Goal: Task Accomplishment & Management: Manage account settings

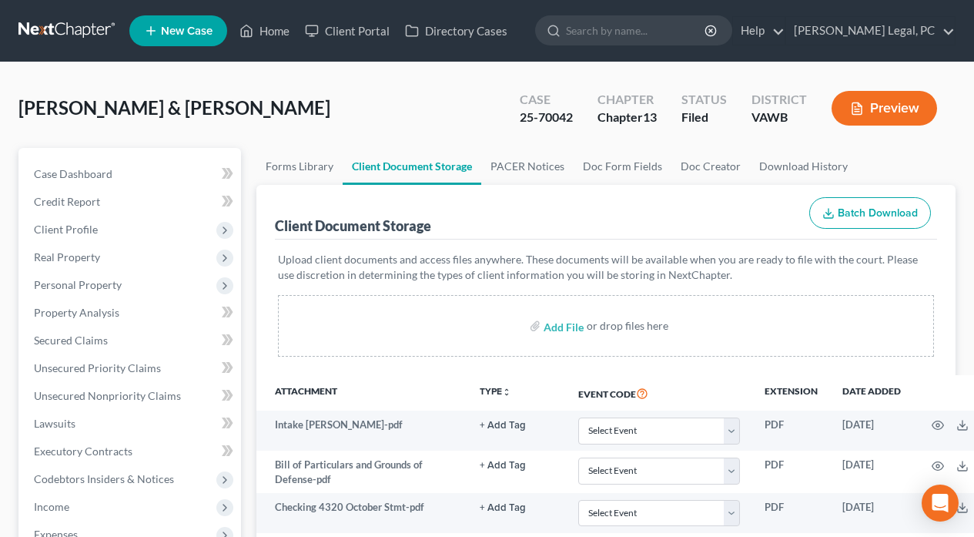
select select "0"
click at [268, 28] on link "Home" at bounding box center [264, 31] width 65 height 28
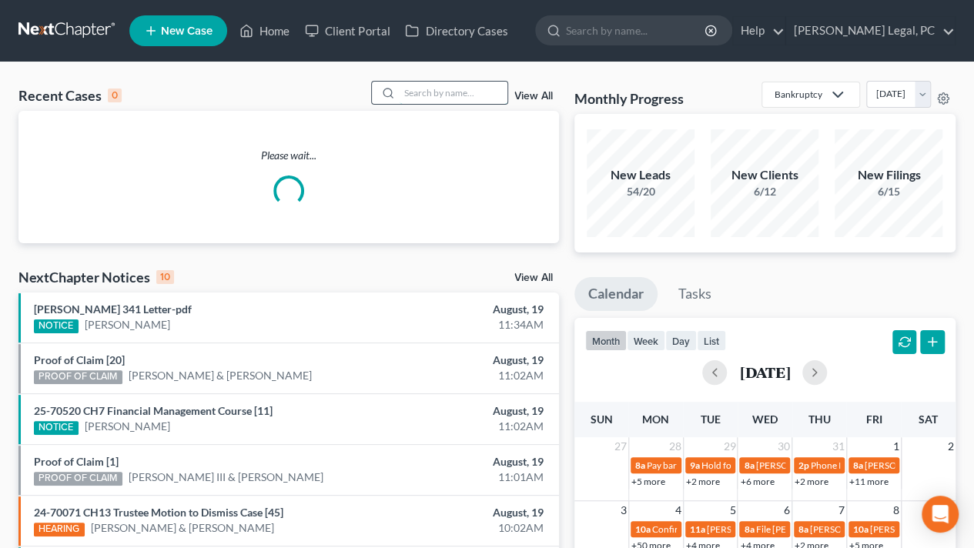
click at [416, 87] on input "search" at bounding box center [454, 93] width 108 height 22
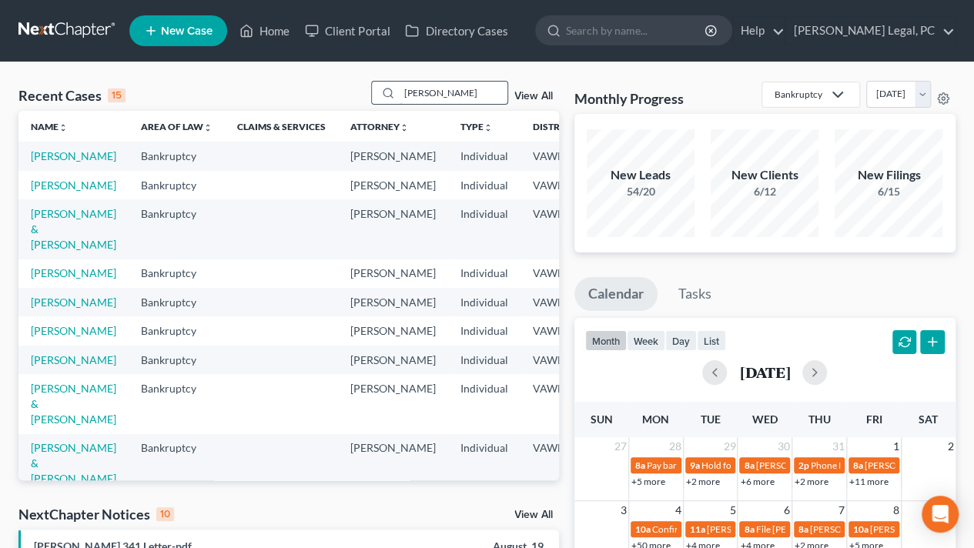
type input "[PERSON_NAME]"
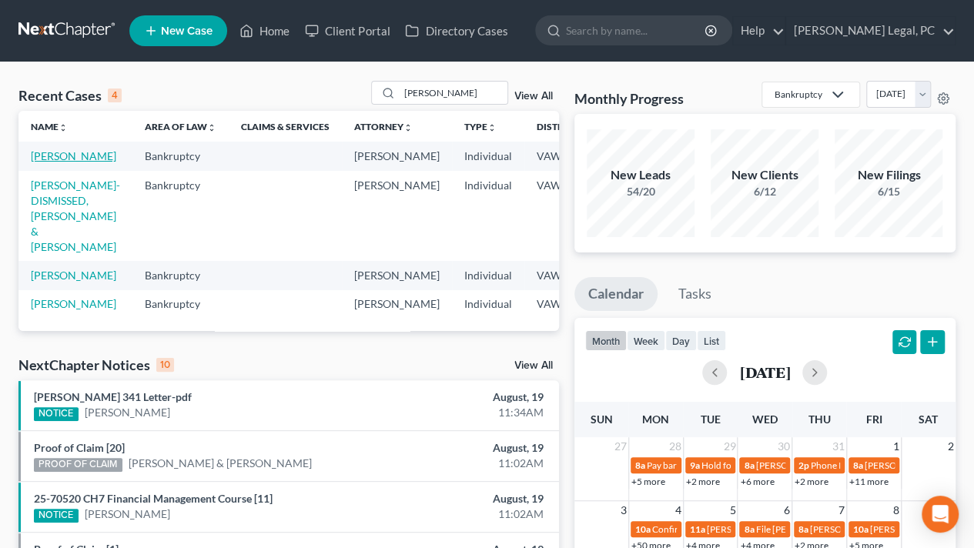
click at [38, 162] on link "[PERSON_NAME]" at bounding box center [73, 155] width 85 height 13
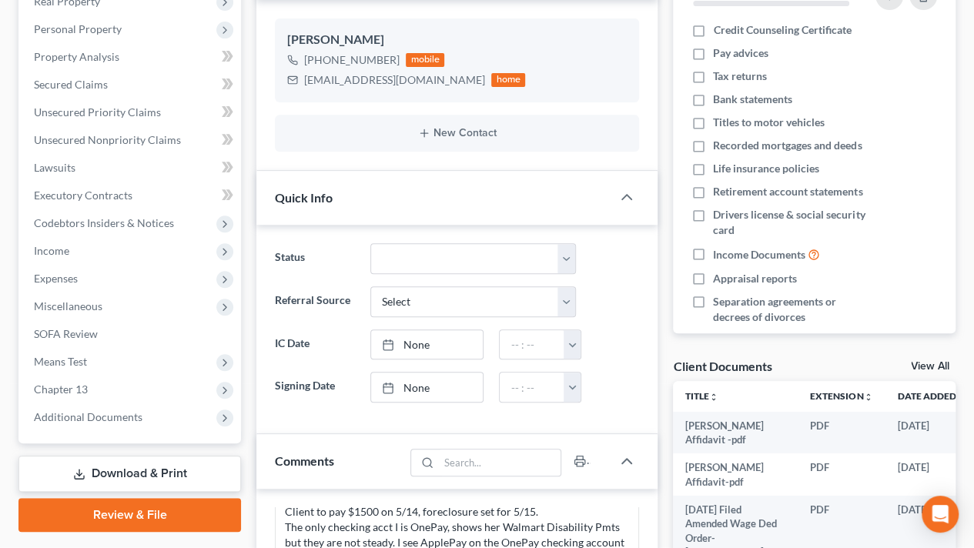
scroll to position [308, 0]
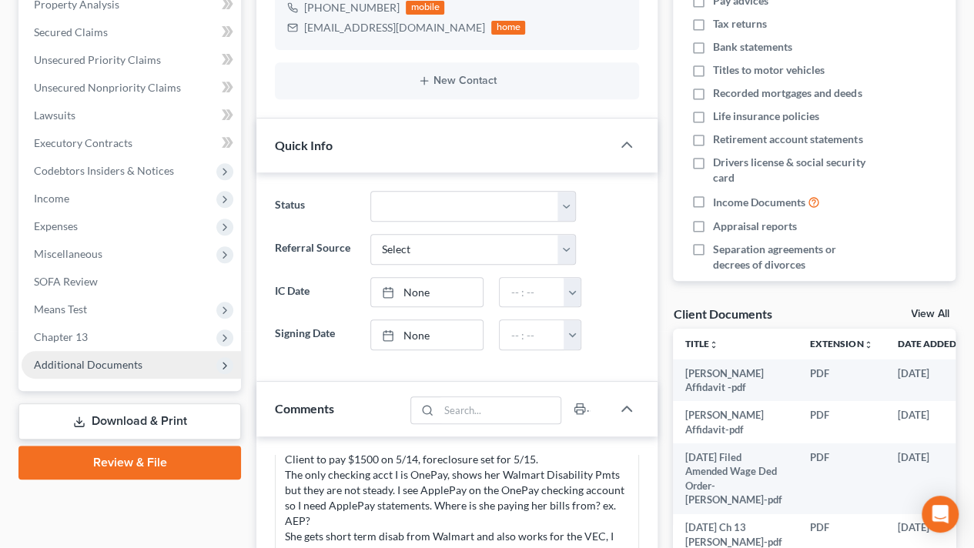
click at [56, 374] on span "Additional Documents" at bounding box center [131, 365] width 219 height 28
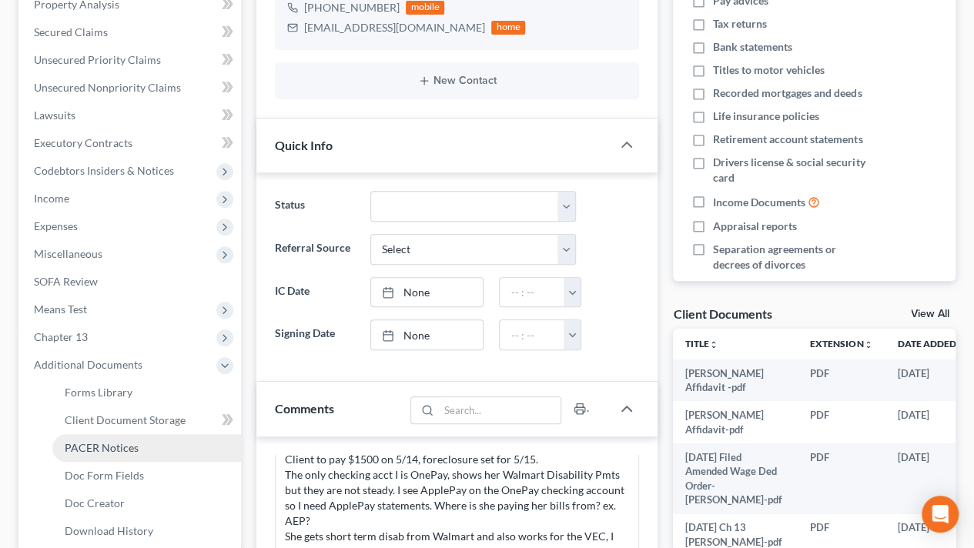
click at [81, 438] on link "PACER Notices" at bounding box center [146, 448] width 189 height 28
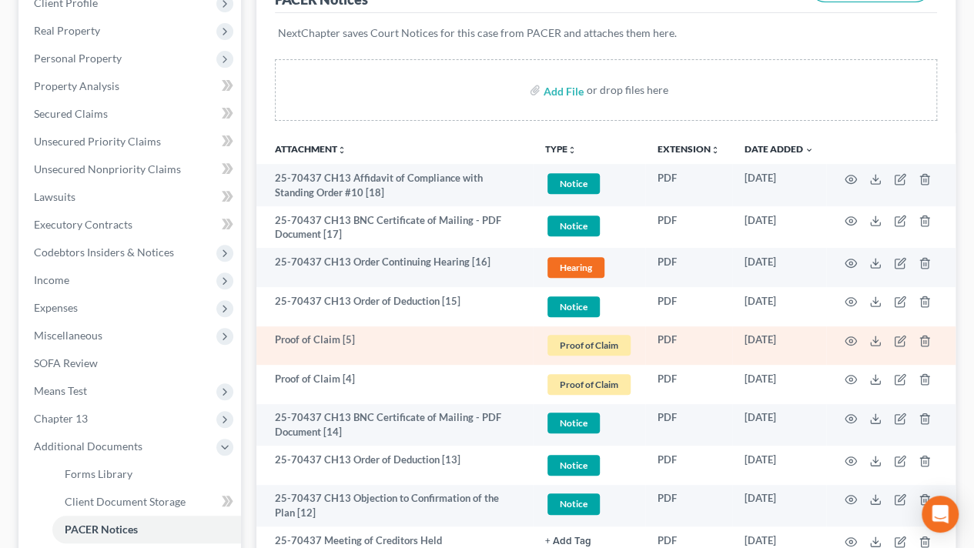
scroll to position [231, 0]
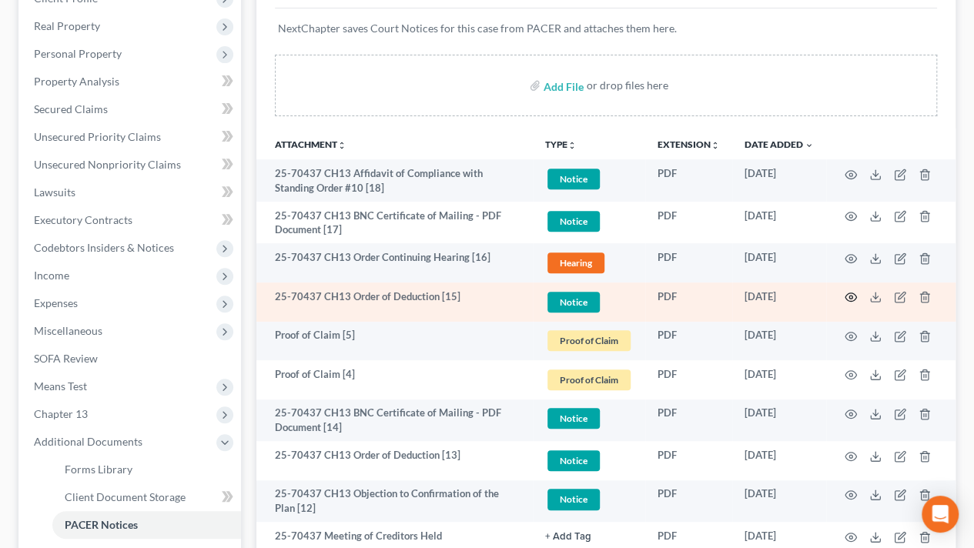
click at [850, 296] on icon "button" at bounding box center [851, 297] width 12 height 12
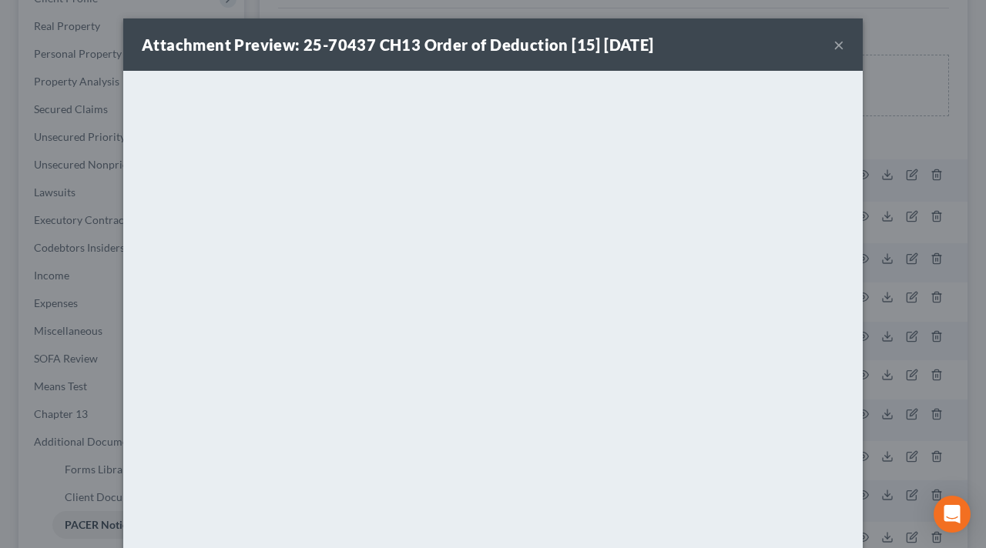
click at [885, 310] on div "Attachment Preview: 25-70437 CH13 Order of Deduction [15] [DATE] × <object ng-a…" at bounding box center [493, 274] width 986 height 548
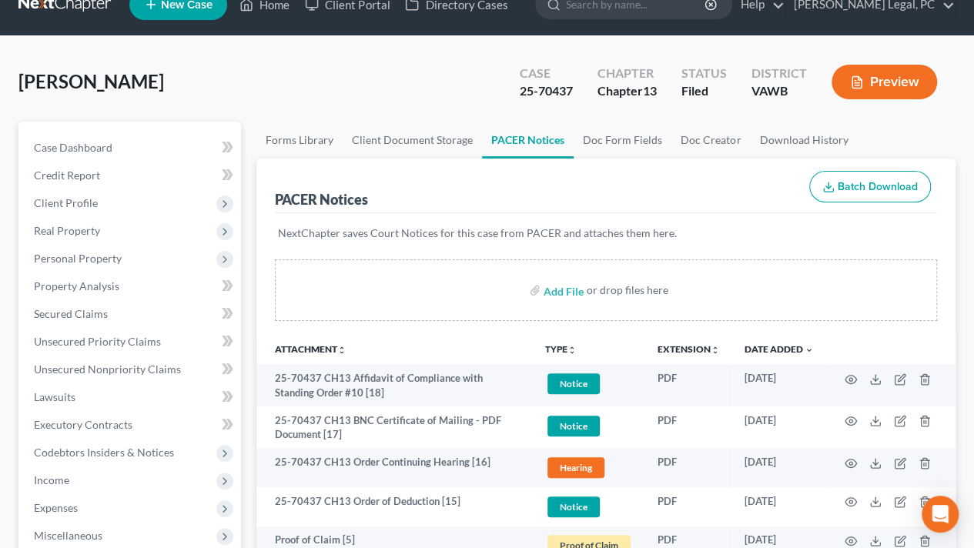
scroll to position [0, 0]
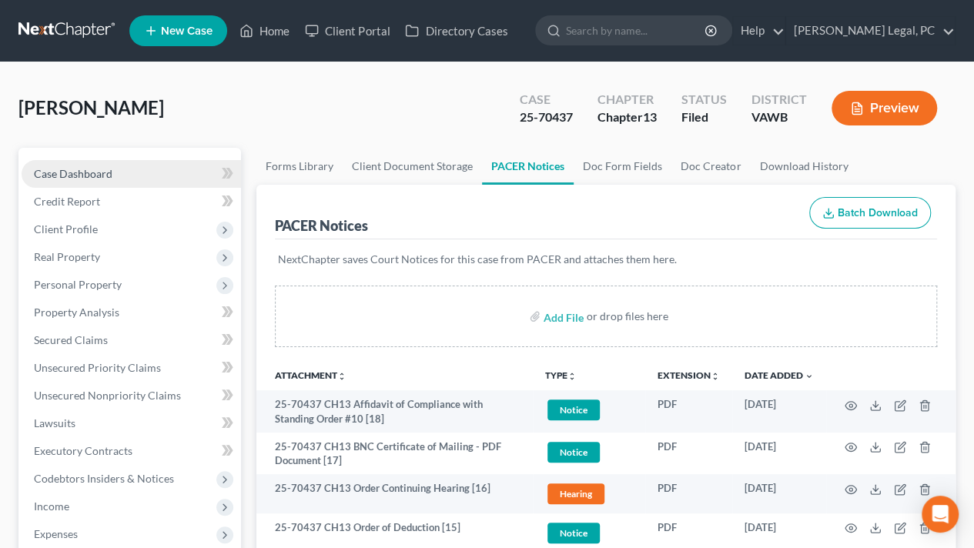
click at [83, 179] on link "Case Dashboard" at bounding box center [131, 174] width 219 height 28
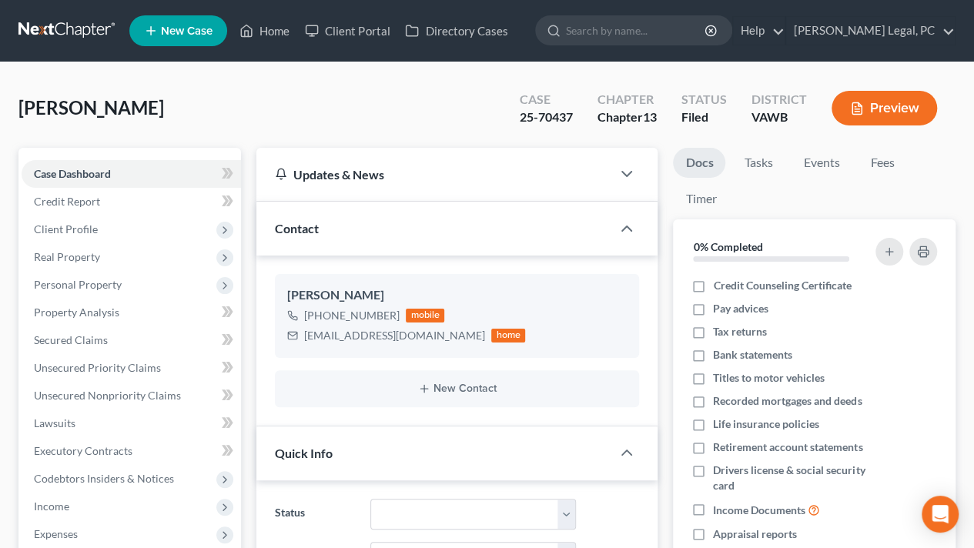
scroll to position [1995, 0]
drag, startPoint x: 445, startPoint y: 338, endPoint x: 304, endPoint y: 346, distance: 141.1
click at [304, 346] on div "[PERSON_NAME] [PHONE_NUMBER] mobile [EMAIL_ADDRESS][DOMAIN_NAME] home" at bounding box center [457, 315] width 364 height 83
copy div "[EMAIL_ADDRESS][DOMAIN_NAME]"
click at [261, 27] on link "Home" at bounding box center [264, 31] width 65 height 28
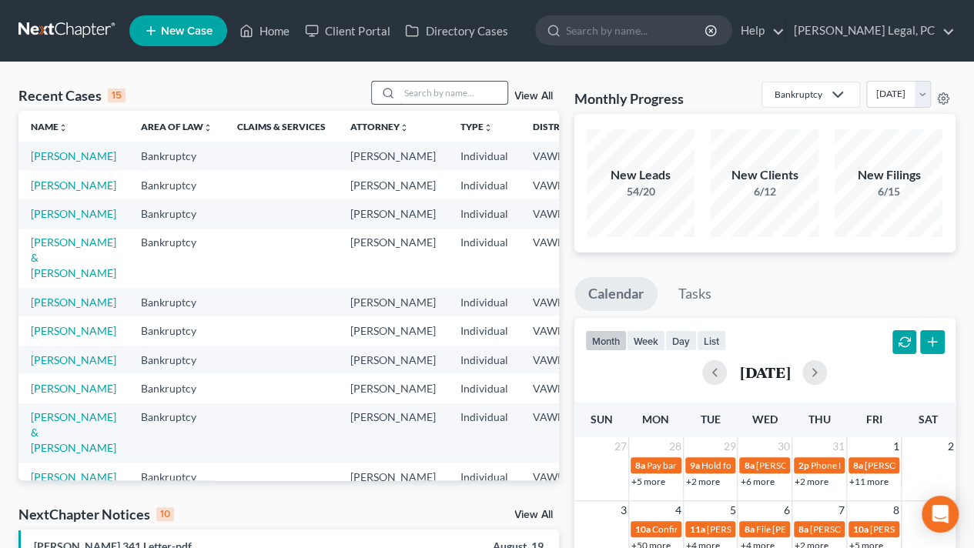
click at [411, 94] on input "search" at bounding box center [454, 93] width 108 height 22
type input "brown"
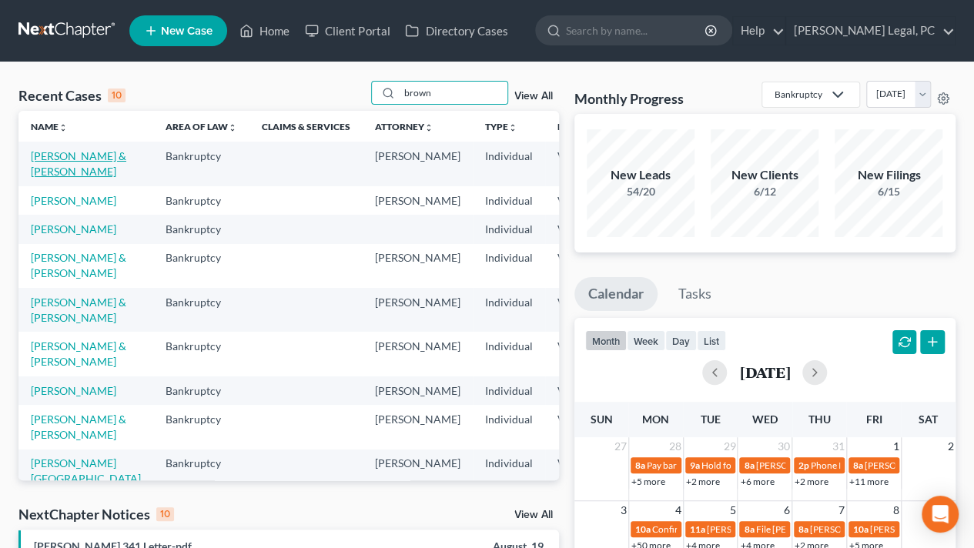
click at [47, 178] on link "[PERSON_NAME] & [PERSON_NAME]" at bounding box center [78, 163] width 95 height 28
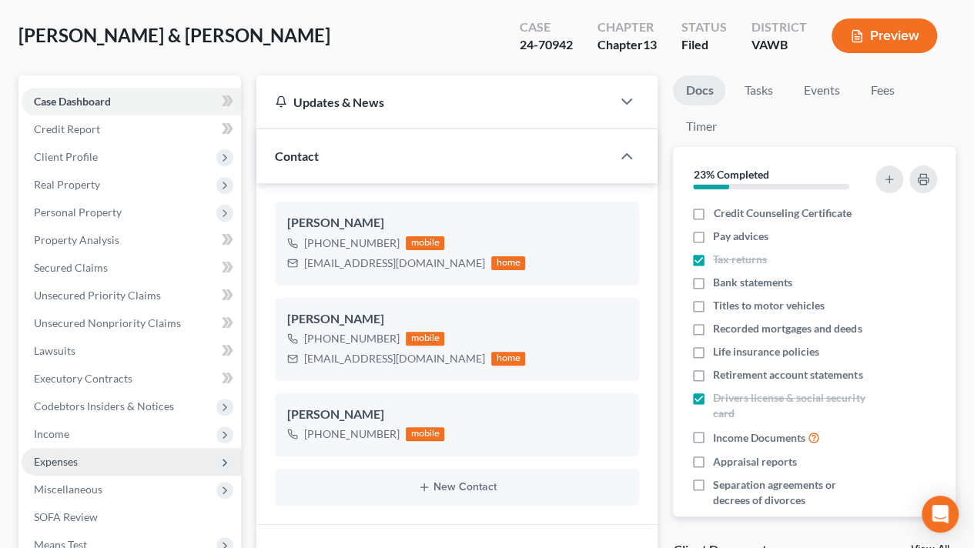
scroll to position [154, 0]
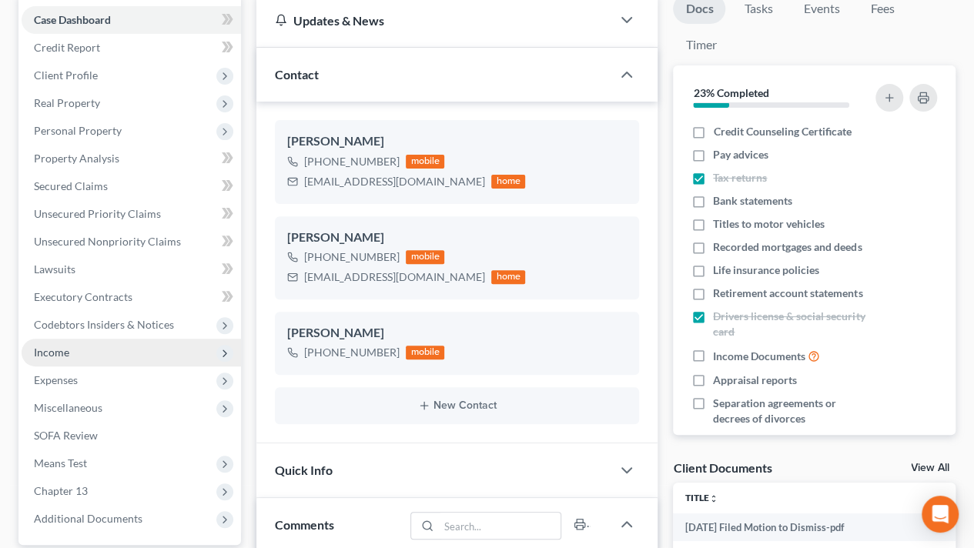
click at [66, 357] on span "Income" at bounding box center [51, 352] width 35 height 13
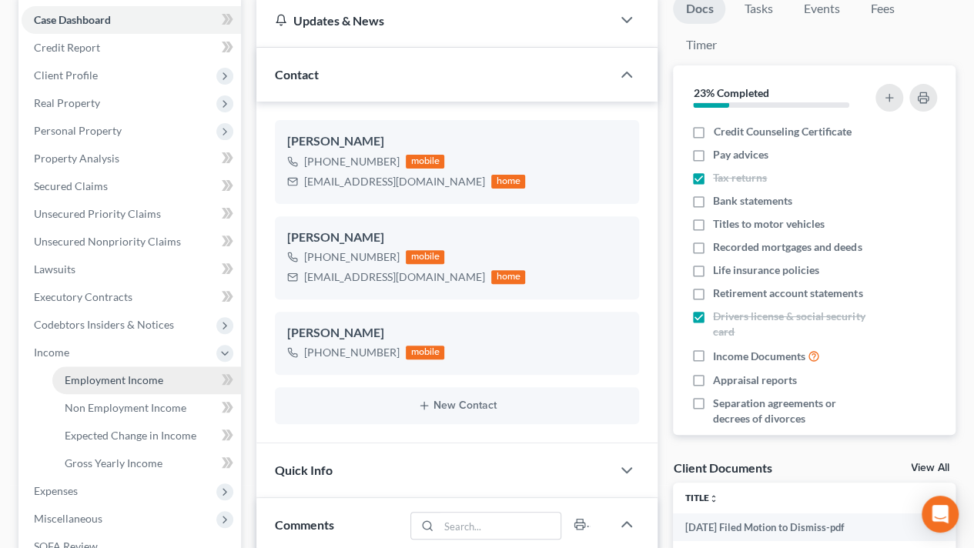
click at [130, 380] on span "Employment Income" at bounding box center [114, 379] width 99 height 13
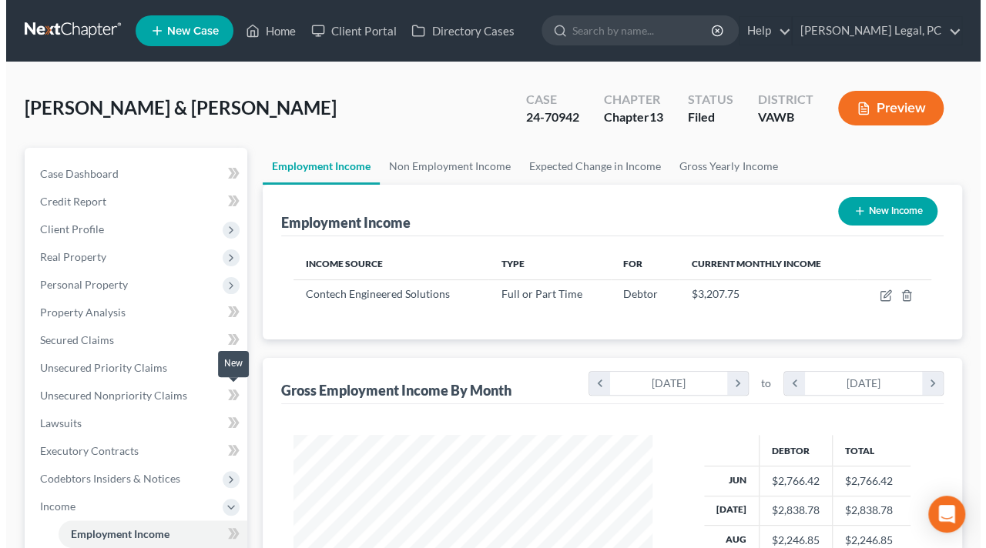
scroll to position [274, 390]
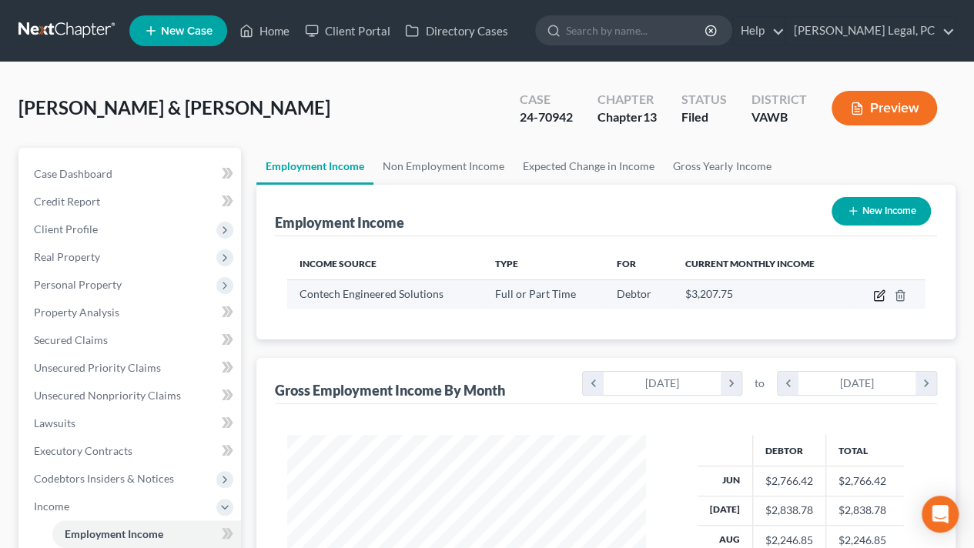
click at [882, 291] on icon "button" at bounding box center [880, 293] width 7 height 7
select select "0"
select select "48"
select select "3"
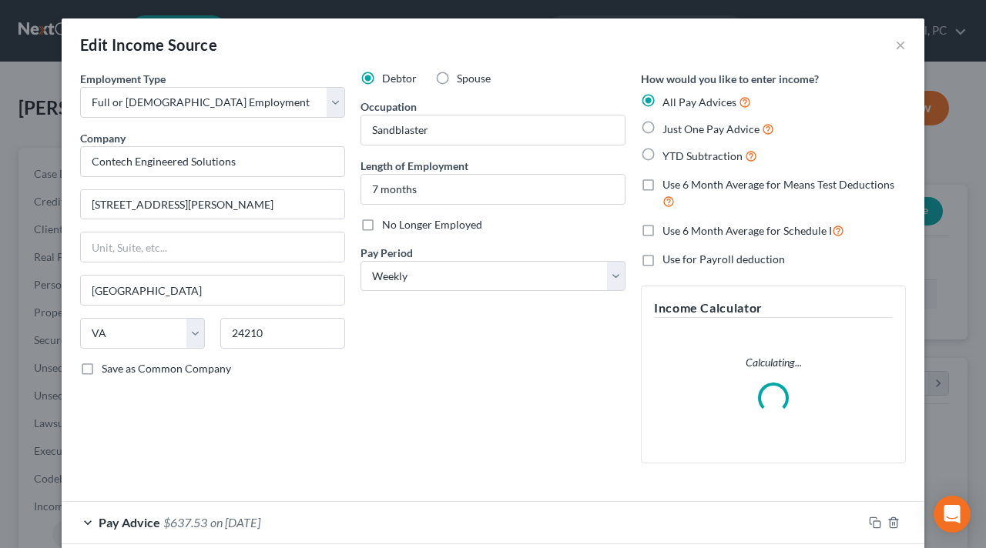
scroll to position [274, 394]
click at [382, 227] on label "No Longer Employed" at bounding box center [432, 224] width 100 height 15
click at [388, 227] on input "No Longer Employed" at bounding box center [393, 222] width 10 height 10
checkbox input "true"
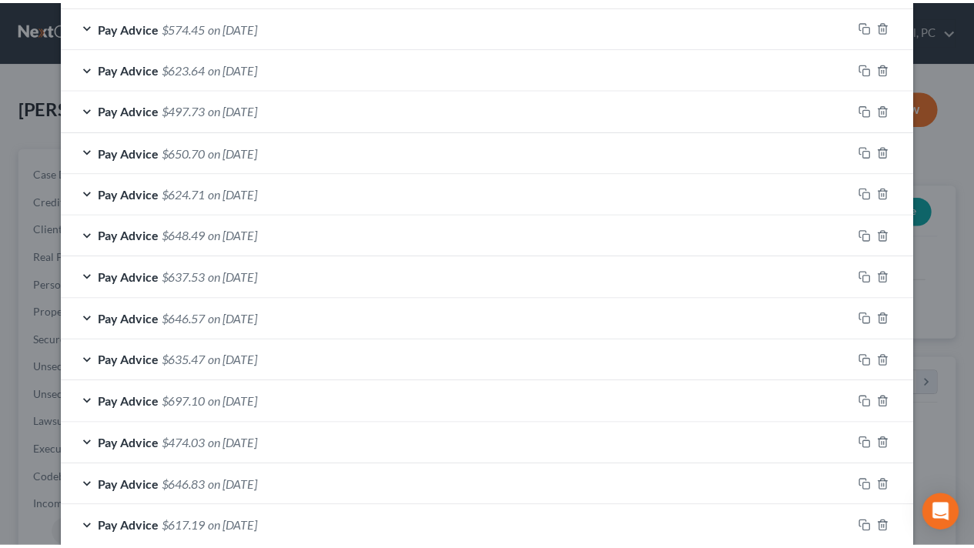
scroll to position [993, 0]
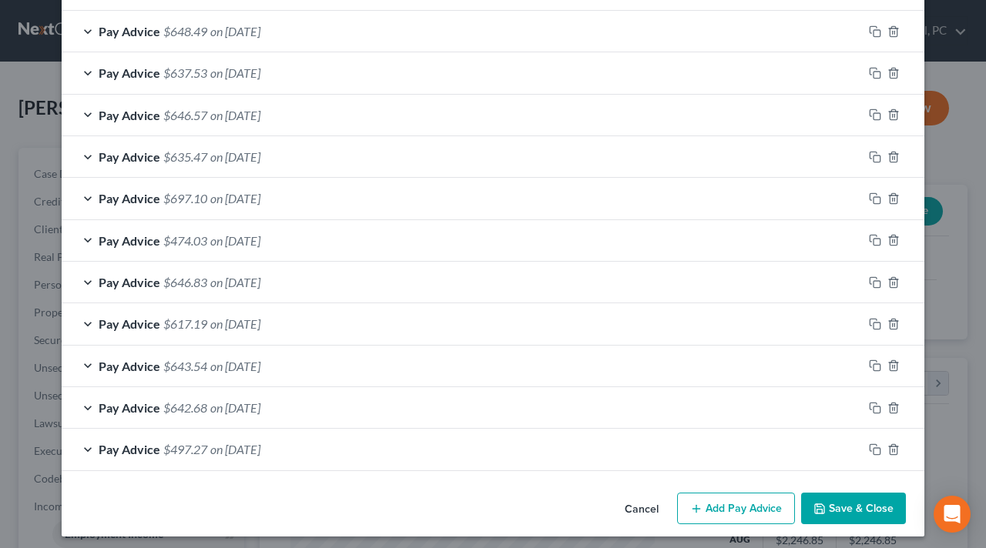
click at [824, 505] on button "Save & Close" at bounding box center [853, 509] width 105 height 32
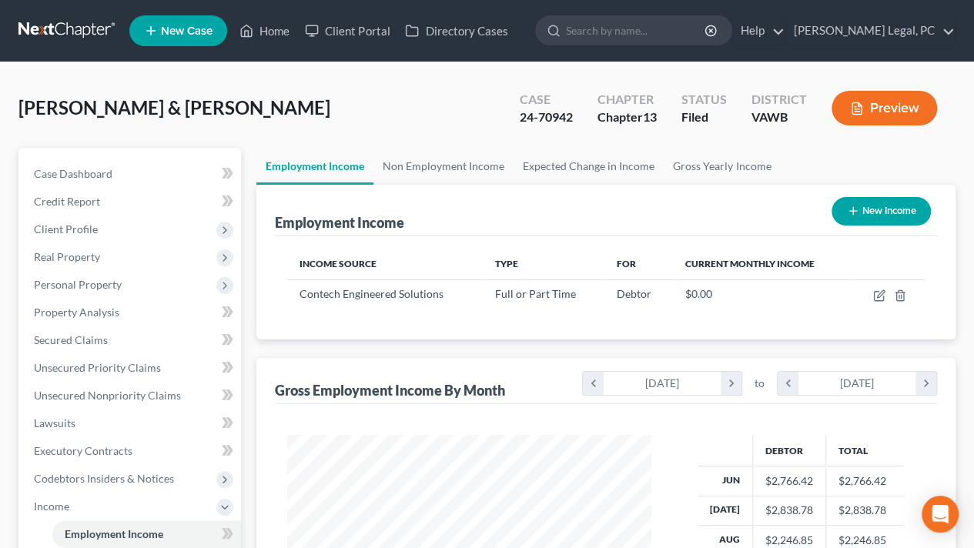
scroll to position [769710, 769594]
click at [433, 170] on link "Non Employment Income" at bounding box center [443, 166] width 140 height 37
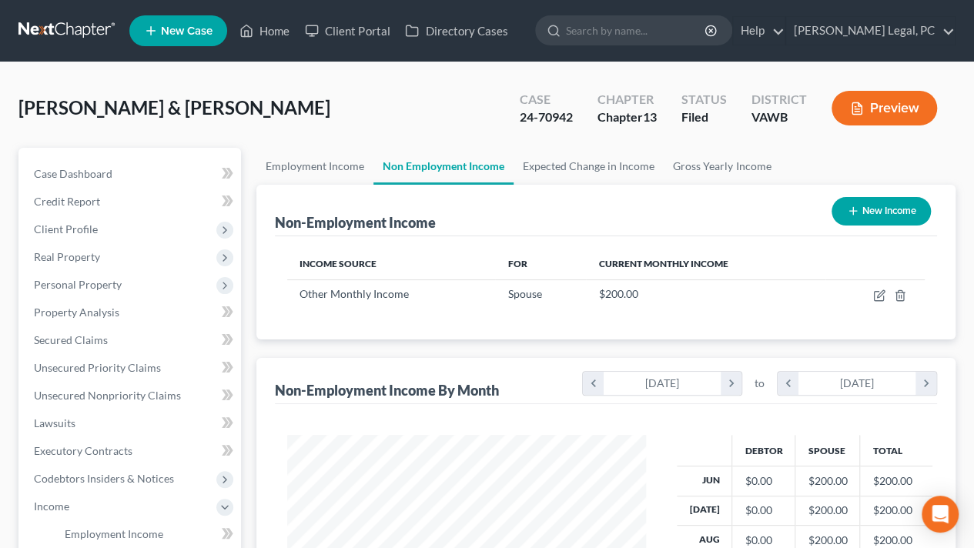
scroll to position [274, 390]
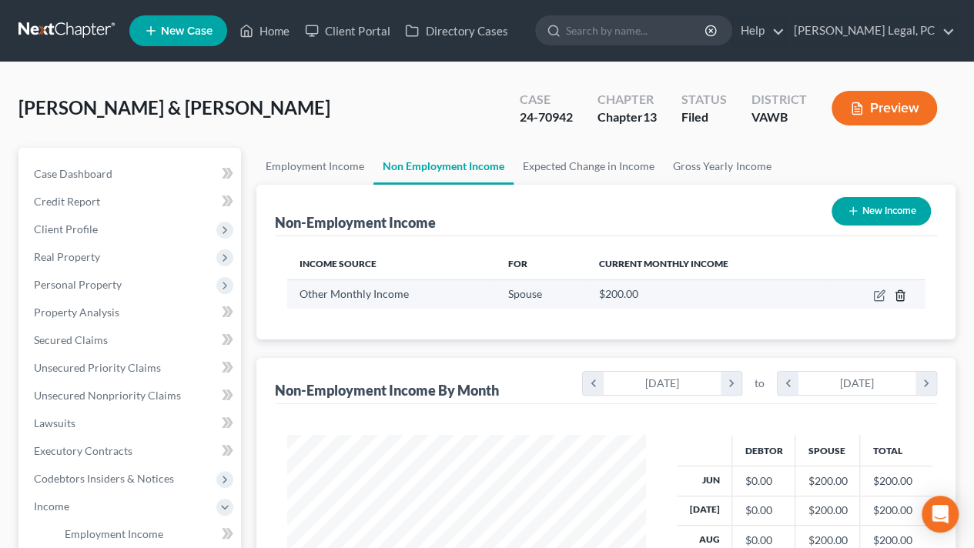
click at [901, 295] on line "button" at bounding box center [901, 296] width 0 height 3
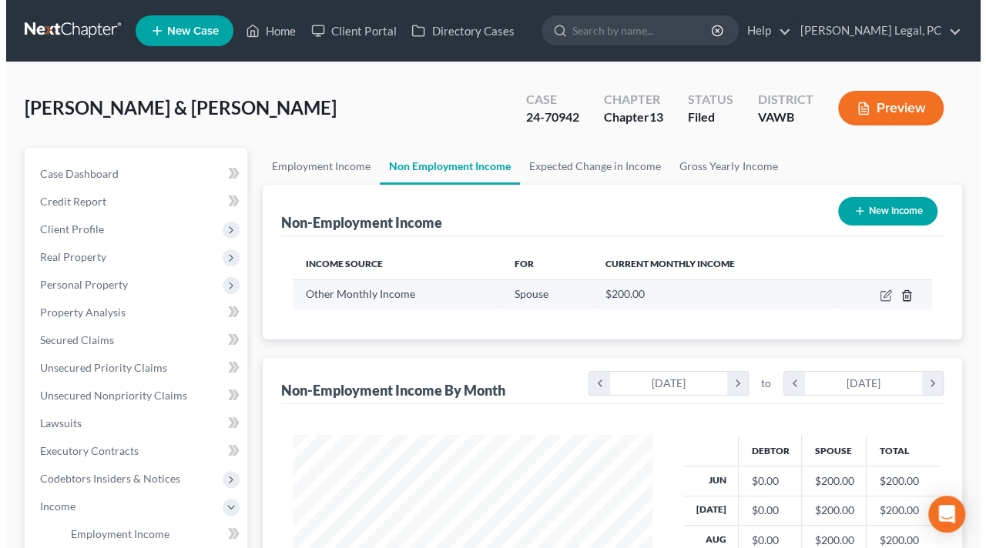
scroll to position [274, 394]
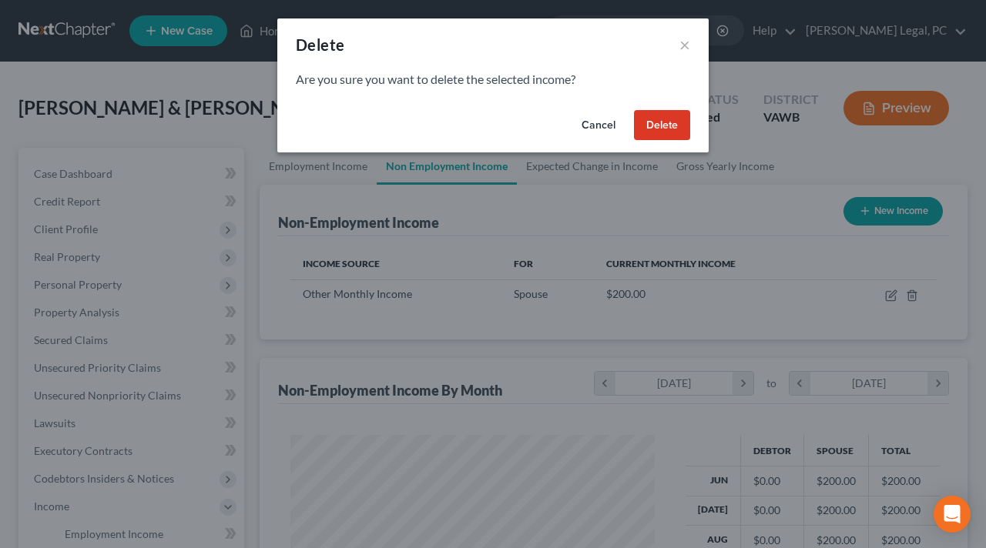
click at [665, 117] on button "Delete" at bounding box center [662, 125] width 56 height 31
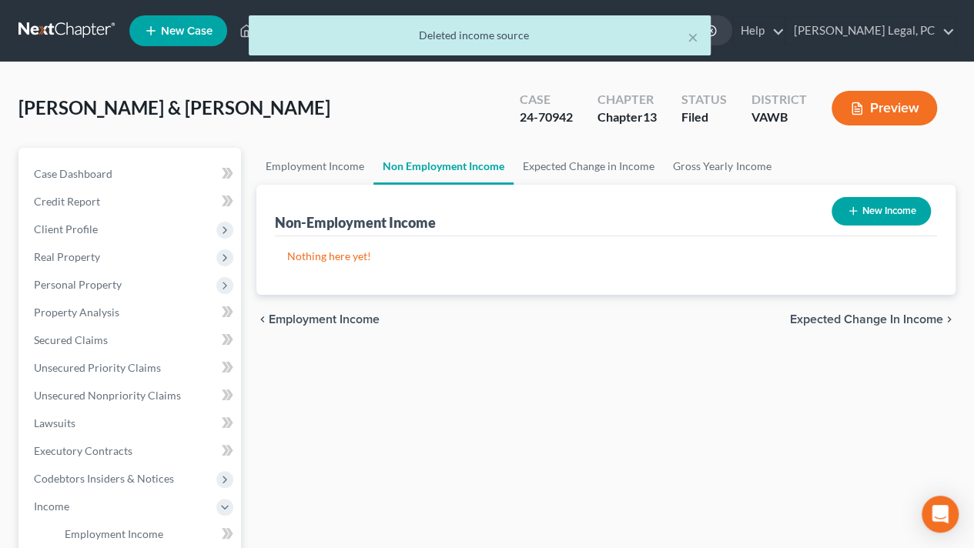
click at [863, 201] on button "New Income" at bounding box center [881, 211] width 99 height 28
select select "0"
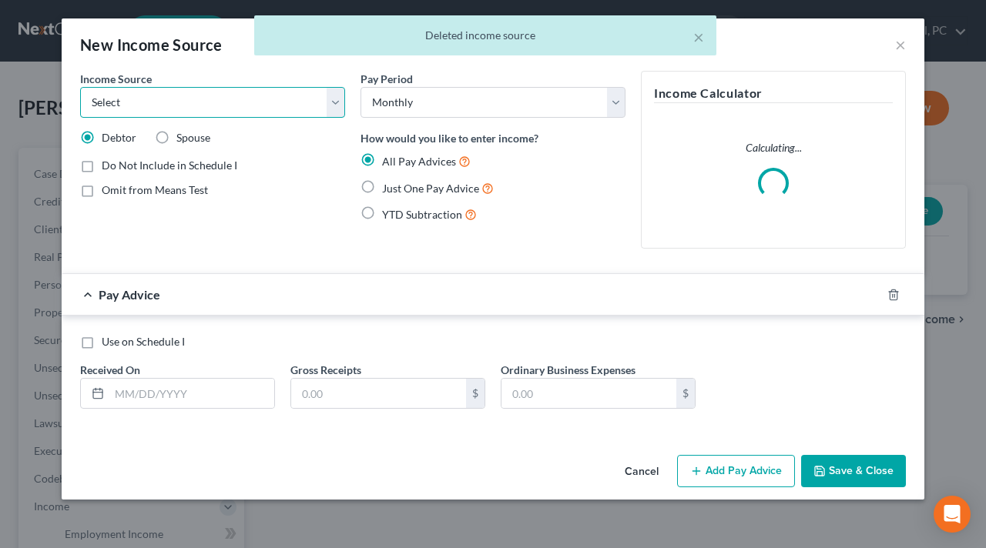
click at [192, 112] on select "Select Unemployment Disability (from employer) Pension Retirement Social Securi…" at bounding box center [212, 102] width 265 height 31
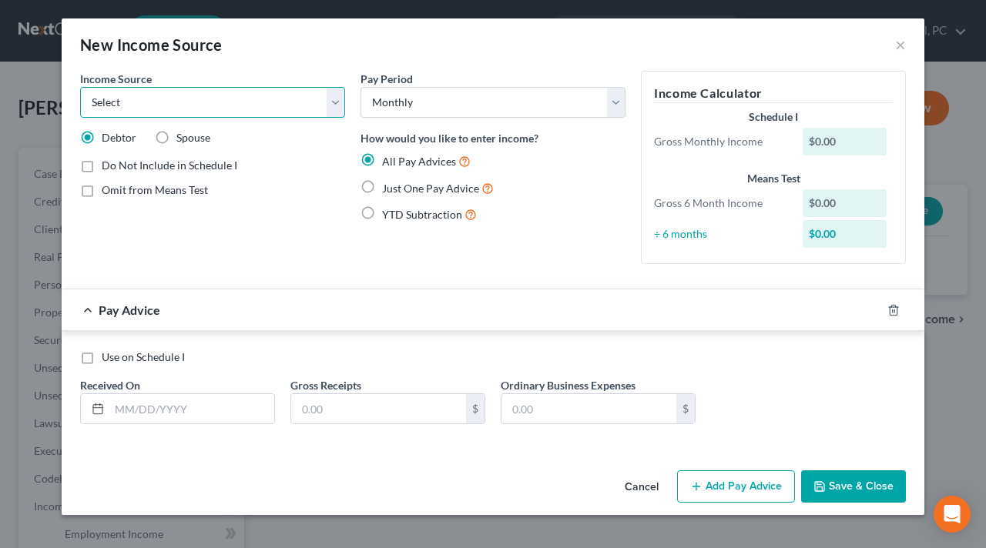
select select "13"
click at [80, 87] on select "Select Unemployment Disability (from employer) Pension Retirement Social Securi…" at bounding box center [212, 102] width 265 height 31
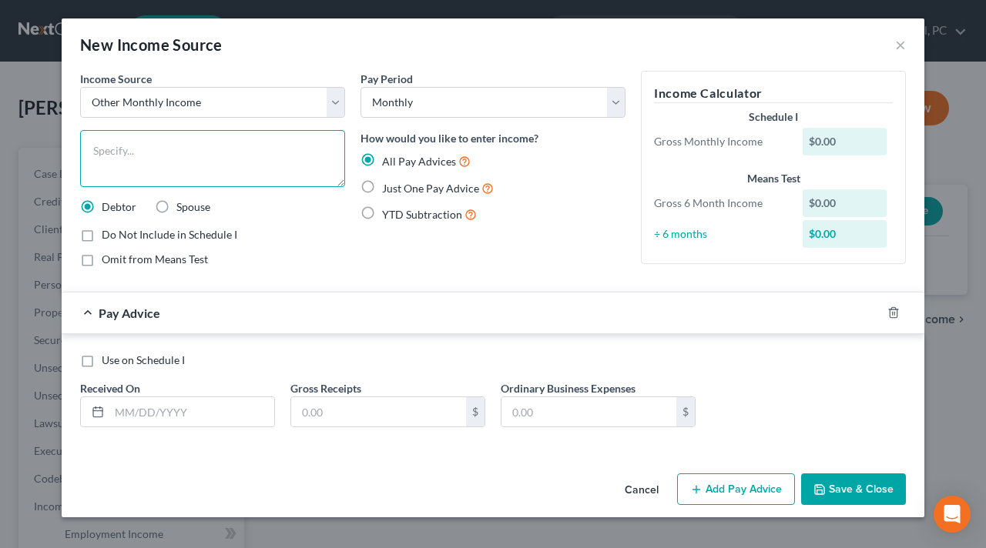
click at [118, 149] on textarea at bounding box center [212, 158] width 265 height 57
type textarea "N"
type textarea "Misc. handyman work"
click at [382, 184] on label "Just One Pay Advice" at bounding box center [438, 188] width 112 height 18
click at [388, 184] on input "Just One Pay Advice" at bounding box center [393, 184] width 10 height 10
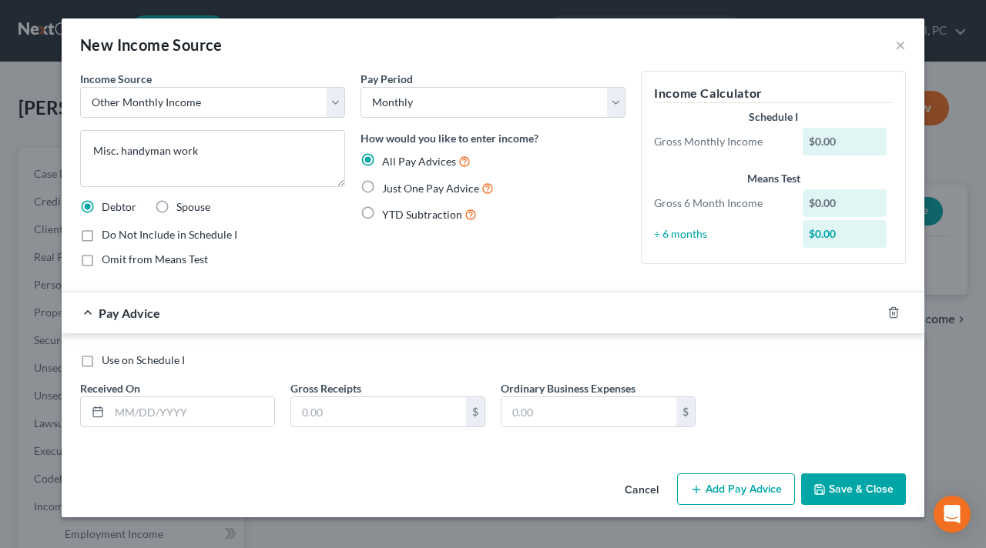
radio input "true"
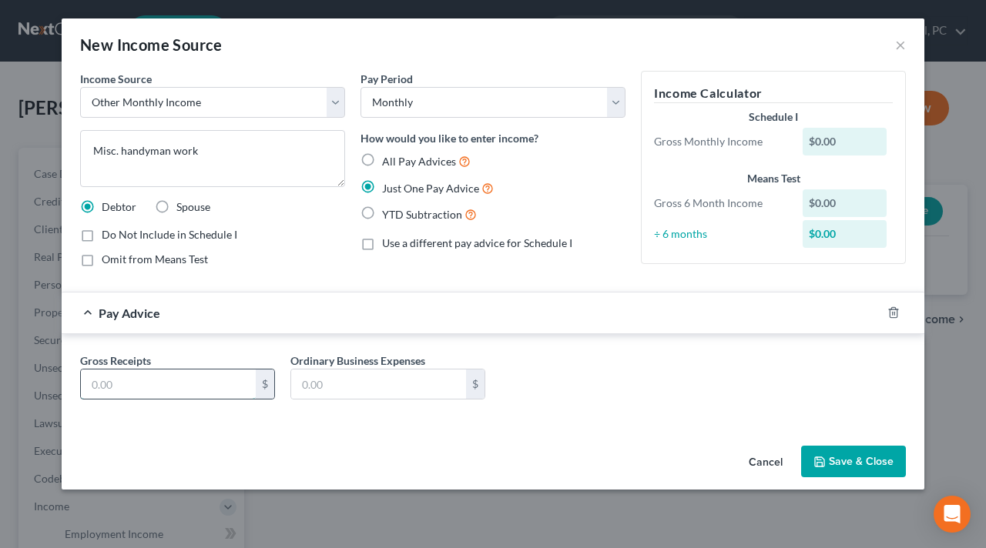
click at [160, 379] on input "text" at bounding box center [168, 384] width 175 height 29
type input "2,000"
click at [845, 456] on button "Save & Close" at bounding box center [853, 462] width 105 height 32
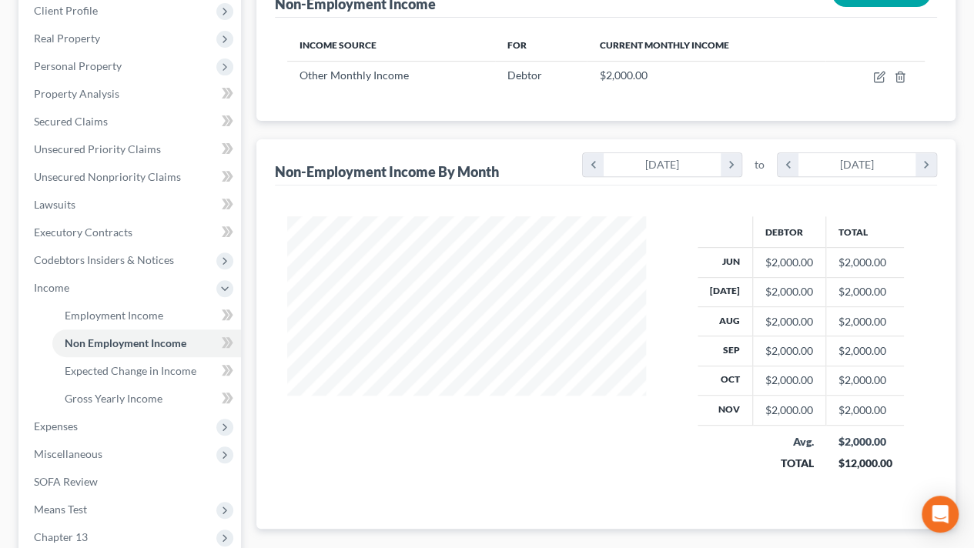
scroll to position [231, 0]
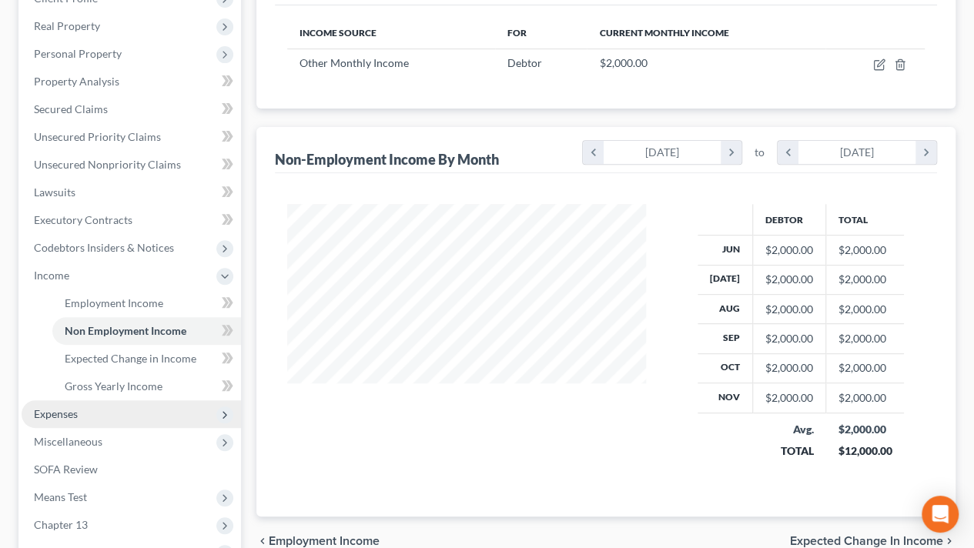
click at [99, 410] on span "Expenses" at bounding box center [131, 414] width 219 height 28
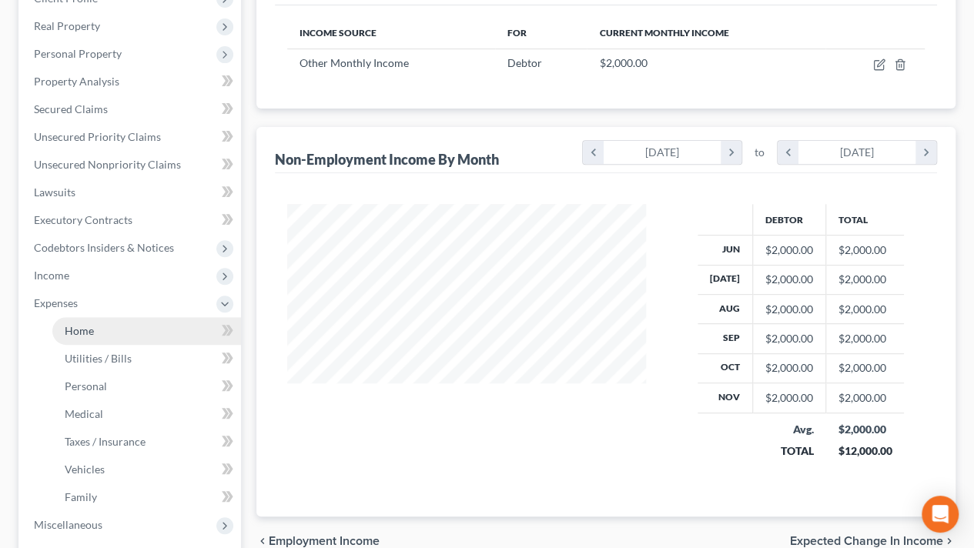
click at [100, 338] on link "Home" at bounding box center [146, 331] width 189 height 28
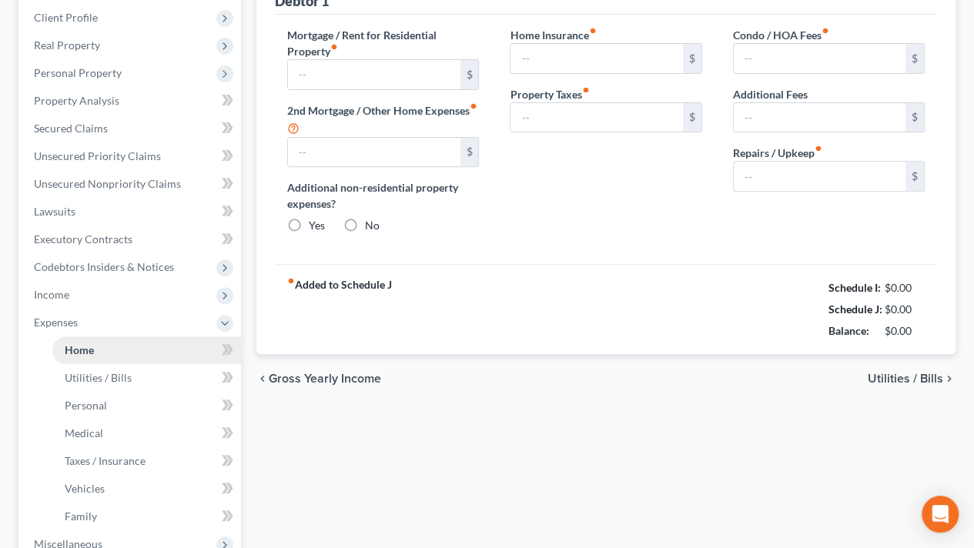
type input "0.00"
radio input "true"
type input "0.00"
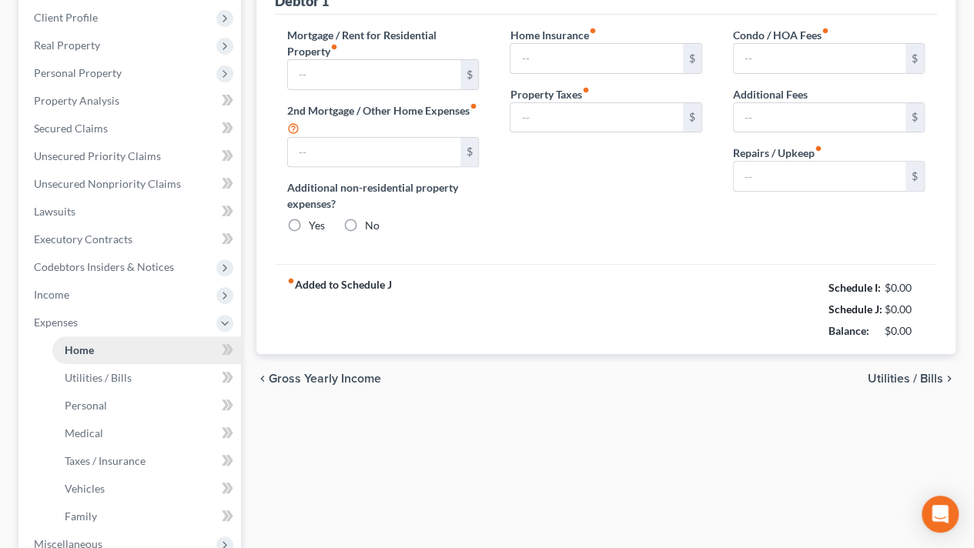
type input "0.00"
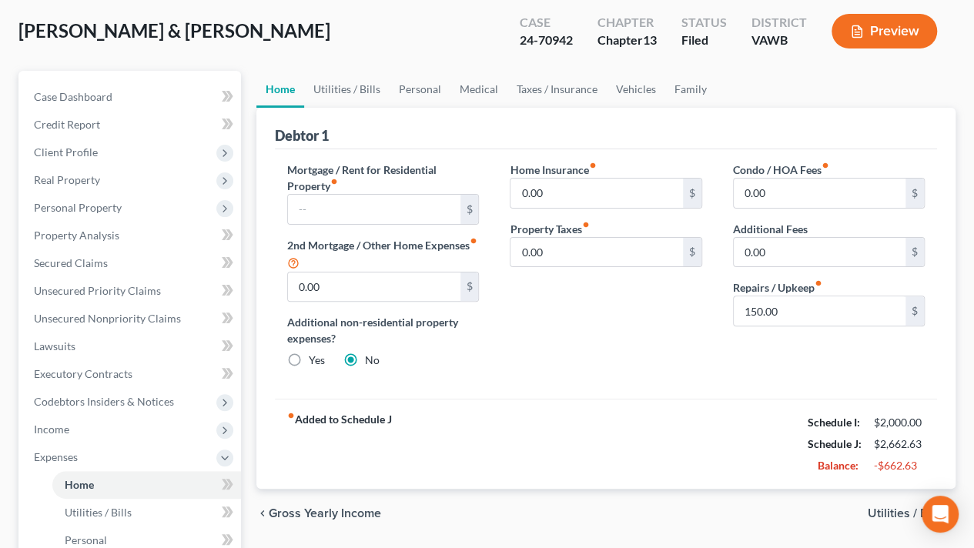
scroll to position [154, 0]
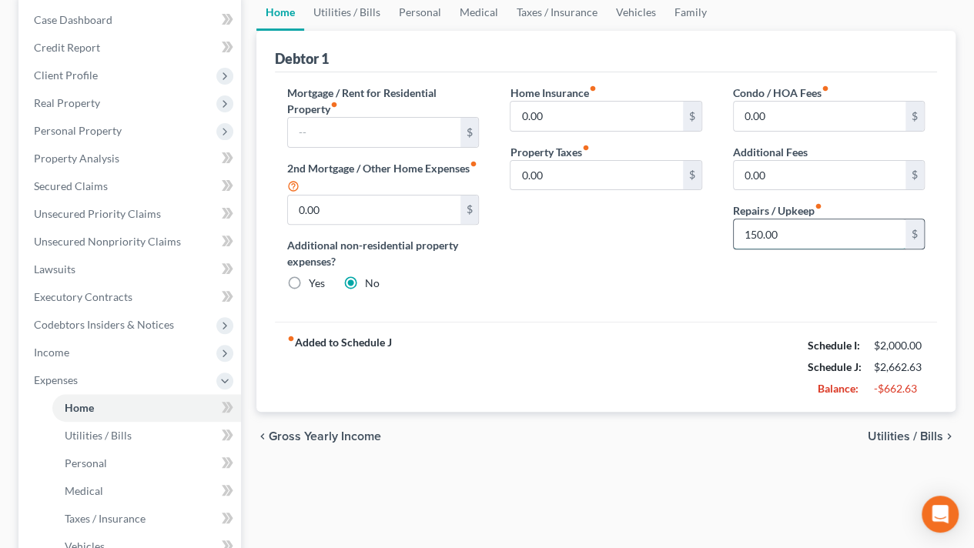
click at [812, 238] on input "150.00" at bounding box center [820, 233] width 172 height 29
type input "50"
click at [698, 290] on div "Home Insurance fiber_manual_record 0.00 $ Property Taxes fiber_manual_record 0.…" at bounding box center [605, 194] width 223 height 219
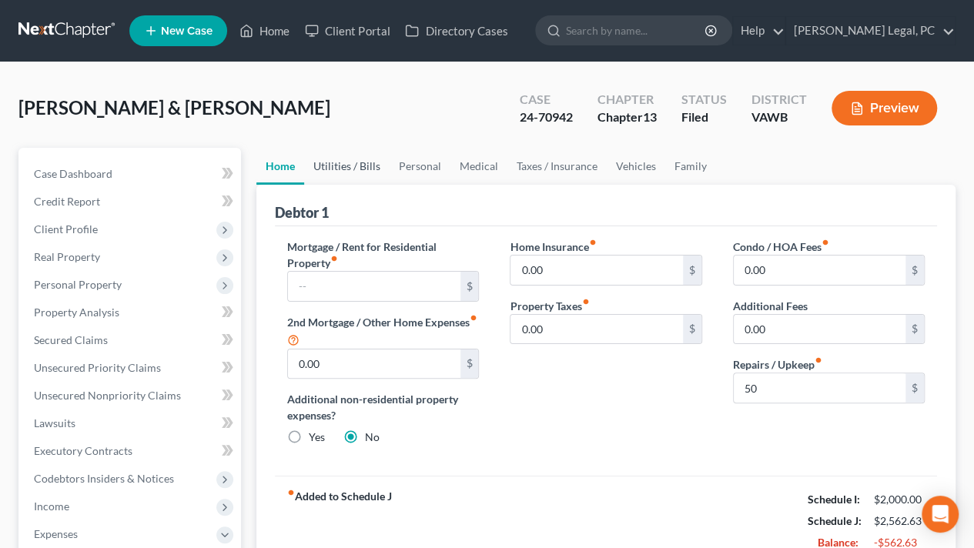
click at [370, 176] on link "Utilities / Bills" at bounding box center [346, 166] width 85 height 37
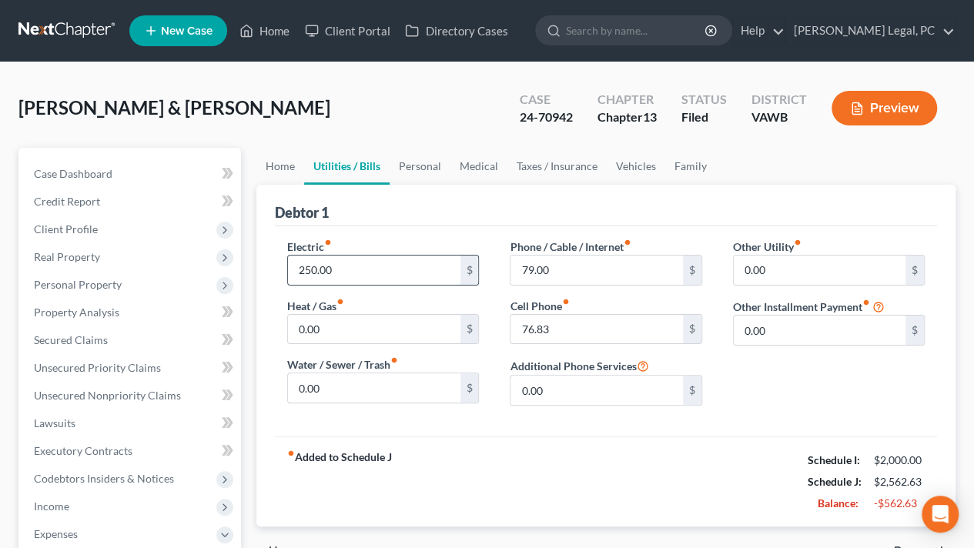
click at [373, 256] on input "250.00" at bounding box center [374, 270] width 172 height 29
type input "200"
click at [427, 172] on link "Personal" at bounding box center [420, 166] width 61 height 37
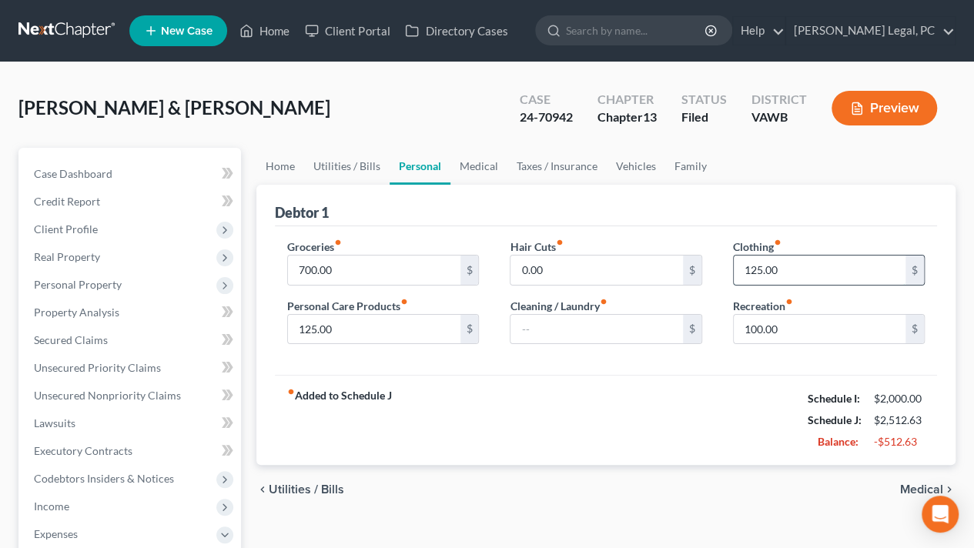
click at [793, 276] on input "125.00" at bounding box center [820, 270] width 172 height 29
type input "75"
click at [408, 323] on input "125.00" at bounding box center [374, 329] width 172 height 29
type input "75"
click at [781, 333] on input "100.00" at bounding box center [820, 329] width 172 height 29
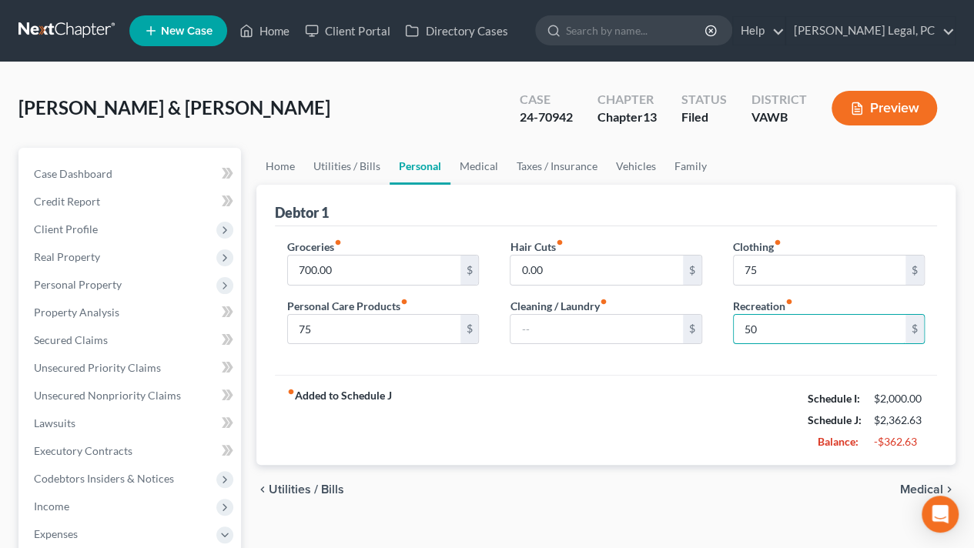
type input "50"
click at [484, 172] on link "Medical" at bounding box center [478, 166] width 57 height 37
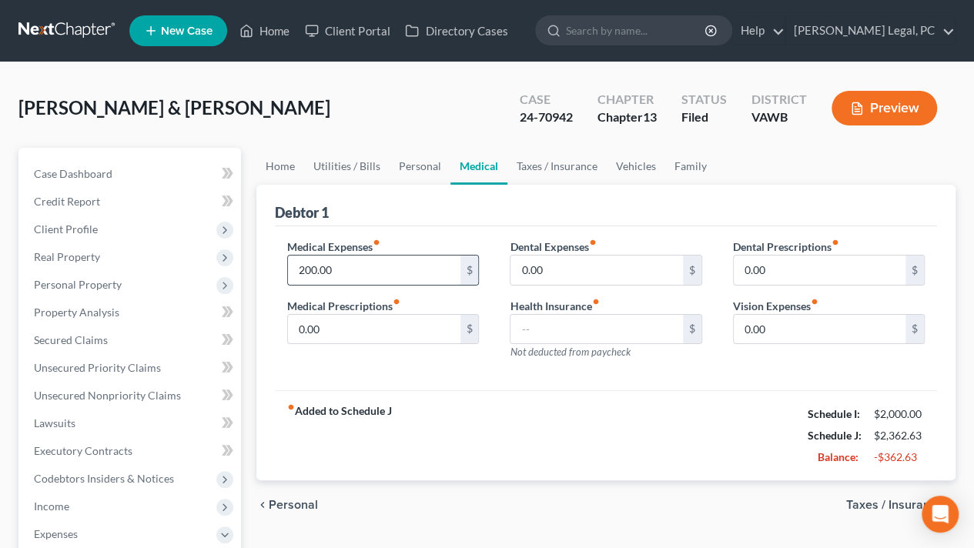
click at [373, 269] on input "200.00" at bounding box center [374, 270] width 172 height 29
type input "100"
click at [548, 159] on link "Taxes / Insurance" at bounding box center [556, 166] width 99 height 37
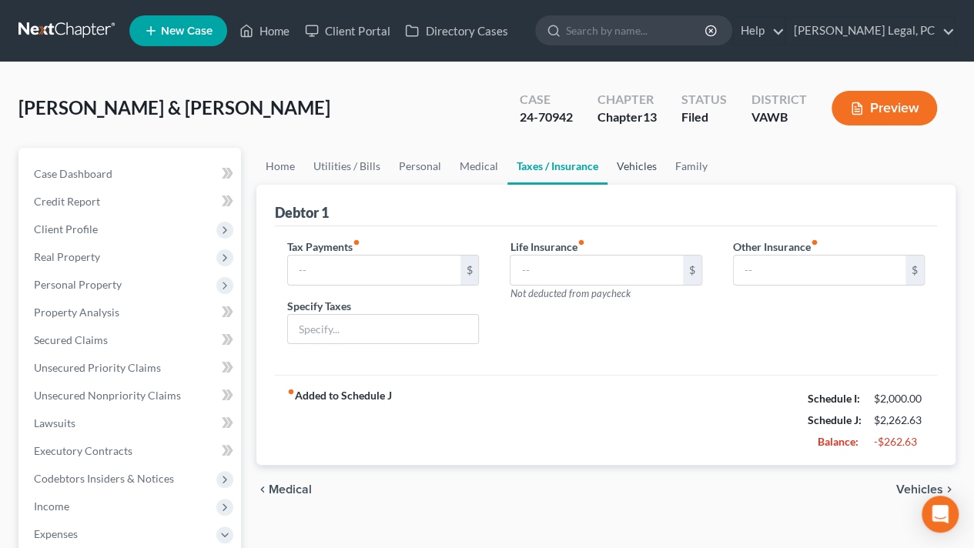
click at [633, 167] on link "Vehicles" at bounding box center [637, 166] width 59 height 37
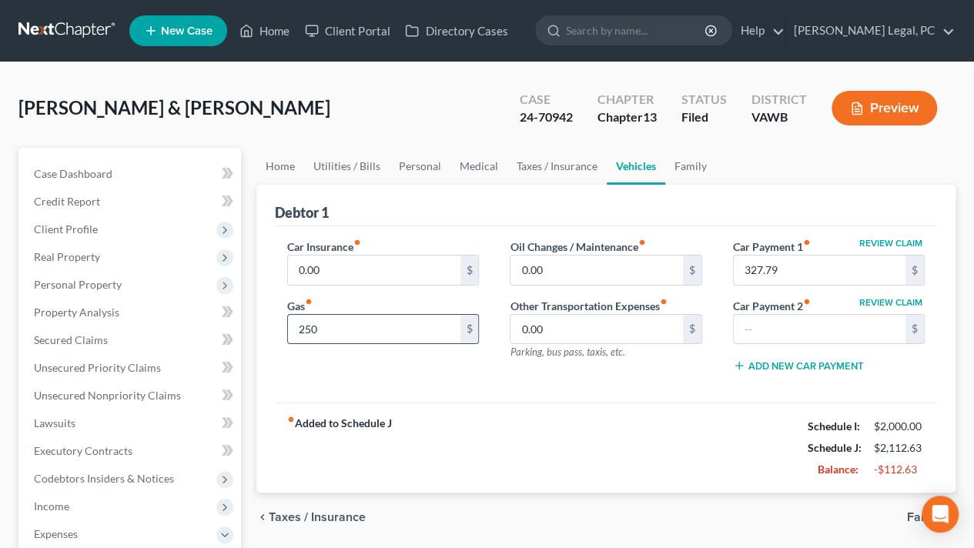
type input "250"
click at [686, 157] on link "Family" at bounding box center [690, 166] width 51 height 37
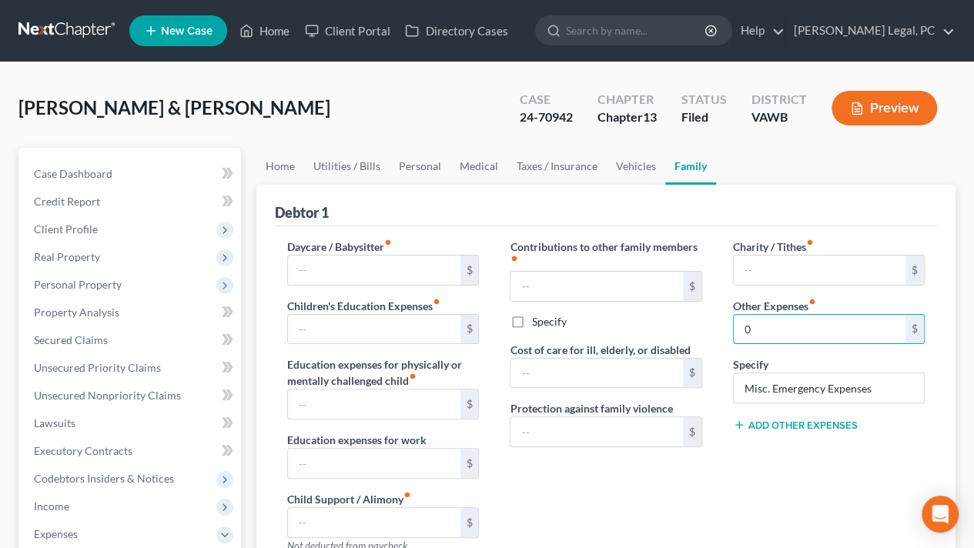
type input "0"
click at [815, 462] on div "Charity / Tithes fiber_manual_record $ Other Expenses fiber_manual_record 0 $ S…" at bounding box center [829, 402] width 223 height 327
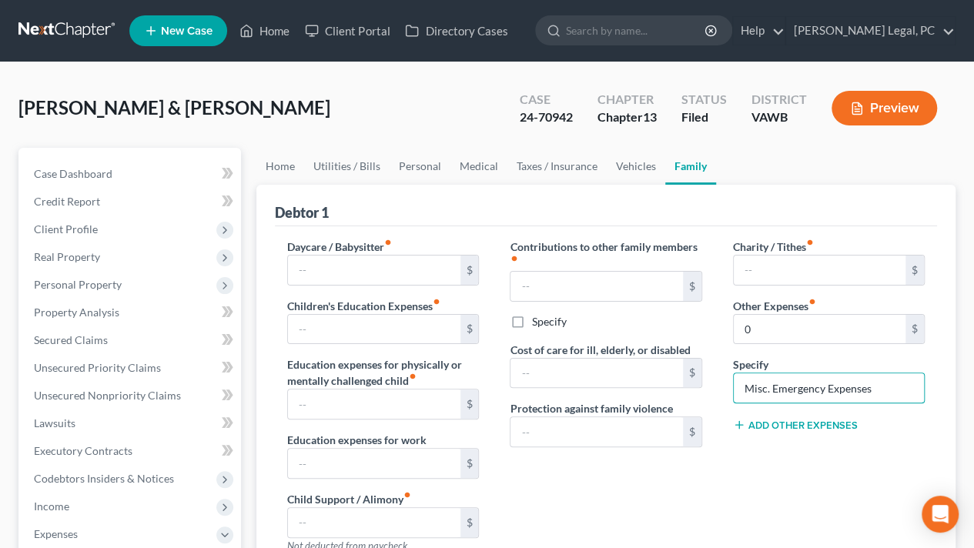
drag, startPoint x: 881, startPoint y: 386, endPoint x: 731, endPoint y: 395, distance: 150.4
click at [731, 395] on div "Charity / Tithes fiber_manual_record $ Other Expenses fiber_manual_record 0 $ S…" at bounding box center [829, 402] width 223 height 327
click at [762, 457] on div "Charity / Tithes fiber_manual_record $ Other Expenses fiber_manual_record 0 $ S…" at bounding box center [829, 402] width 223 height 327
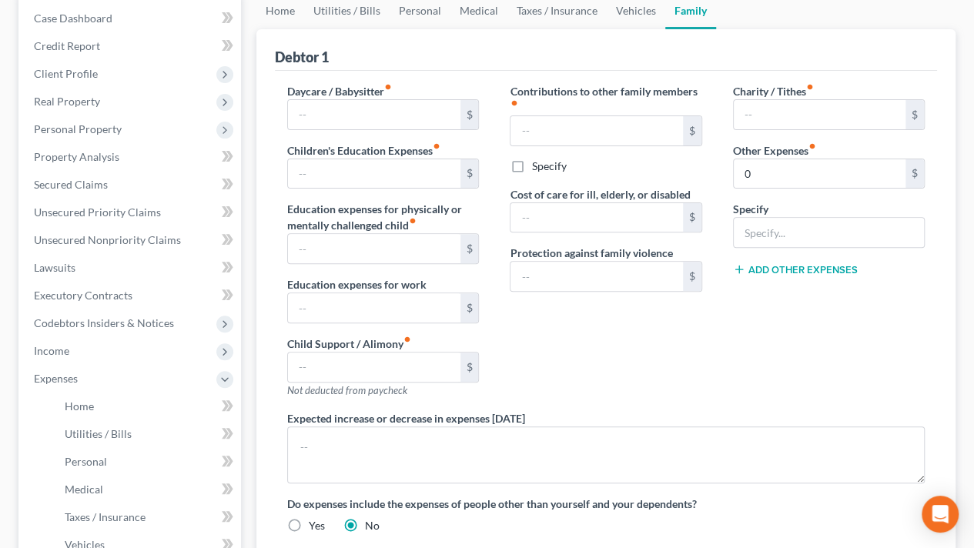
scroll to position [77, 0]
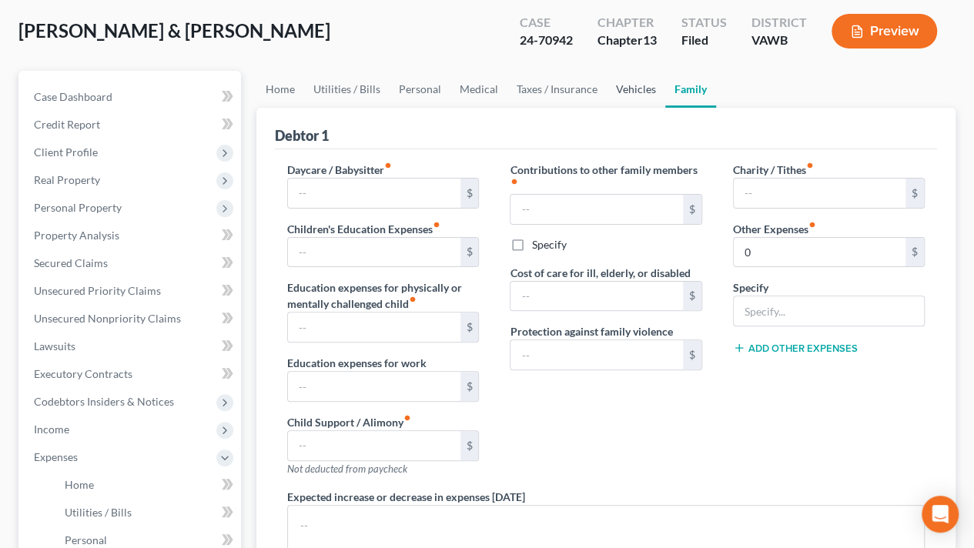
click at [639, 85] on link "Vehicles" at bounding box center [636, 89] width 59 height 37
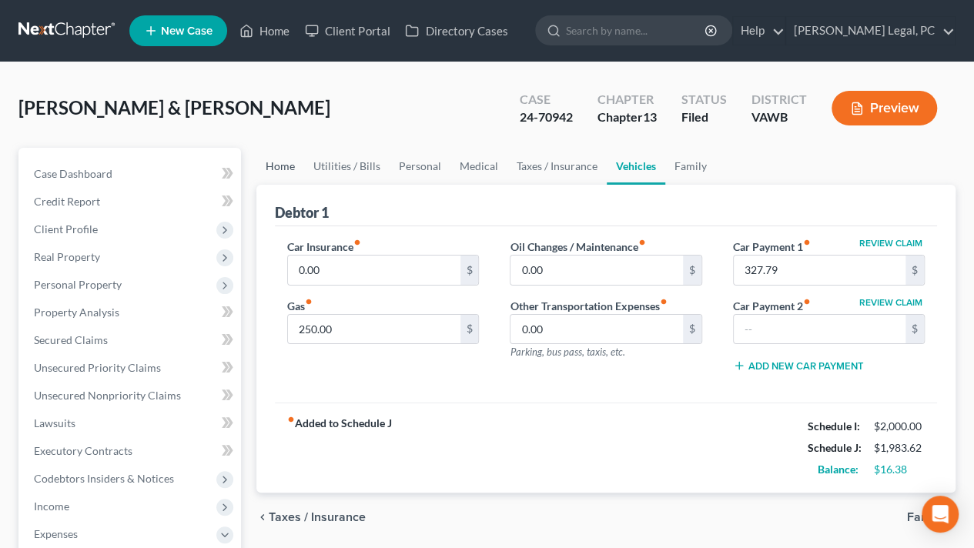
click at [283, 158] on link "Home" at bounding box center [280, 166] width 48 height 37
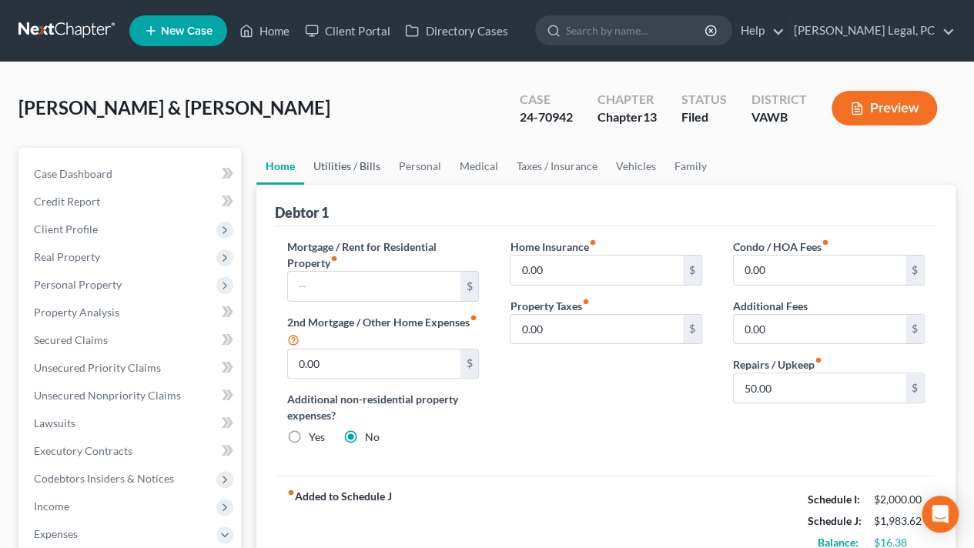
click at [370, 161] on link "Utilities / Bills" at bounding box center [346, 166] width 85 height 37
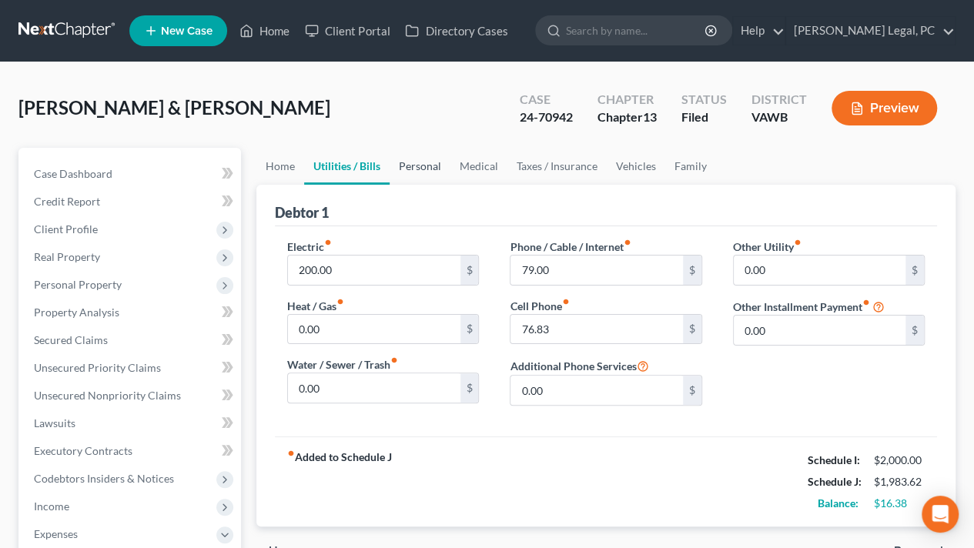
click at [425, 165] on link "Personal" at bounding box center [420, 166] width 61 height 37
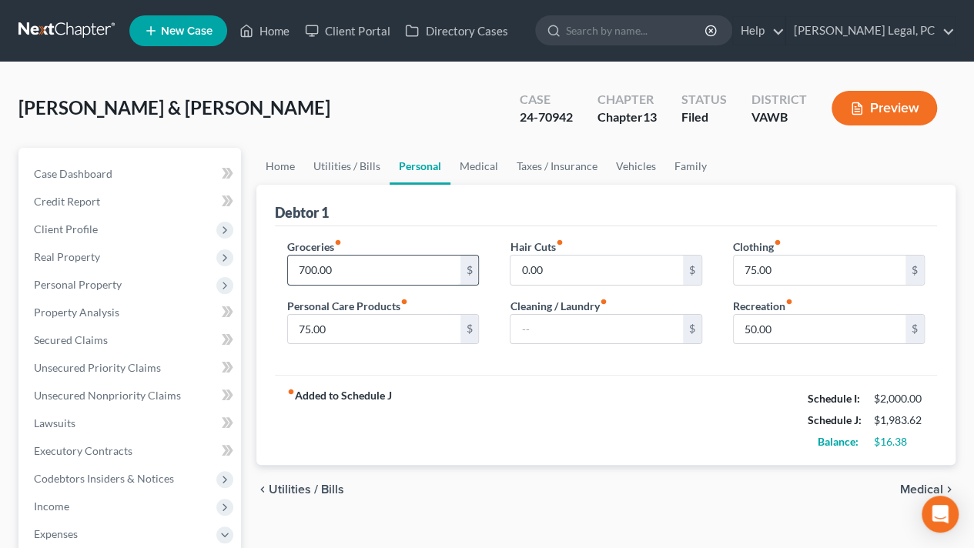
click at [356, 268] on input "700.00" at bounding box center [374, 270] width 172 height 29
type input "600"
click at [574, 378] on div "fiber_manual_record Added to Schedule J Schedule I: $2,000.00 Schedule J: $1,88…" at bounding box center [606, 420] width 662 height 90
click at [799, 272] on input "75.00" at bounding box center [820, 270] width 172 height 29
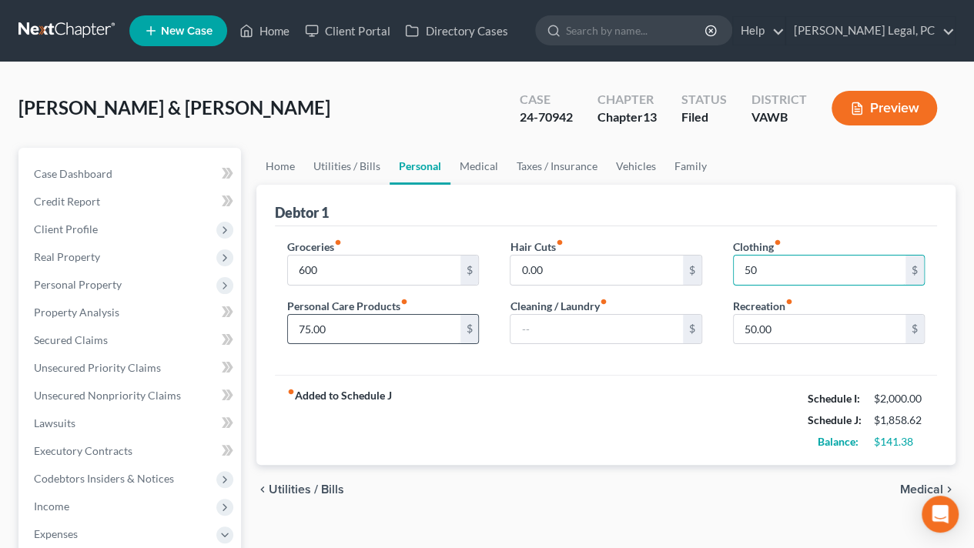
type input "50"
click at [353, 324] on input "75.00" at bounding box center [374, 329] width 172 height 29
type input "50"
click at [476, 170] on link "Medical" at bounding box center [478, 166] width 57 height 37
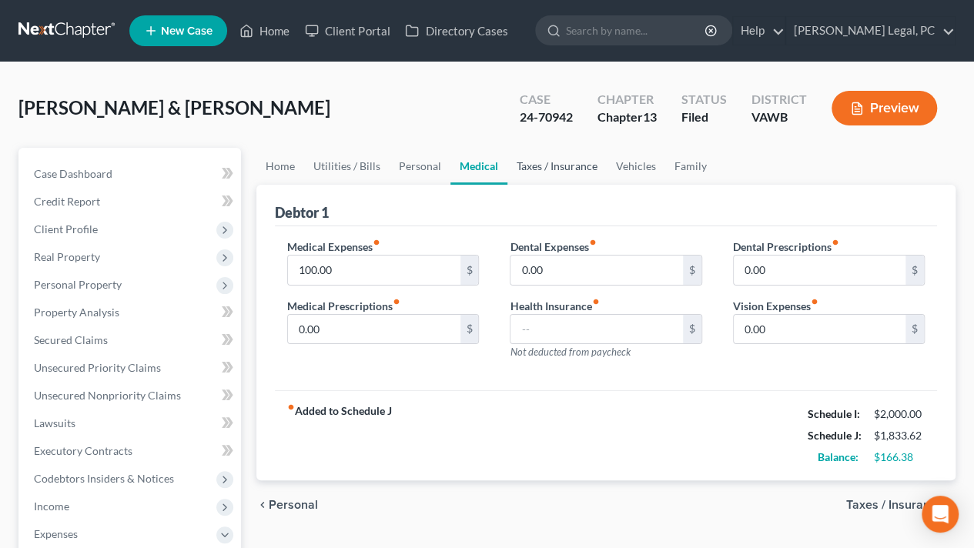
click at [545, 164] on link "Taxes / Insurance" at bounding box center [556, 166] width 99 height 37
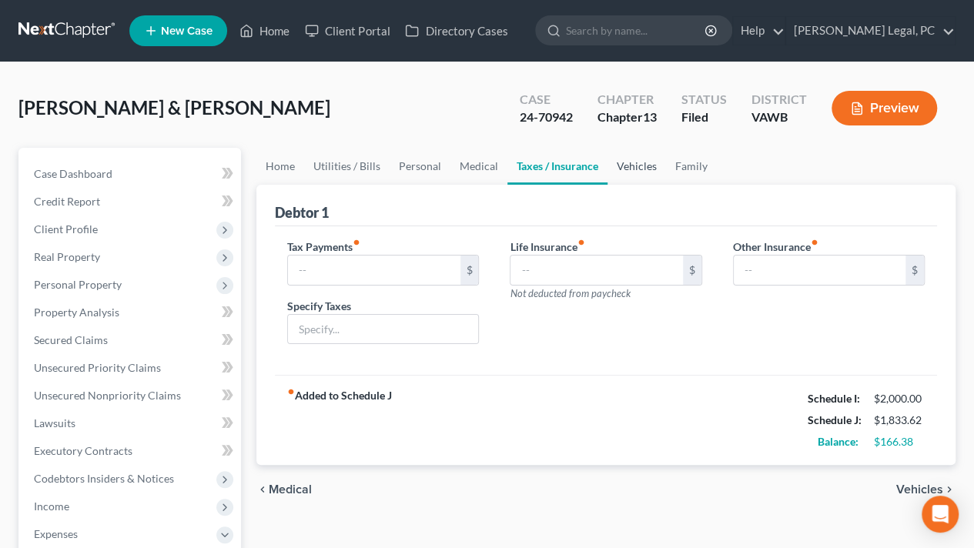
click at [641, 160] on link "Vehicles" at bounding box center [637, 166] width 59 height 37
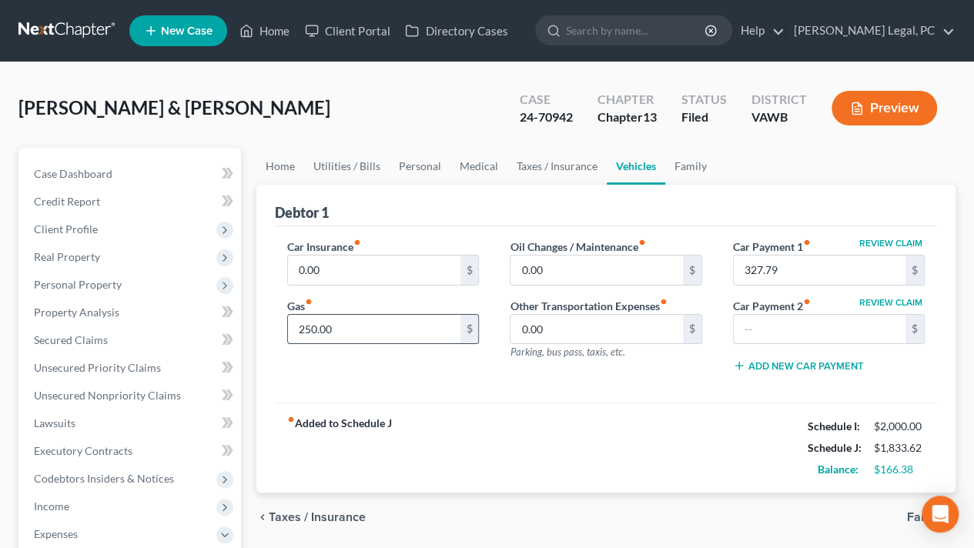
click at [394, 325] on input "250.00" at bounding box center [374, 329] width 172 height 29
type input "216.38"
click at [437, 410] on div "fiber_manual_record Added to Schedule J Schedule I: $2,000.00 Schedule J: $1,80…" at bounding box center [606, 448] width 662 height 90
click at [397, 159] on link "Personal" at bounding box center [420, 166] width 61 height 37
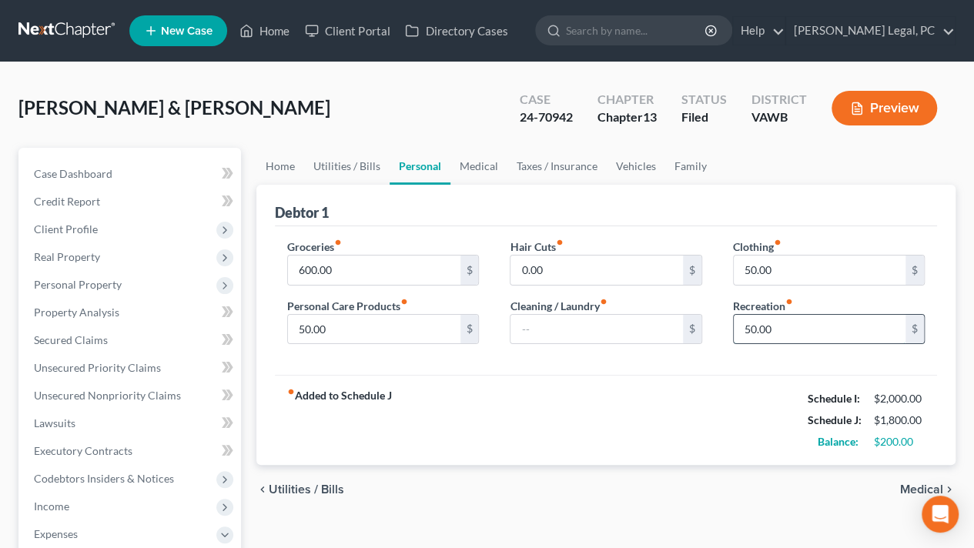
click at [802, 332] on input "50.00" at bounding box center [820, 329] width 172 height 29
click at [408, 273] on input "600.00" at bounding box center [374, 270] width 172 height 29
click at [641, 395] on div "fiber_manual_record Added to Schedule J Schedule I: $2,000.00 Schedule J: $1,70…" at bounding box center [606, 420] width 662 height 90
click at [270, 34] on link "Home" at bounding box center [264, 31] width 65 height 28
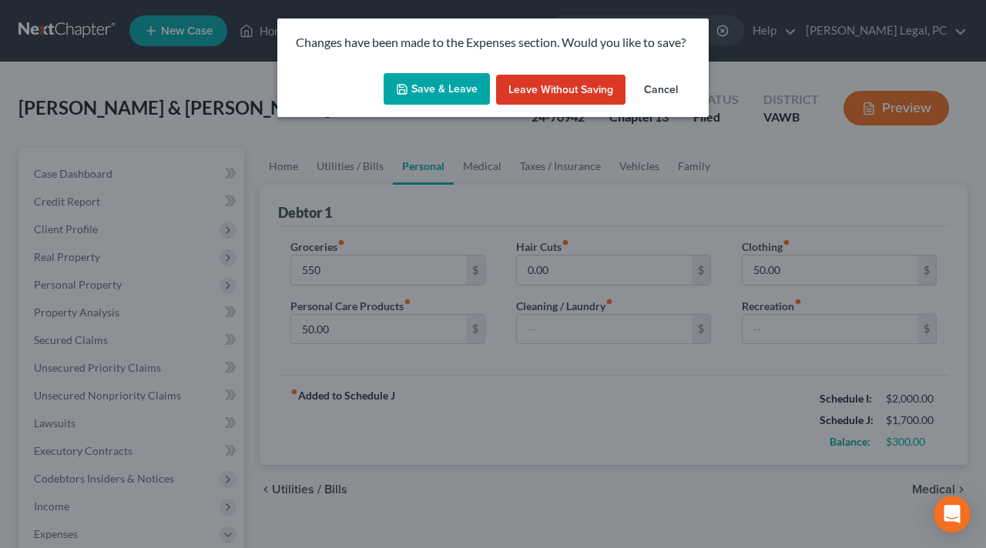
click at [423, 89] on button "Save & Leave" at bounding box center [436, 89] width 106 height 32
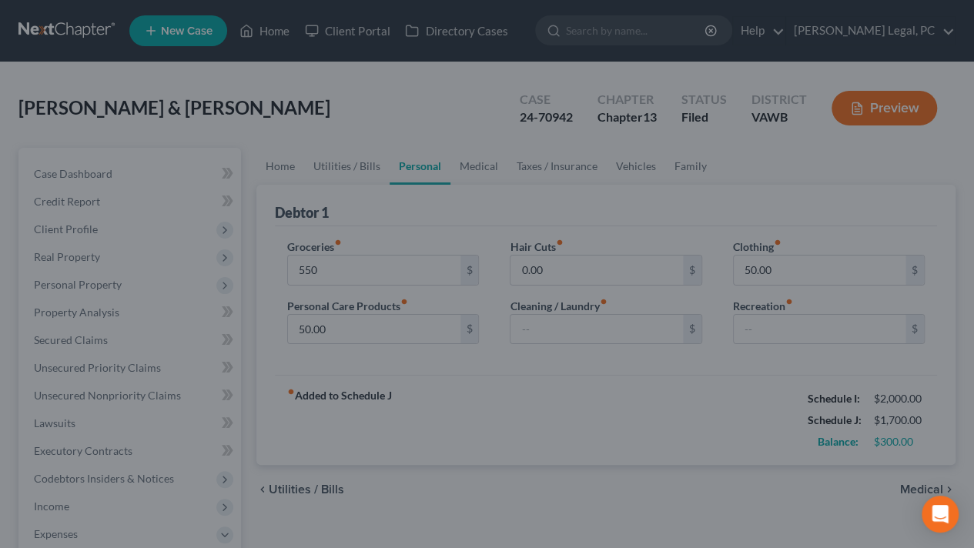
type input "550.00"
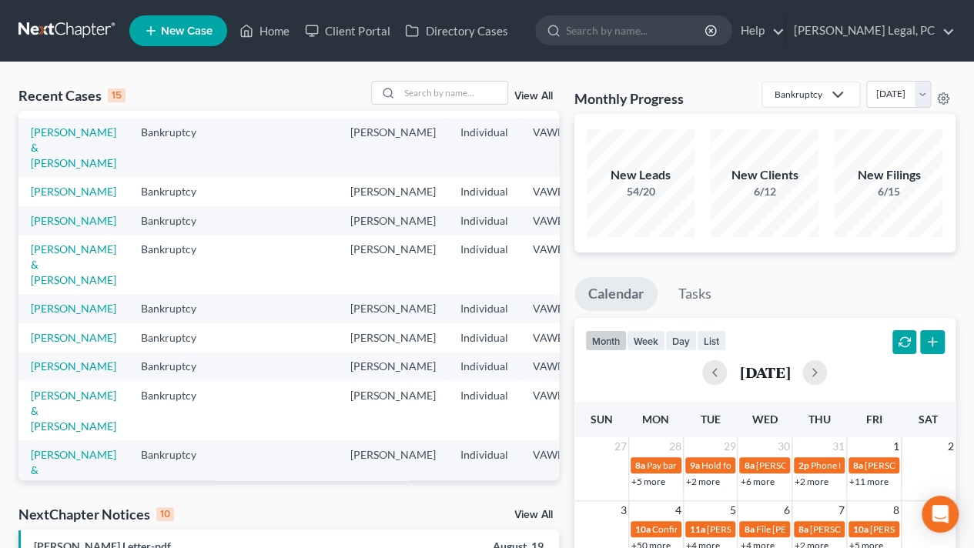
scroll to position [140, 0]
click at [49, 226] on link "[PERSON_NAME]" at bounding box center [73, 219] width 85 height 13
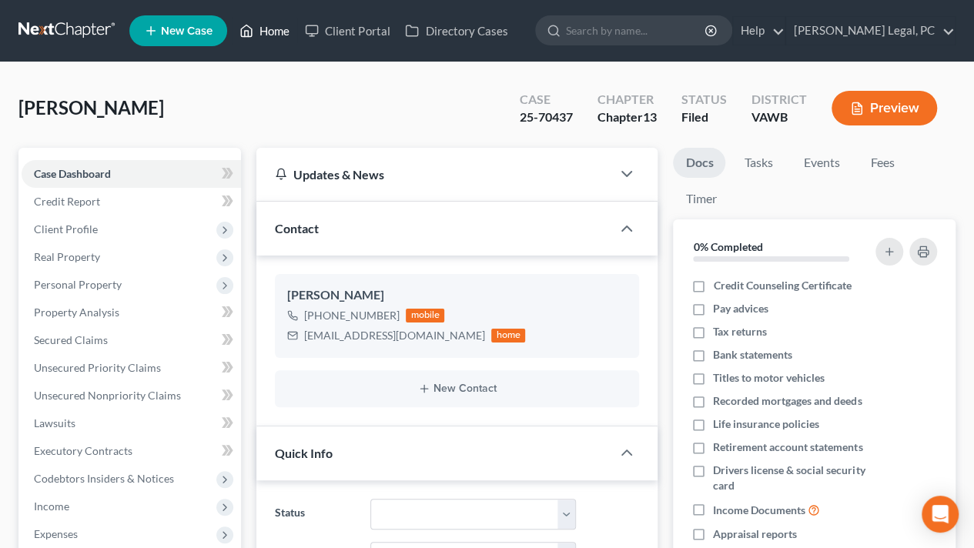
click at [259, 27] on link "Home" at bounding box center [264, 31] width 65 height 28
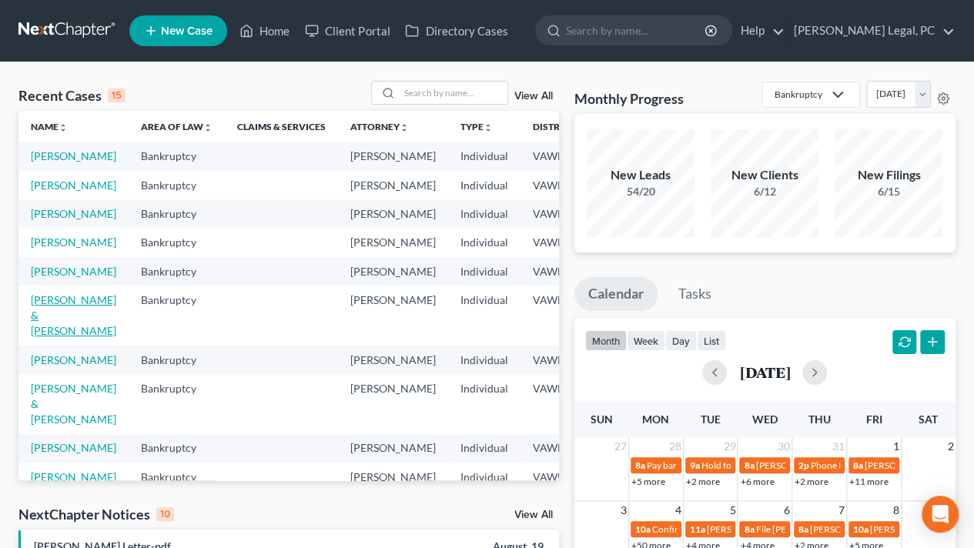
click at [59, 337] on link "[PERSON_NAME] & [PERSON_NAME]" at bounding box center [73, 315] width 85 height 44
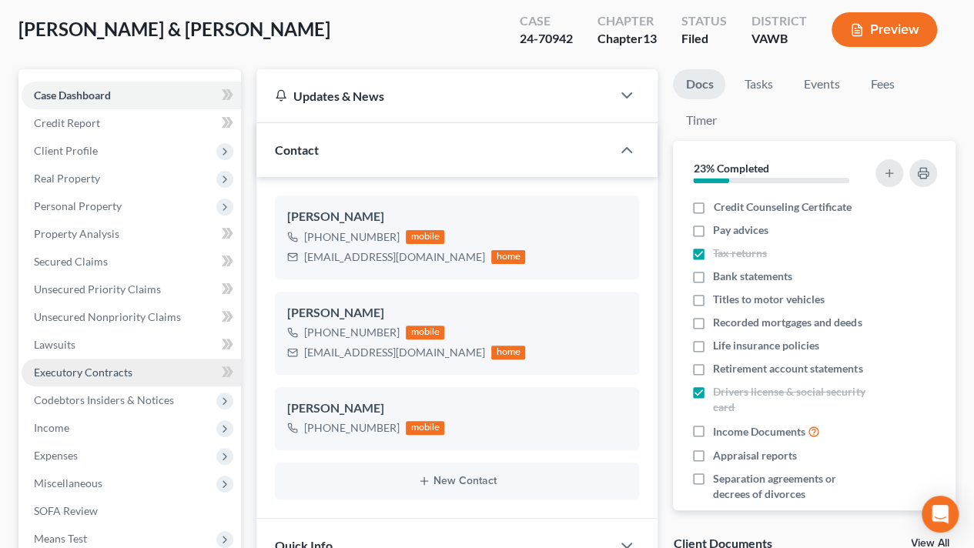
scroll to position [154, 0]
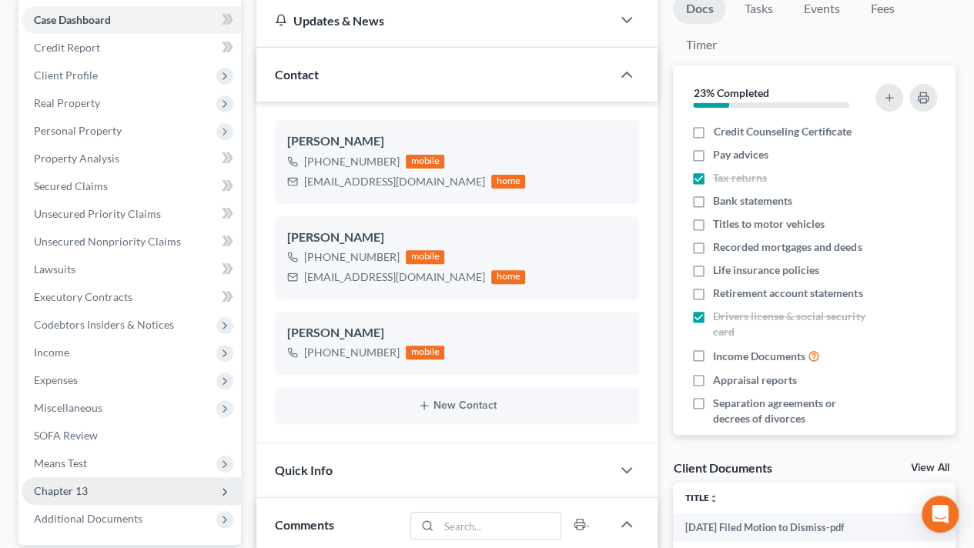
click at [68, 492] on span "Chapter 13" at bounding box center [61, 490] width 54 height 13
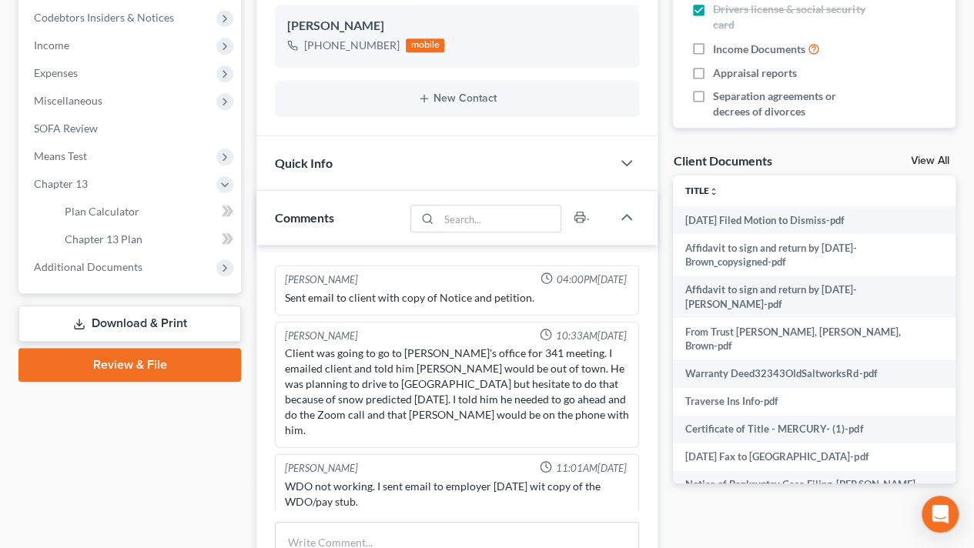
scroll to position [462, 0]
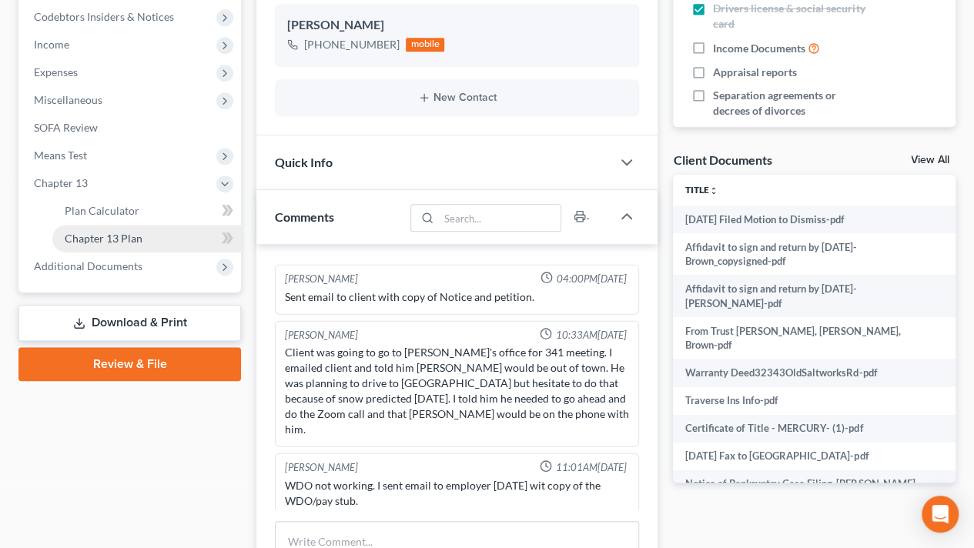
click at [119, 239] on span "Chapter 13 Plan" at bounding box center [104, 238] width 78 height 13
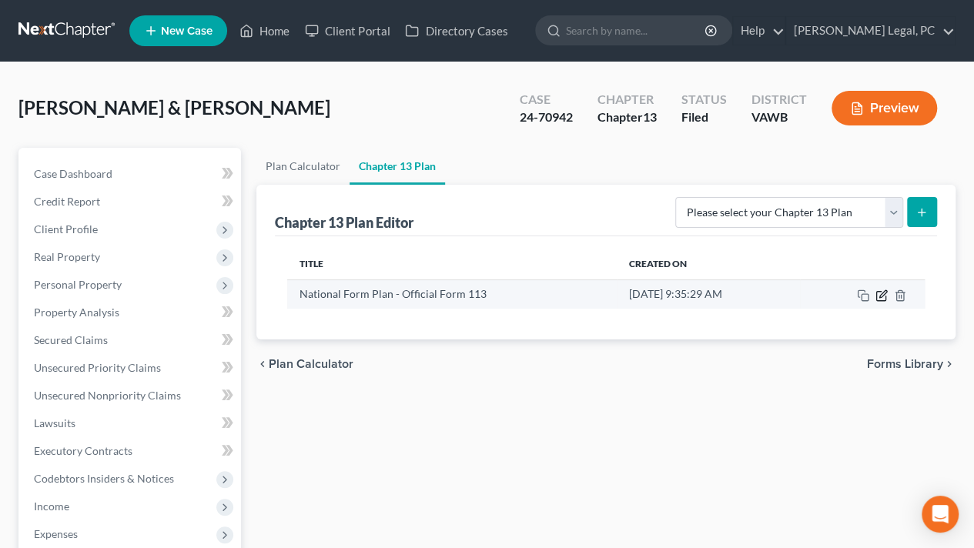
click at [881, 296] on icon "button" at bounding box center [882, 293] width 7 height 7
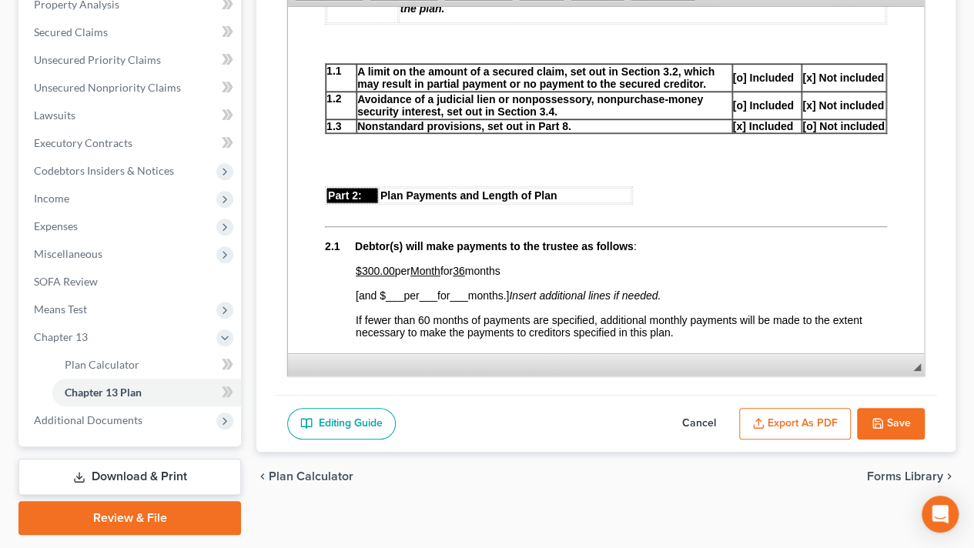
scroll to position [616, 0]
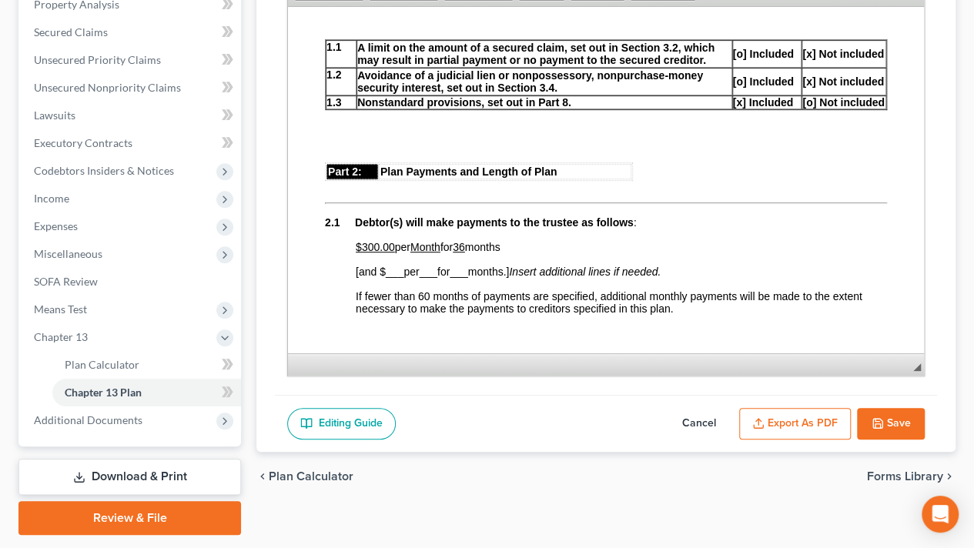
click at [895, 418] on button "Save" at bounding box center [891, 424] width 68 height 32
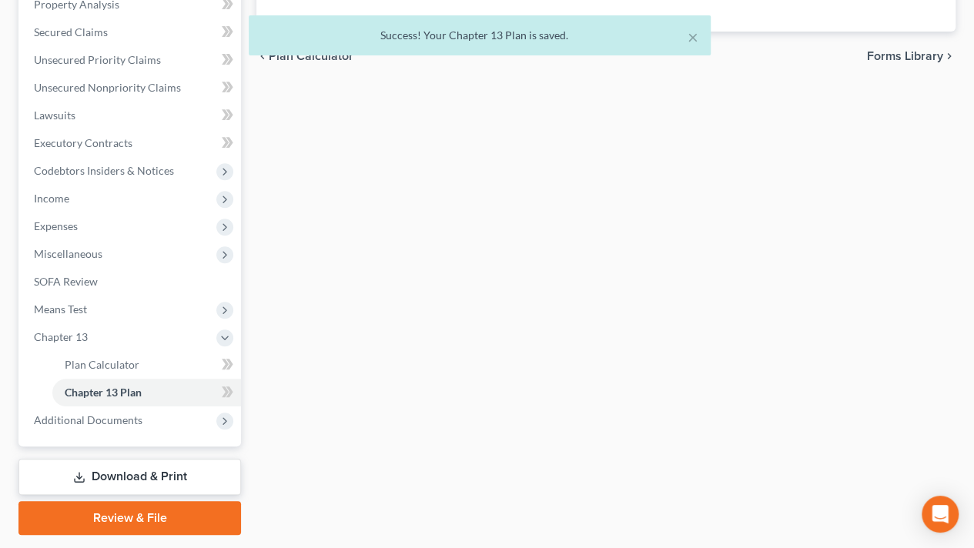
click at [97, 474] on link "Download & Print" at bounding box center [129, 477] width 223 height 36
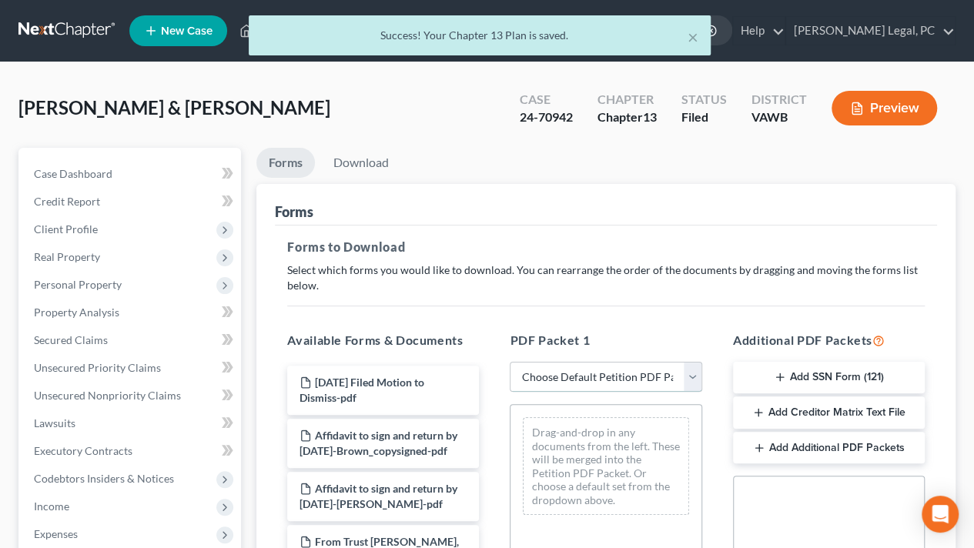
click at [547, 375] on select "Choose Default Petition PDF Packet Complete Bankruptcy Petition (all forms and …" at bounding box center [606, 377] width 192 height 31
select select "2"
click at [510, 362] on select "Choose Default Petition PDF Packet Complete Bankruptcy Petition (all forms and …" at bounding box center [606, 377] width 192 height 31
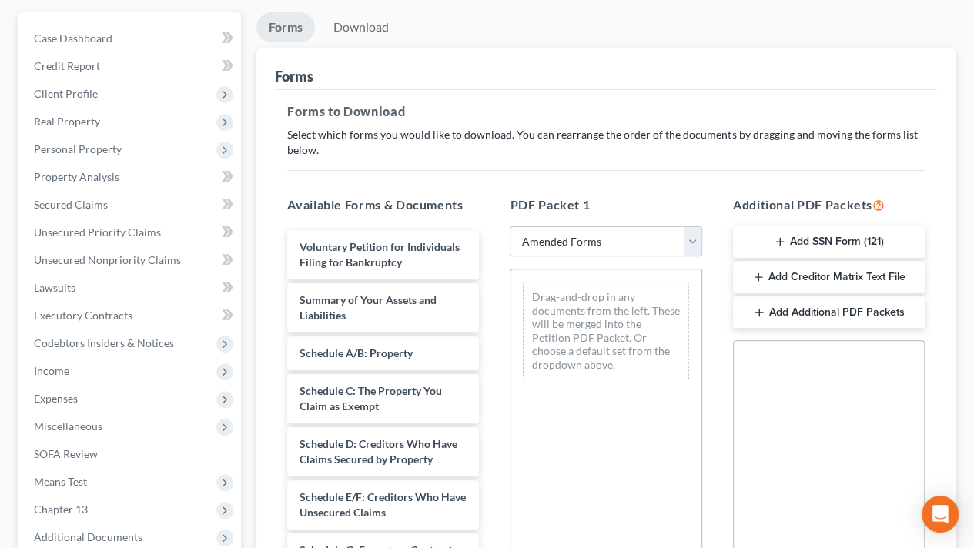
scroll to position [308, 0]
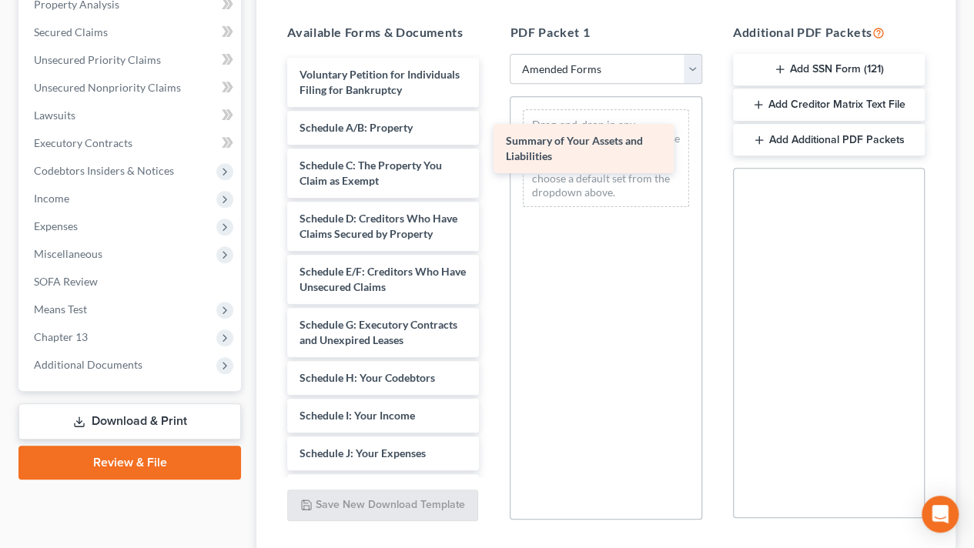
drag, startPoint x: 365, startPoint y: 149, endPoint x: 579, endPoint y: 147, distance: 214.1
click at [491, 147] on div "Summary of Your Assets and Liabilities Voluntary Petition for Individuals Filin…" at bounding box center [383, 450] width 216 height 785
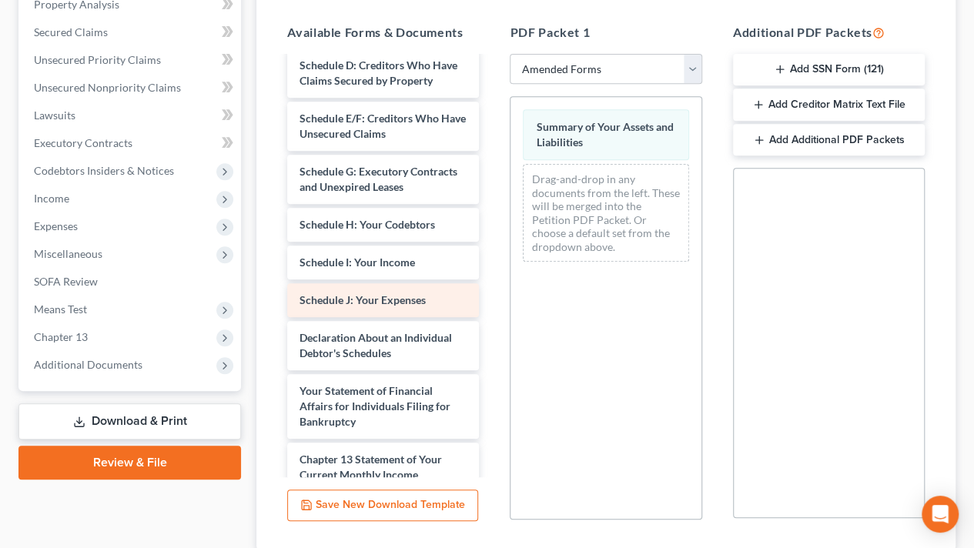
scroll to position [154, 0]
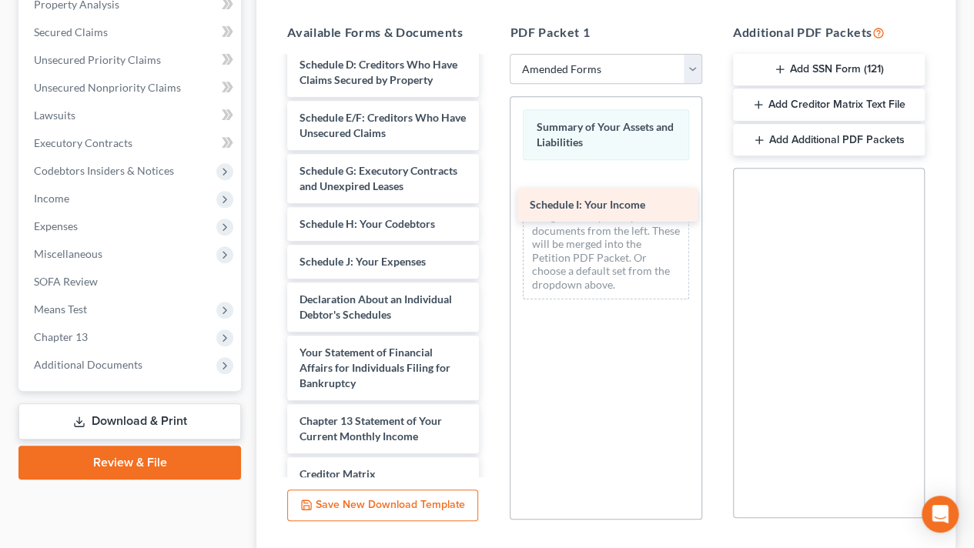
drag, startPoint x: 368, startPoint y: 289, endPoint x: 596, endPoint y: 201, distance: 244.2
click at [491, 202] on div "Schedule I: Your Income Voluntary Petition for Individuals Filing for Bankruptc…" at bounding box center [383, 277] width 216 height 747
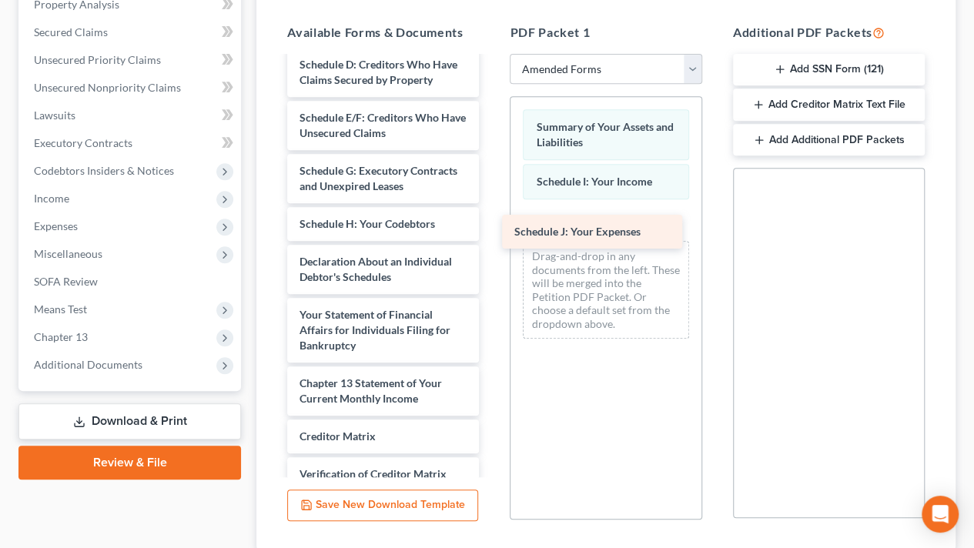
drag, startPoint x: 389, startPoint y: 284, endPoint x: 604, endPoint y: 224, distance: 223.1
click at [491, 224] on div "Schedule J: Your Expenses Voluntary Petition for Individuals Filing for Bankrup…" at bounding box center [383, 258] width 216 height 709
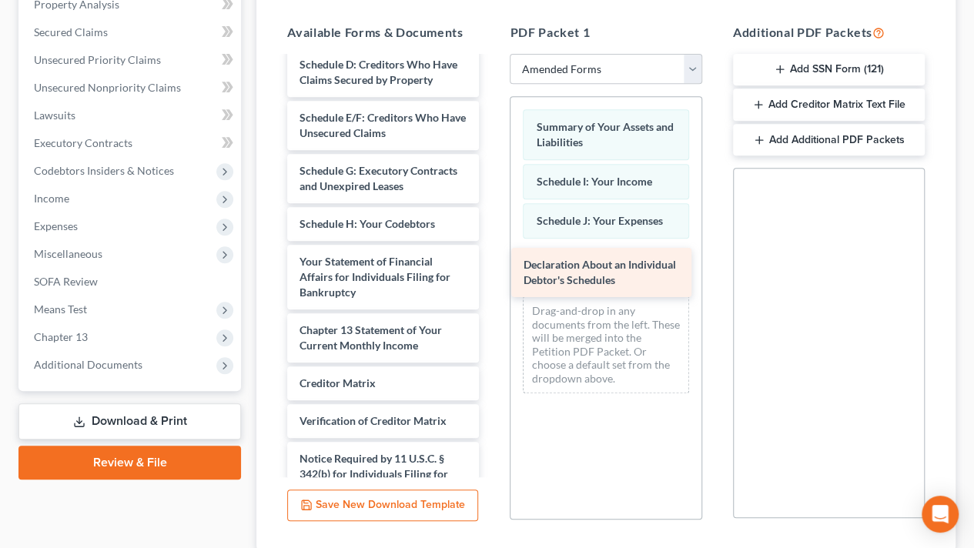
drag, startPoint x: 385, startPoint y: 289, endPoint x: 612, endPoint y: 263, distance: 228.6
click at [491, 263] on div "Declaration About an Individual Debtor's Schedules Voluntary Petition for Indiv…" at bounding box center [383, 232] width 216 height 656
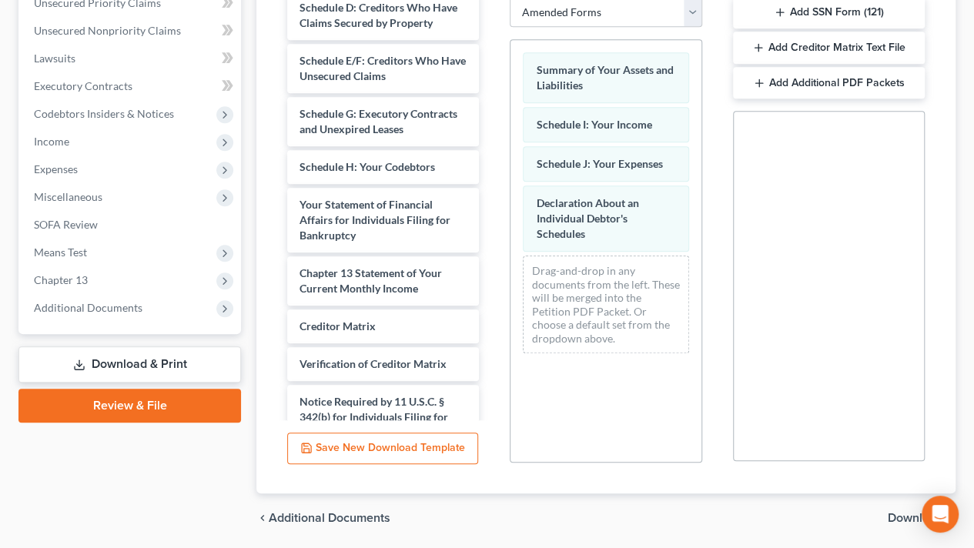
scroll to position [417, 0]
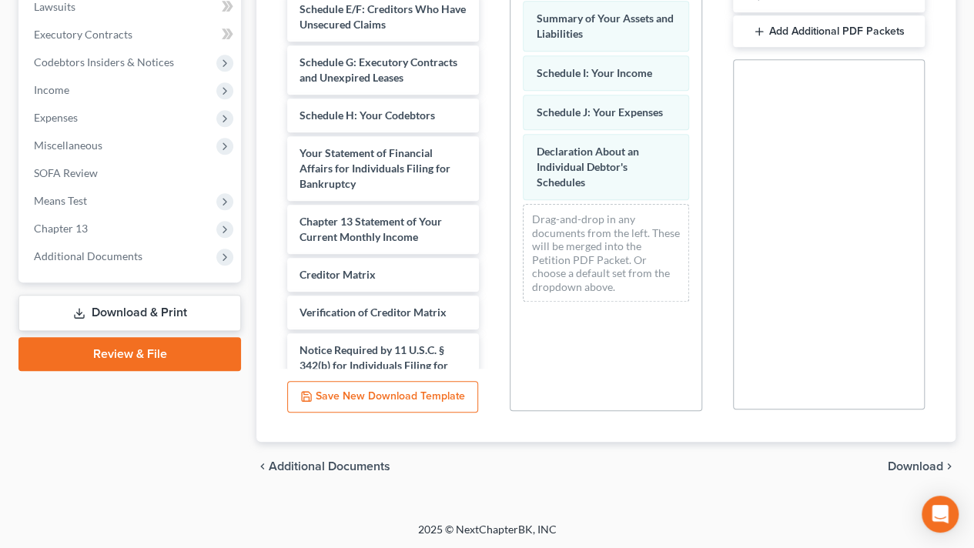
click at [899, 471] on span "Download" at bounding box center [915, 466] width 55 height 12
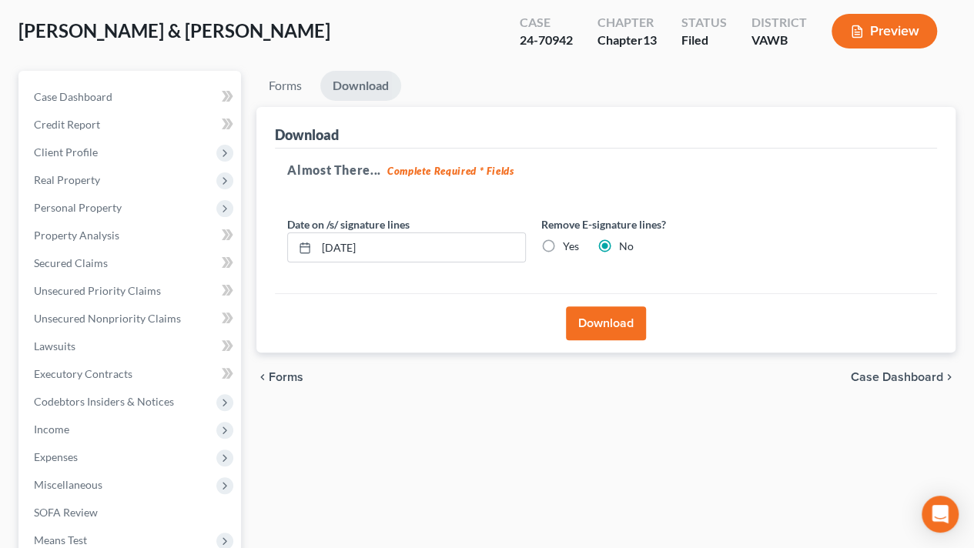
scroll to position [65, 0]
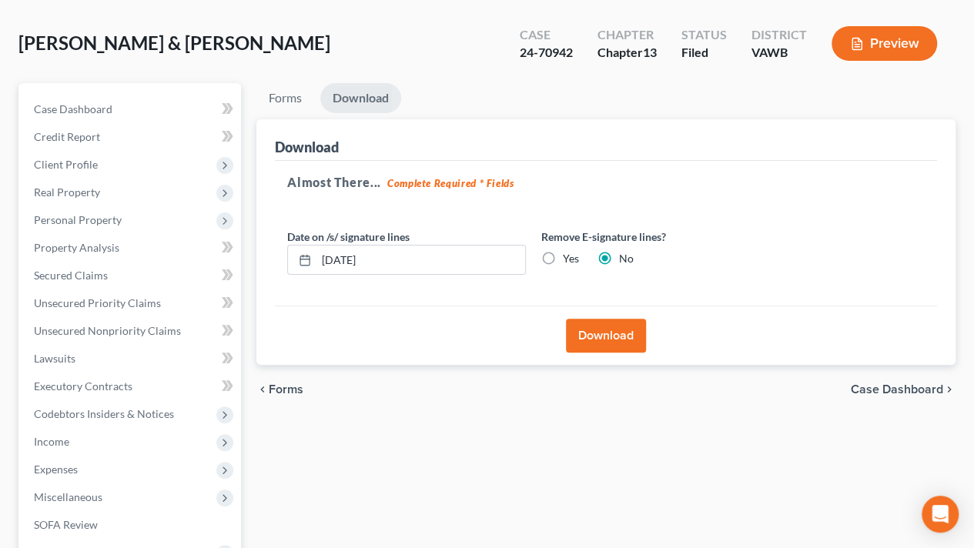
click at [614, 332] on button "Download" at bounding box center [606, 336] width 80 height 34
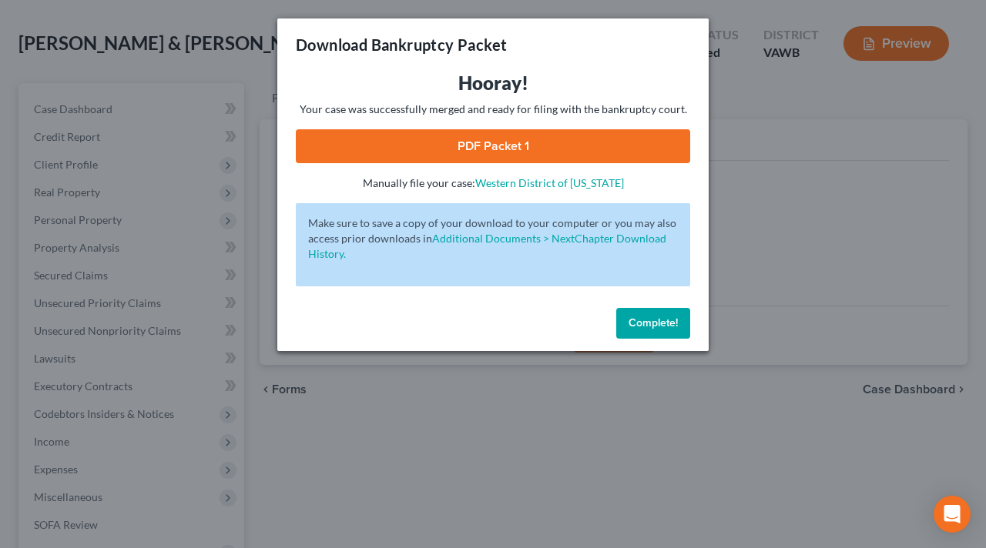
click at [436, 144] on link "PDF Packet 1" at bounding box center [493, 146] width 394 height 34
click at [211, 36] on div "Download Bankruptcy Packet Hooray! Your case was successfully merged and ready …" at bounding box center [493, 274] width 986 height 548
click at [271, 20] on div "Download Bankruptcy Packet Hooray! Your case was successfully merged and ready …" at bounding box center [493, 274] width 986 height 548
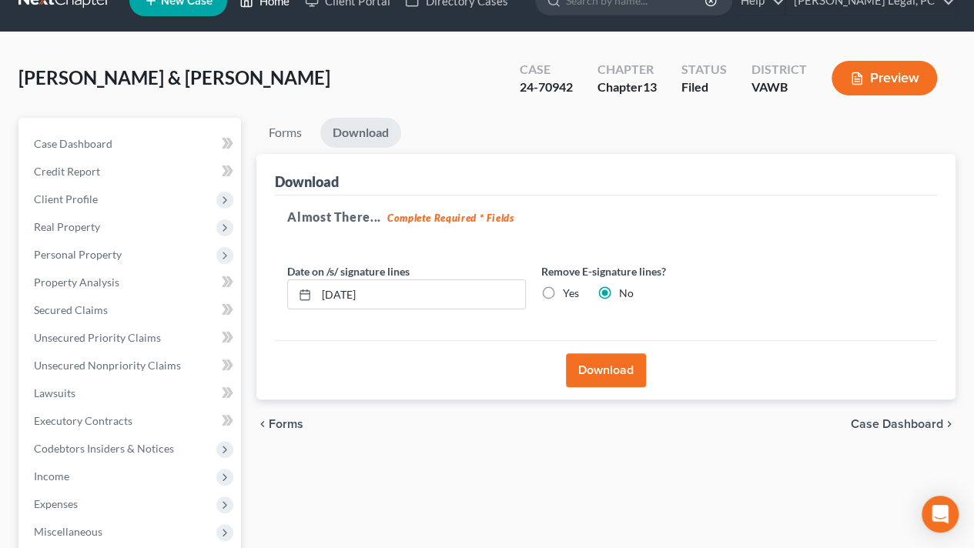
scroll to position [0, 0]
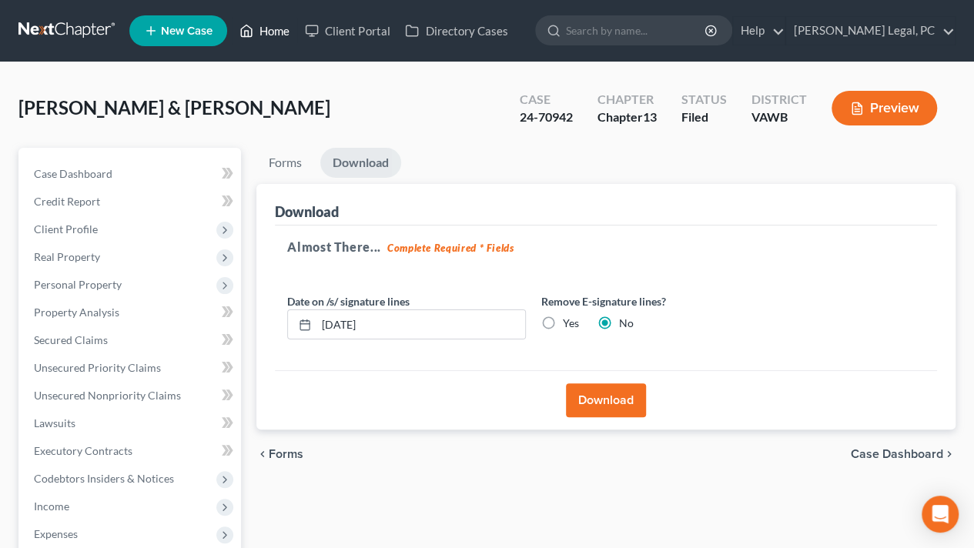
click at [250, 38] on icon at bounding box center [246, 31] width 14 height 18
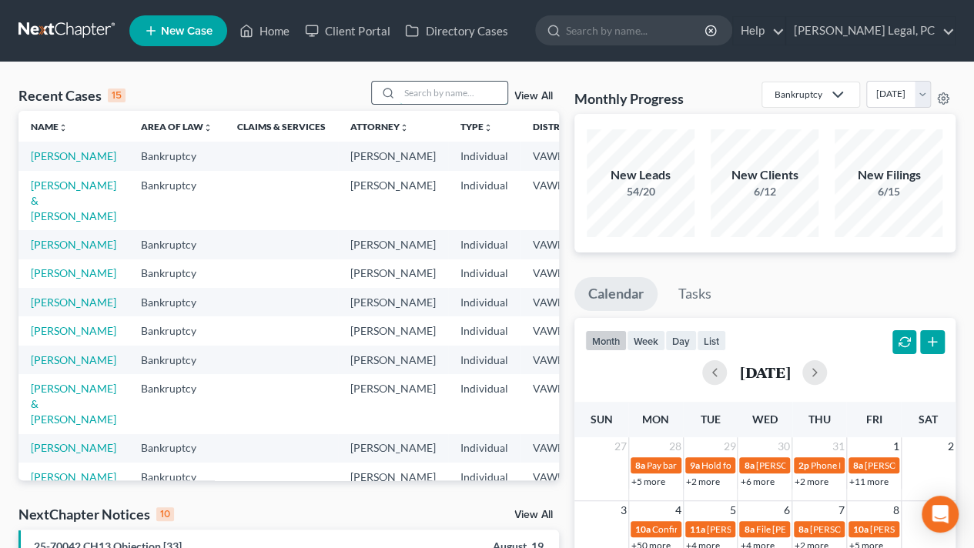
click at [433, 89] on input "search" at bounding box center [454, 93] width 108 height 22
type input "[PERSON_NAME]"
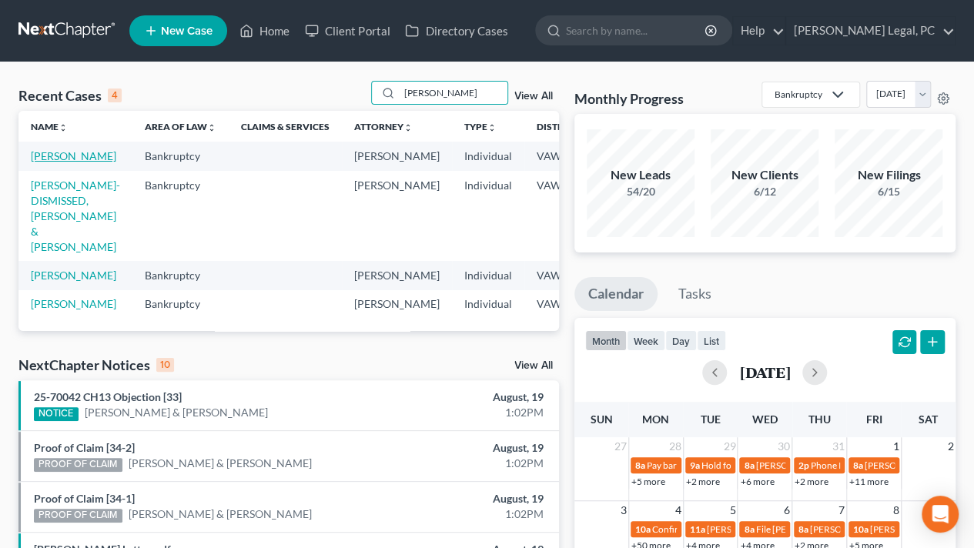
click at [46, 162] on link "[PERSON_NAME]" at bounding box center [73, 155] width 85 height 13
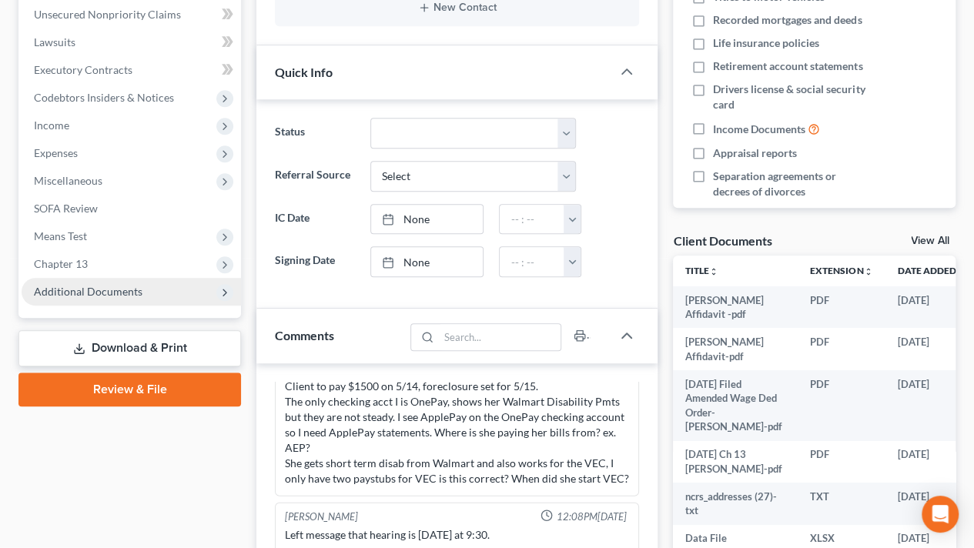
scroll to position [385, 0]
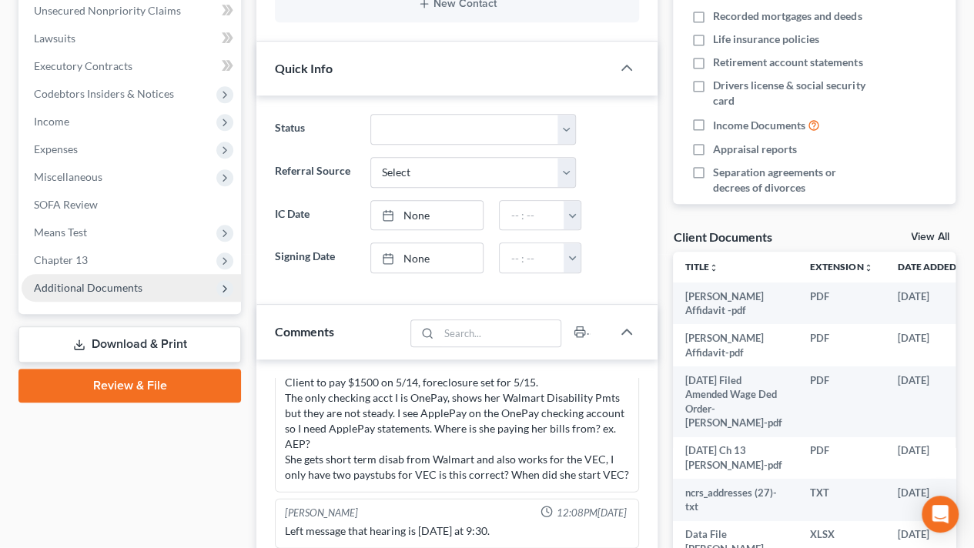
click at [80, 286] on span "Additional Documents" at bounding box center [88, 287] width 109 height 13
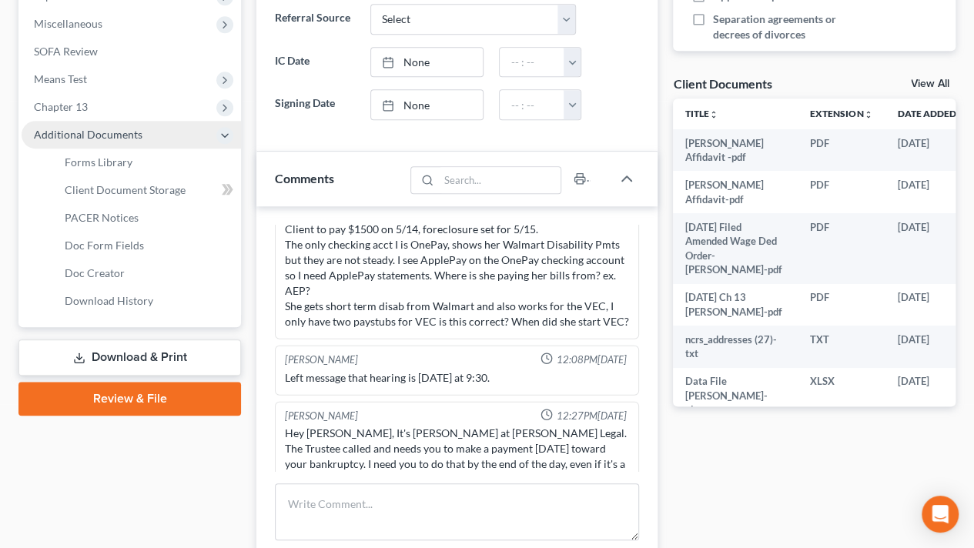
scroll to position [539, 0]
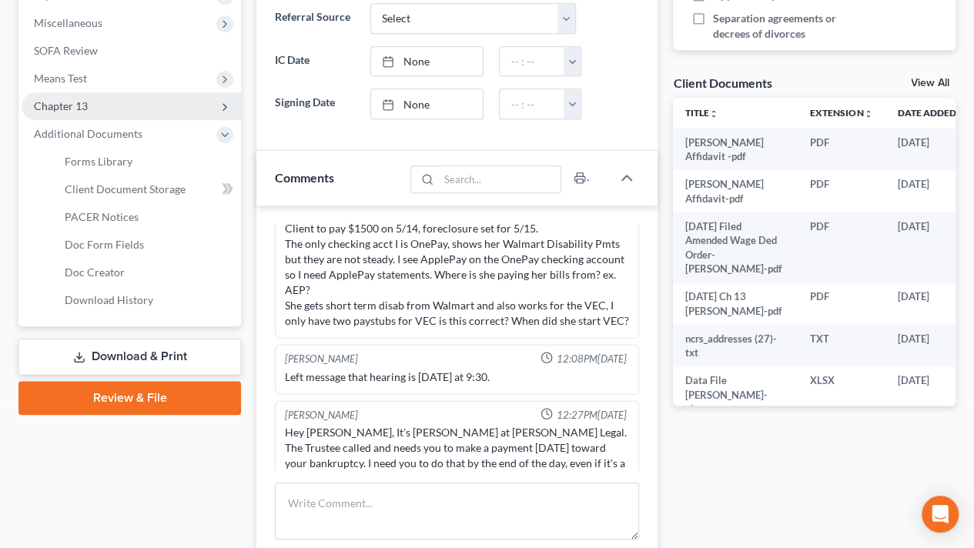
click at [79, 101] on span "Chapter 13" at bounding box center [61, 105] width 54 height 13
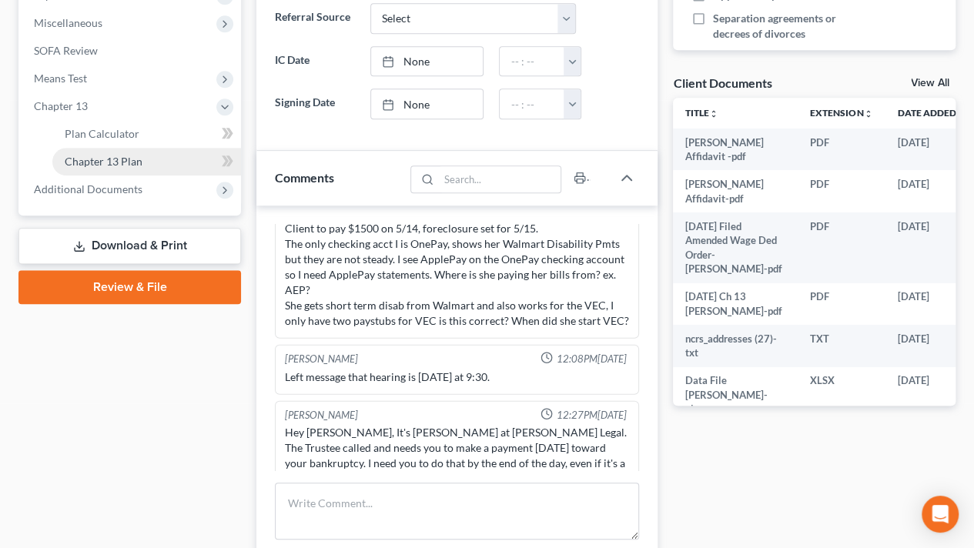
click at [103, 155] on span "Chapter 13 Plan" at bounding box center [104, 161] width 78 height 13
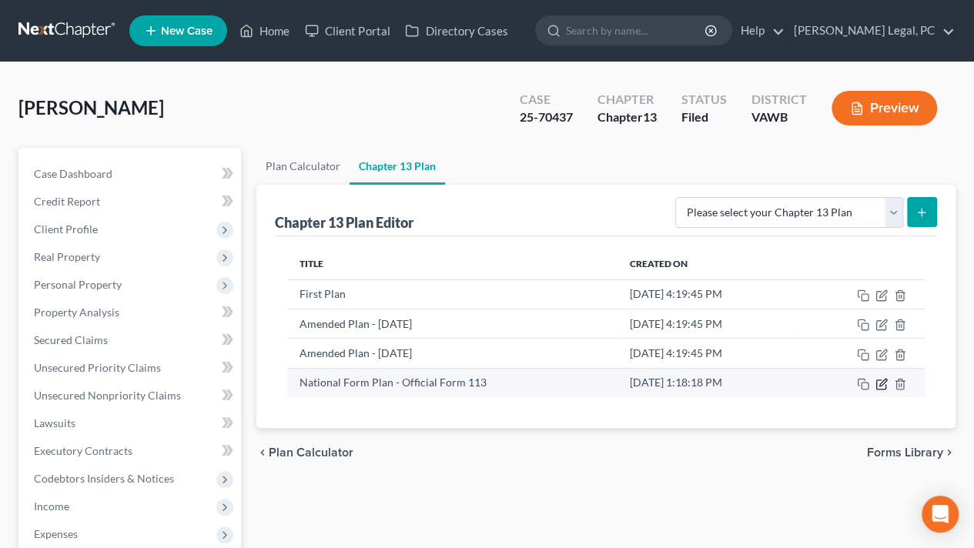
click at [880, 380] on icon "button" at bounding box center [881, 384] width 12 height 12
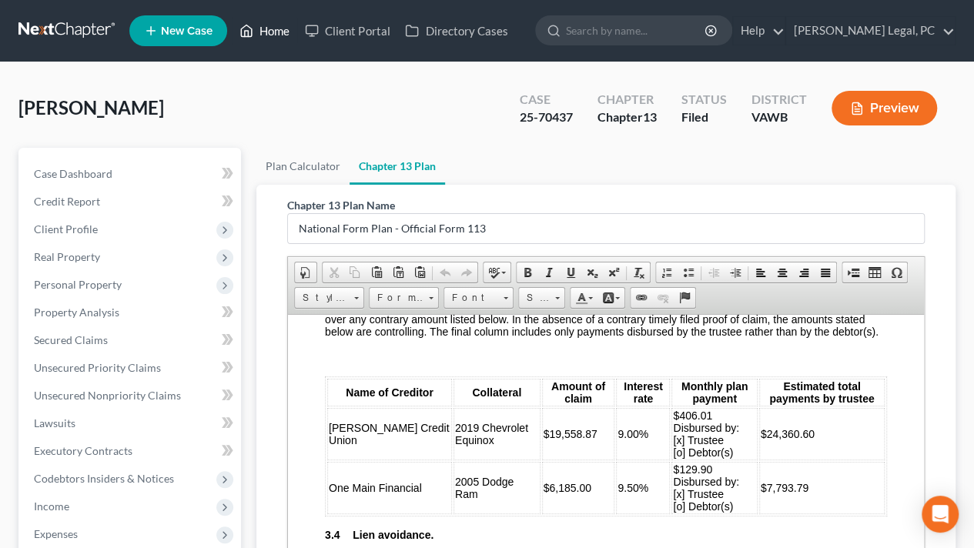
click at [266, 33] on link "Home" at bounding box center [264, 31] width 65 height 28
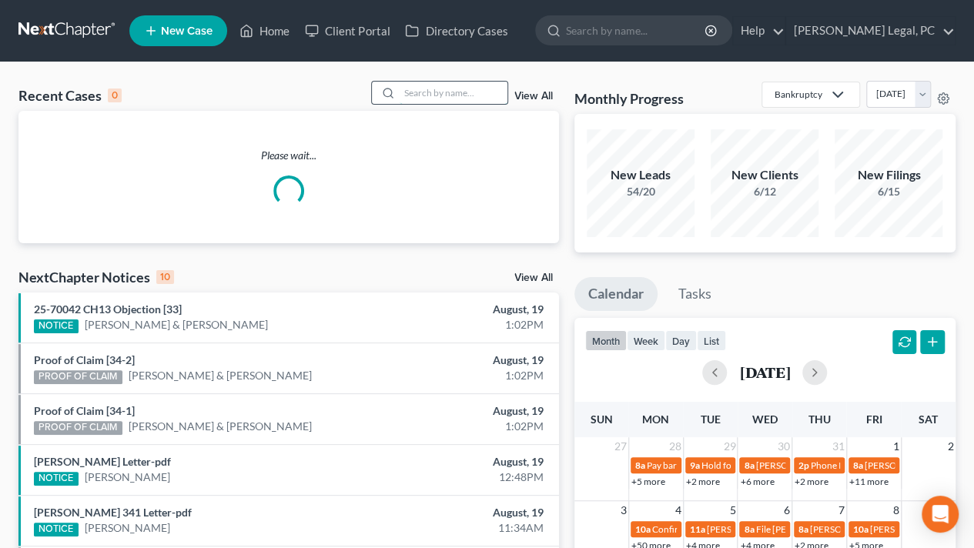
click at [440, 92] on input "search" at bounding box center [454, 93] width 108 height 22
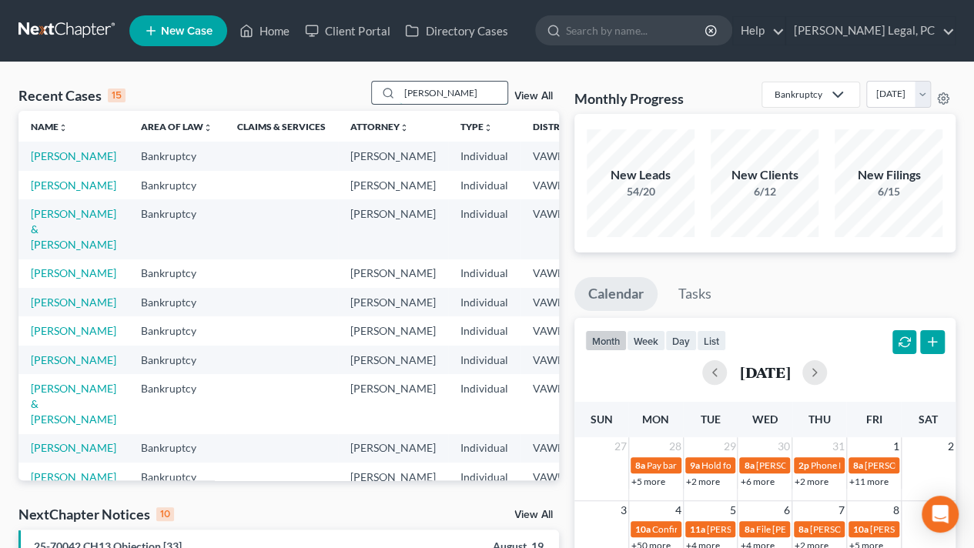
type input "[PERSON_NAME]"
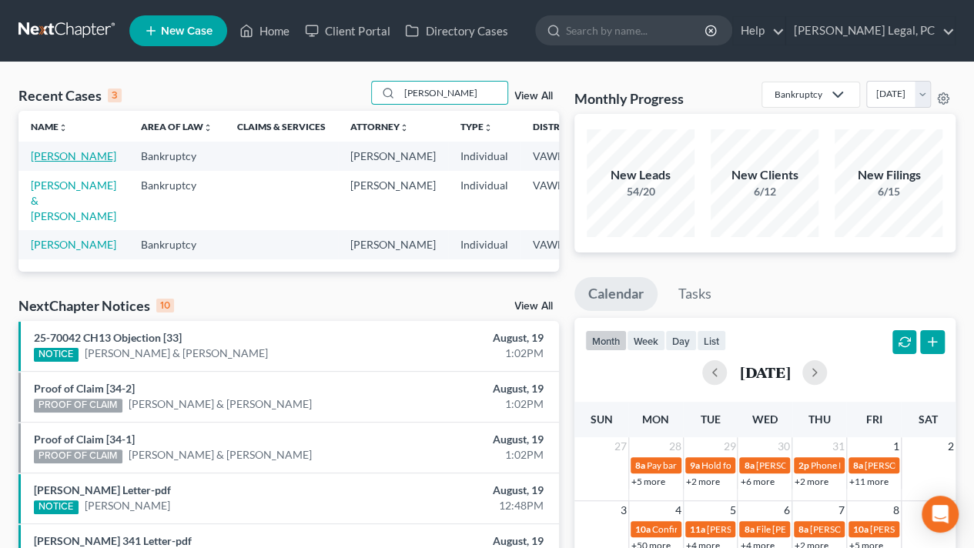
click at [43, 162] on link "[PERSON_NAME]" at bounding box center [73, 155] width 85 height 13
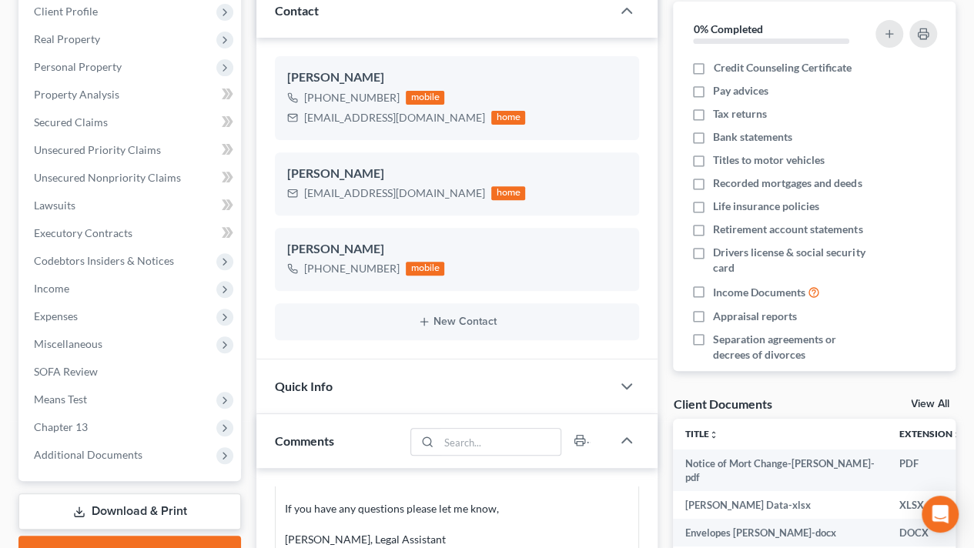
scroll to position [231, 0]
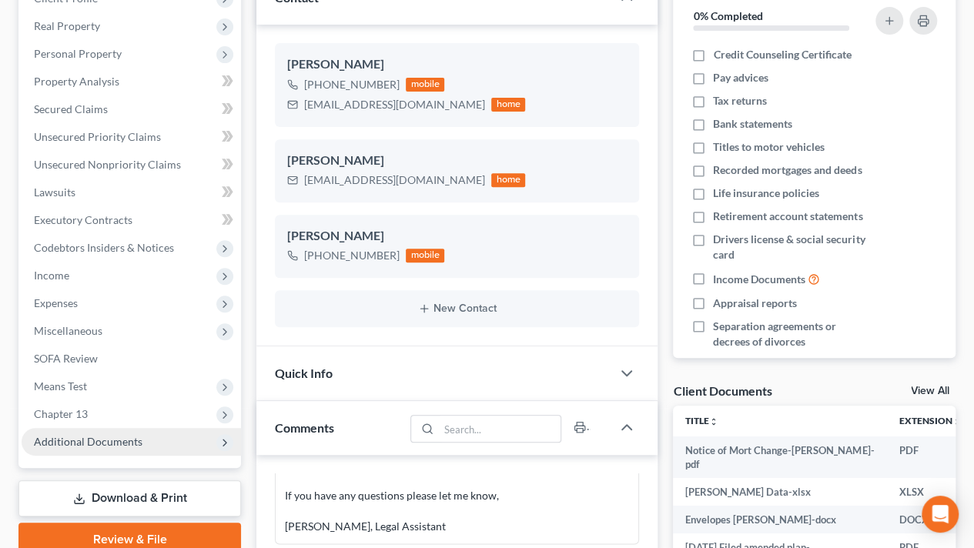
click at [64, 430] on span "Additional Documents" at bounding box center [131, 442] width 219 height 28
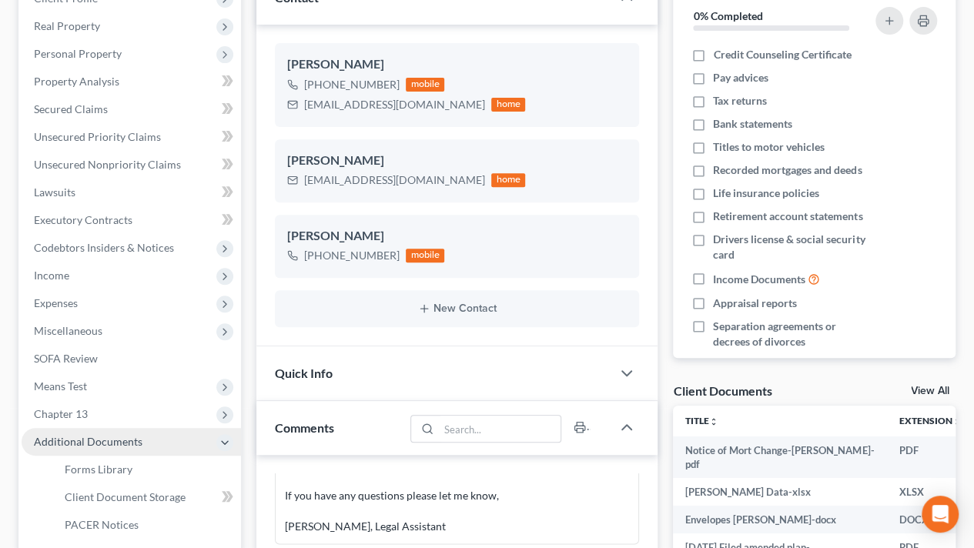
scroll to position [462, 0]
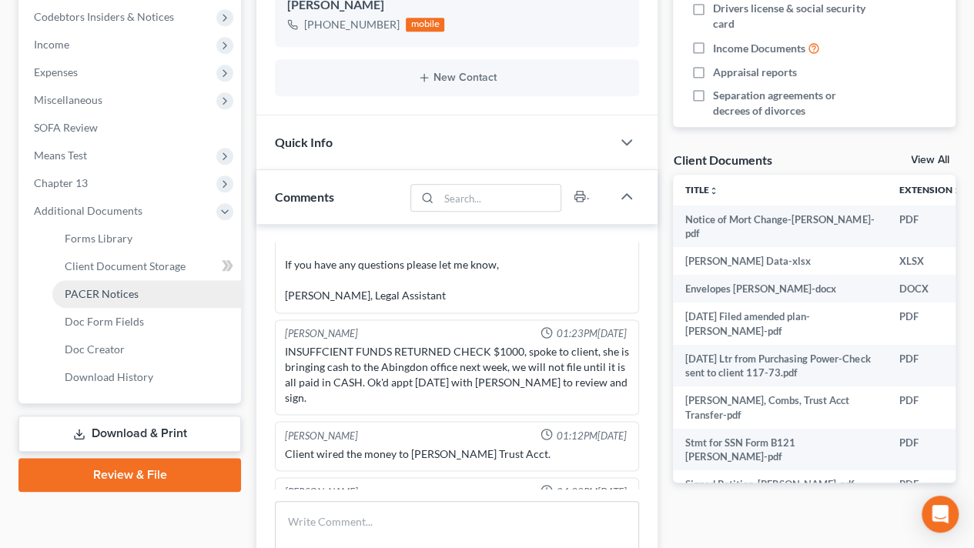
click at [102, 292] on span "PACER Notices" at bounding box center [102, 293] width 74 height 13
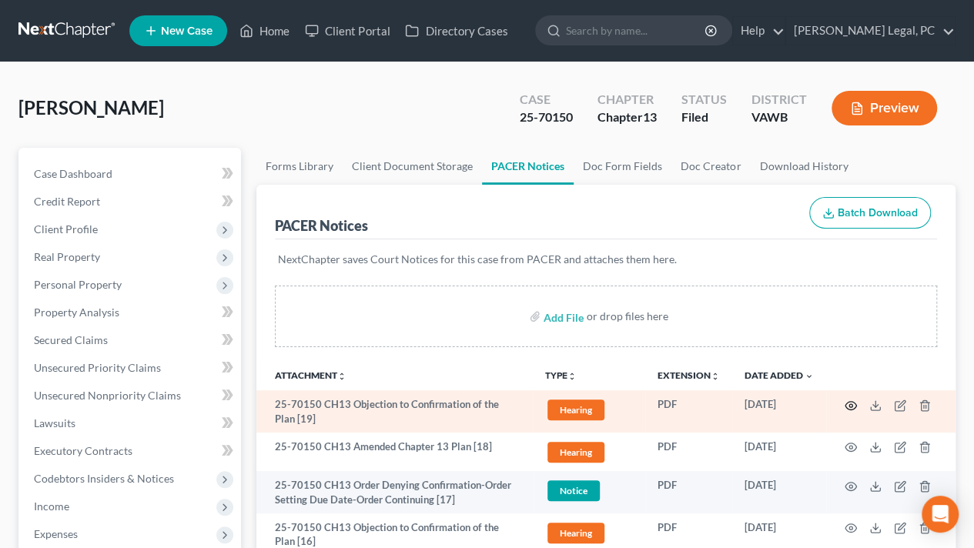
click at [847, 406] on icon "button" at bounding box center [851, 405] width 12 height 8
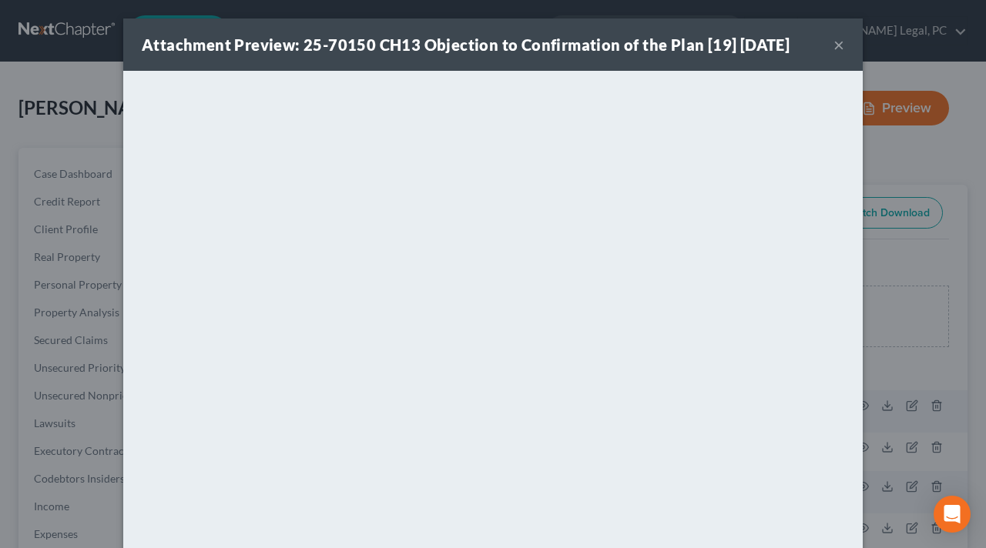
click at [833, 43] on button "×" at bounding box center [838, 44] width 11 height 18
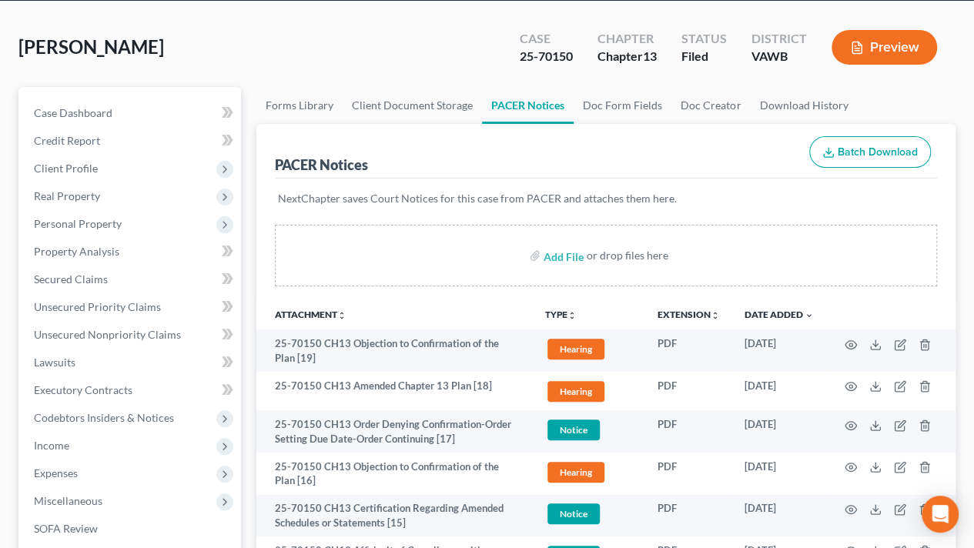
scroll to position [154, 0]
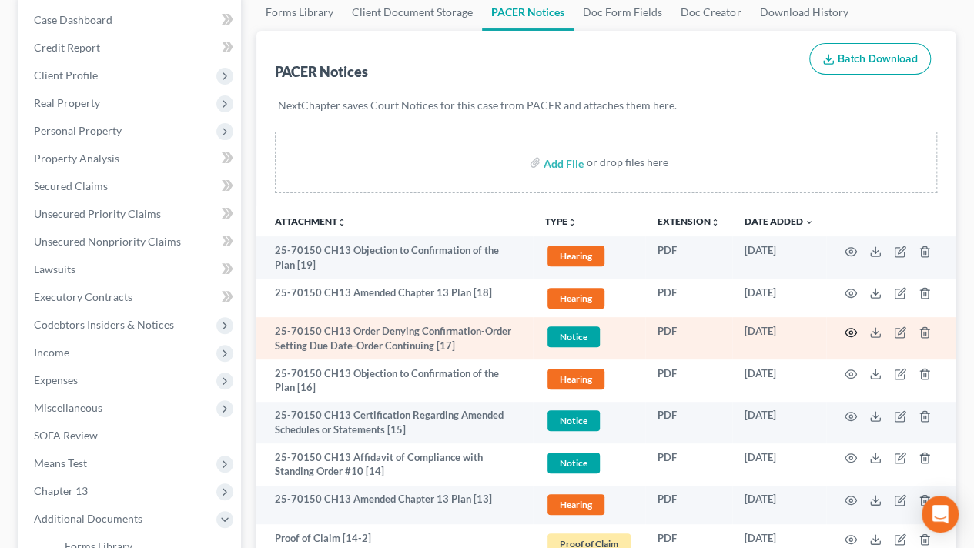
click at [849, 331] on circle "button" at bounding box center [850, 332] width 3 height 3
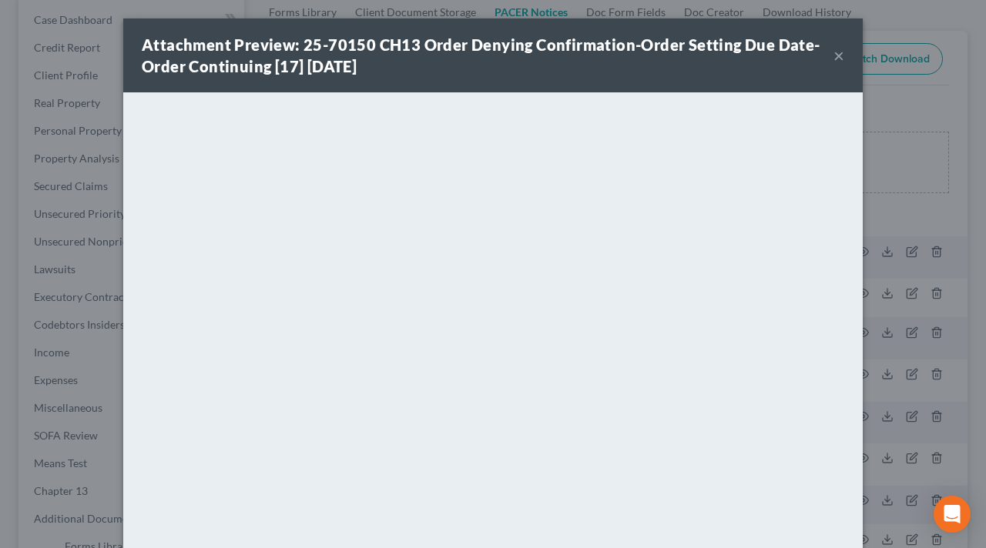
click at [836, 58] on button "×" at bounding box center [838, 55] width 11 height 18
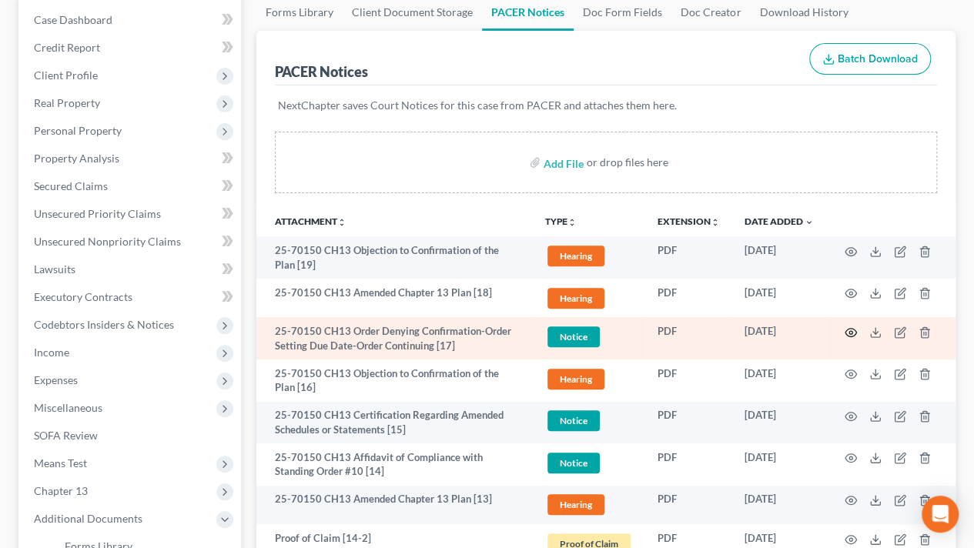
click at [846, 332] on icon "button" at bounding box center [851, 332] width 12 height 12
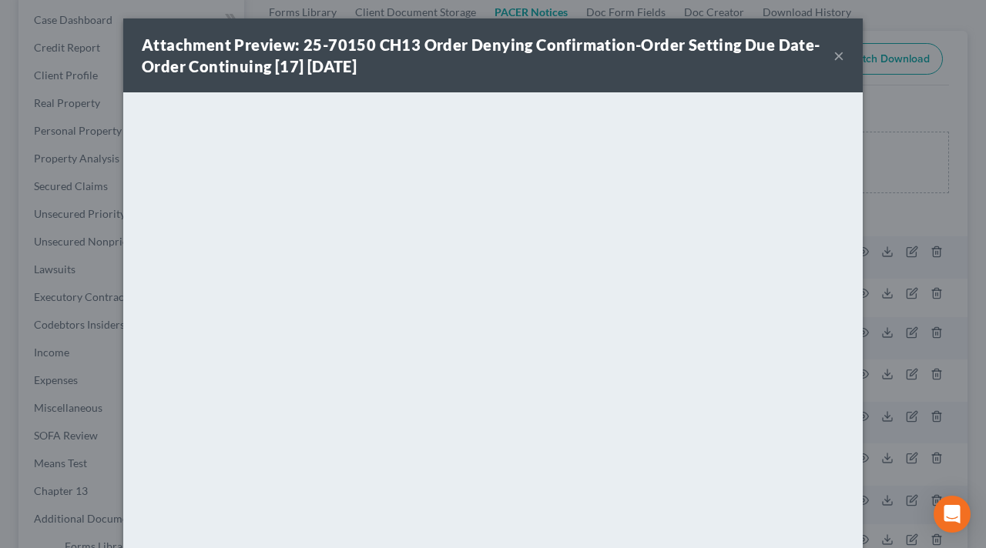
click at [833, 52] on button "×" at bounding box center [838, 55] width 11 height 18
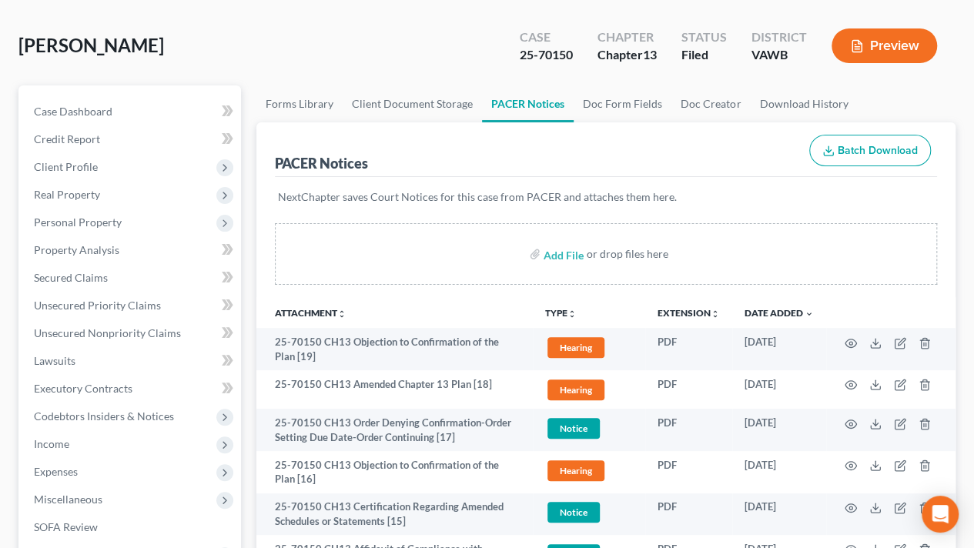
scroll to position [0, 0]
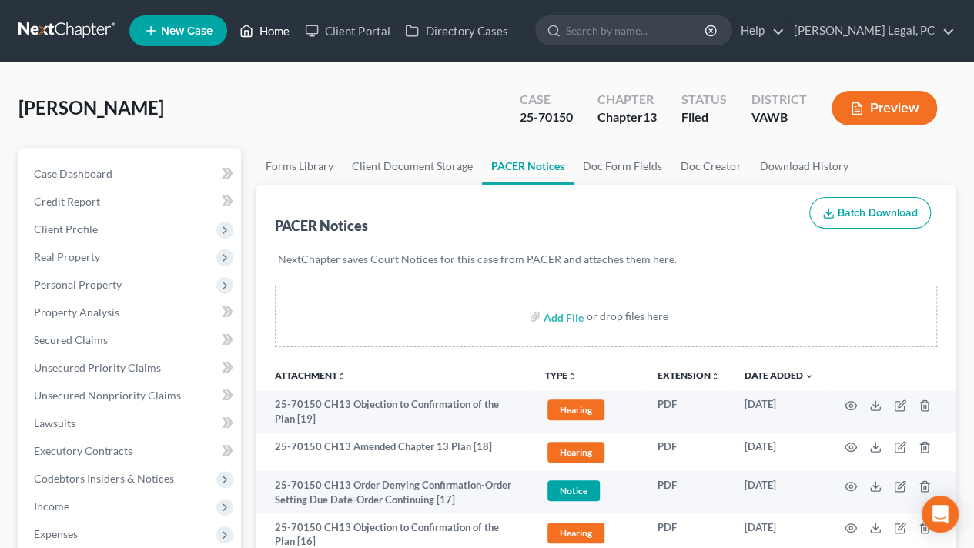
click at [257, 31] on link "Home" at bounding box center [264, 31] width 65 height 28
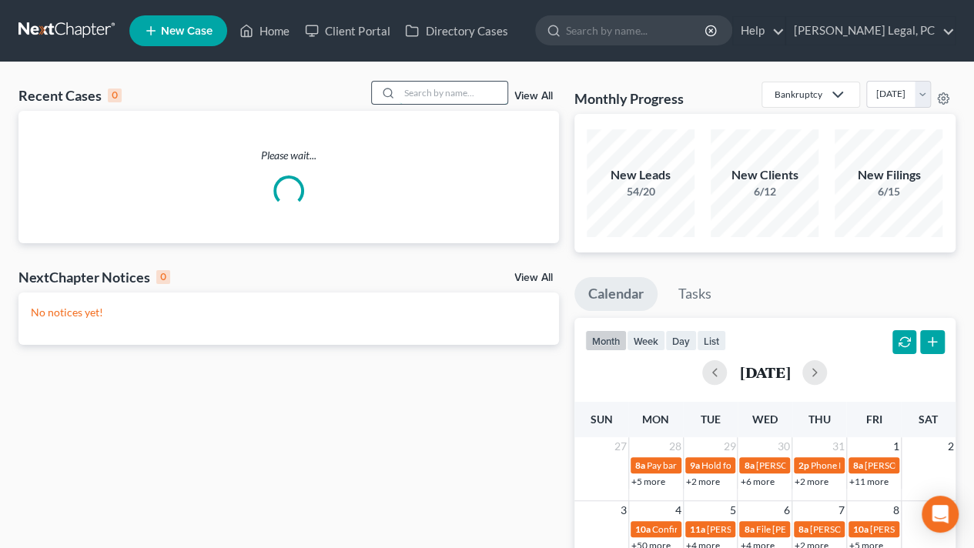
click at [444, 96] on input "search" at bounding box center [454, 93] width 108 height 22
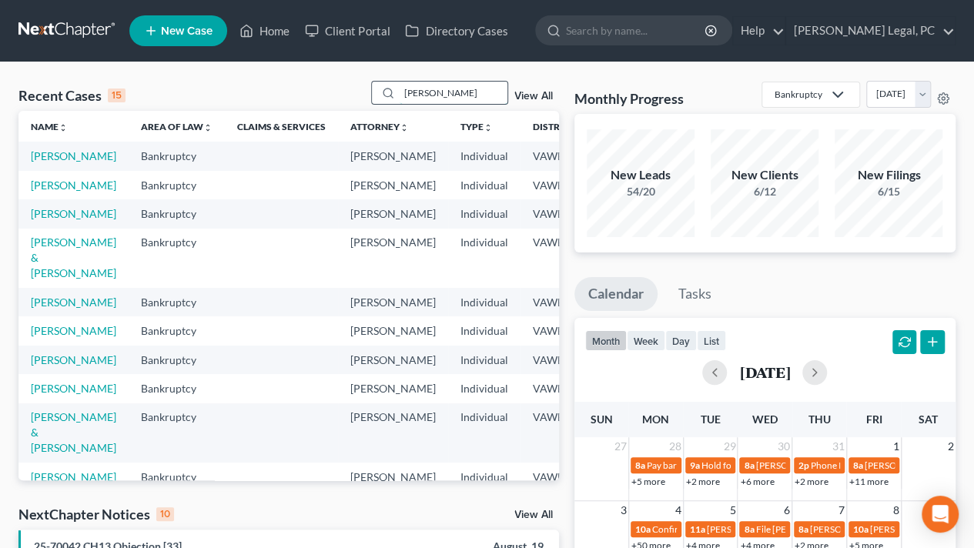
type input "[PERSON_NAME]"
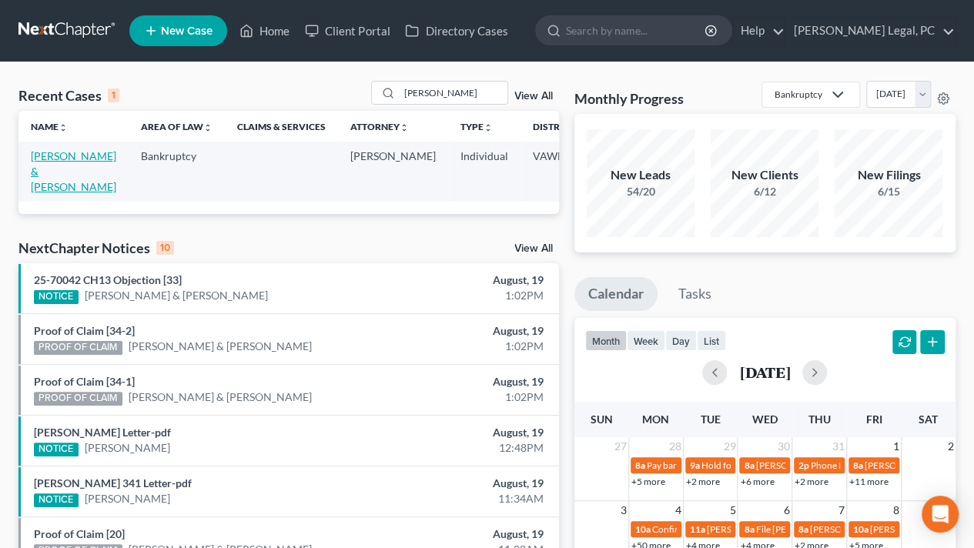
click at [45, 176] on link "[PERSON_NAME] & [PERSON_NAME]" at bounding box center [73, 171] width 85 height 44
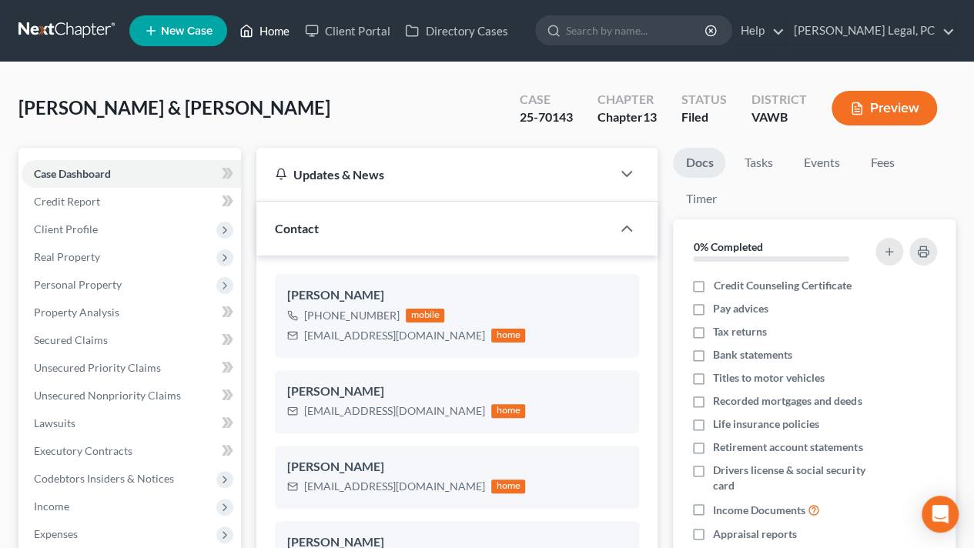
click at [255, 32] on link "Home" at bounding box center [264, 31] width 65 height 28
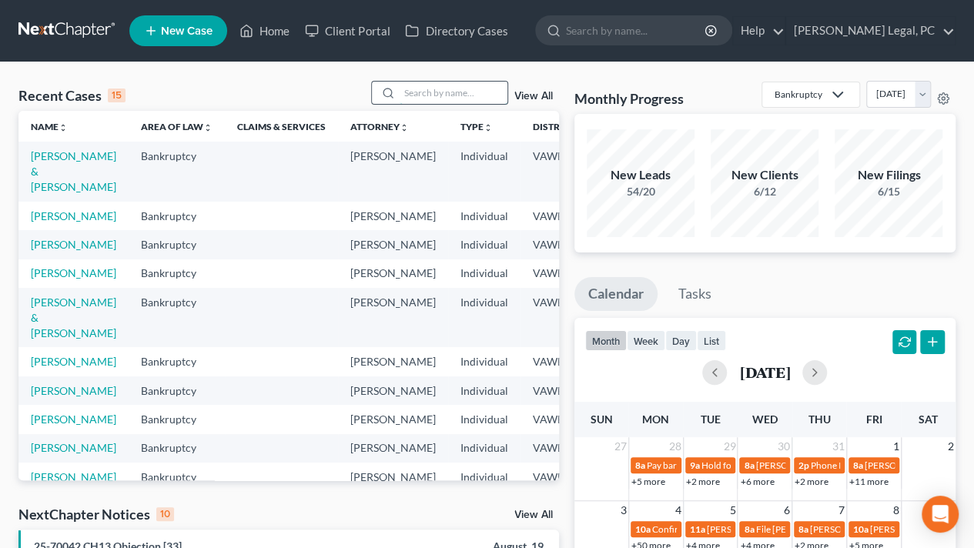
click at [463, 95] on input "search" at bounding box center [454, 93] width 108 height 22
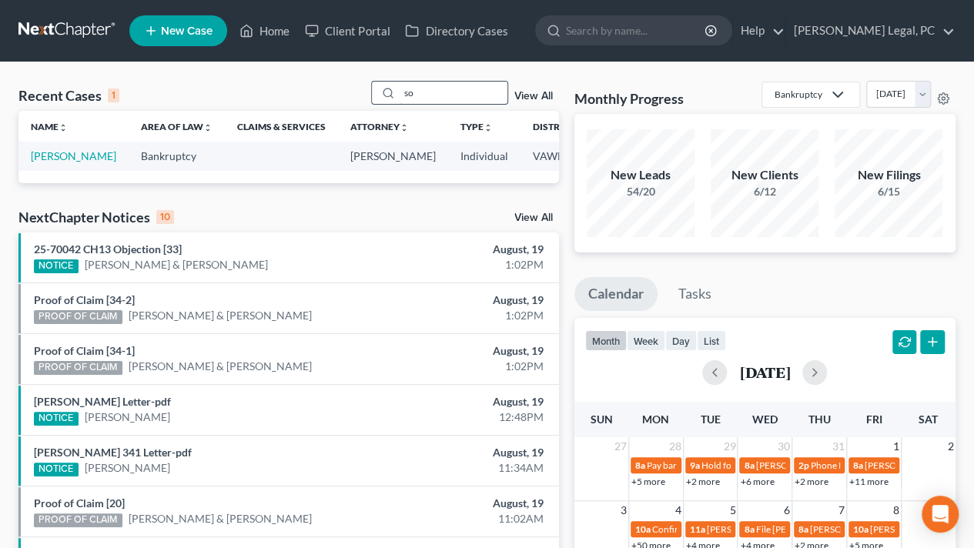
type input "s"
type input "[PERSON_NAME]"
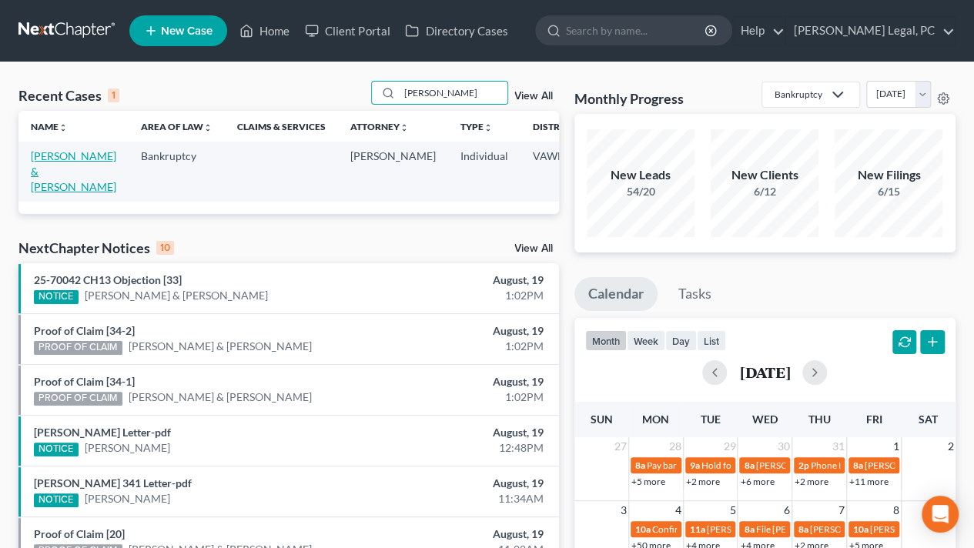
click at [45, 186] on link "[PERSON_NAME] & [PERSON_NAME]" at bounding box center [73, 171] width 85 height 44
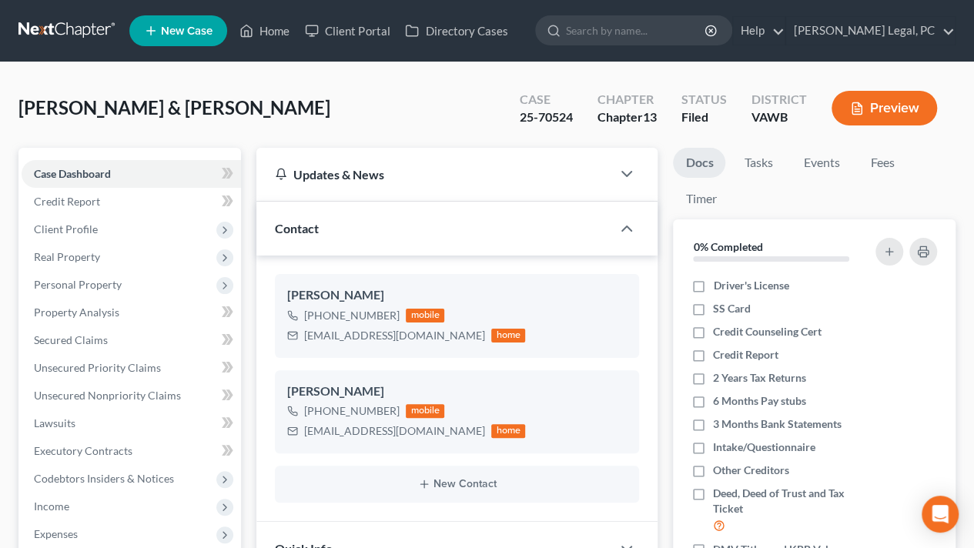
scroll to position [400, 0]
click at [285, 33] on link "Home" at bounding box center [264, 31] width 65 height 28
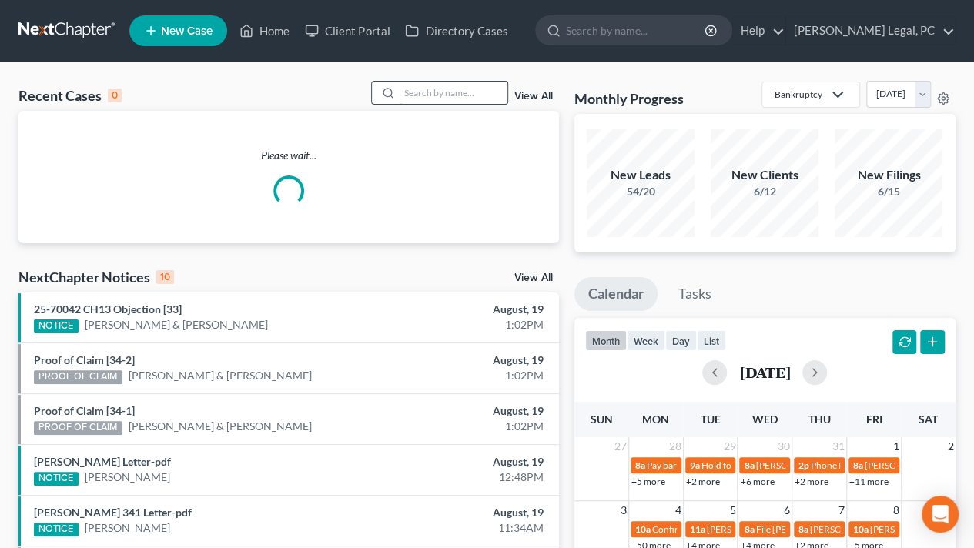
click at [439, 85] on input "search" at bounding box center [454, 93] width 108 height 22
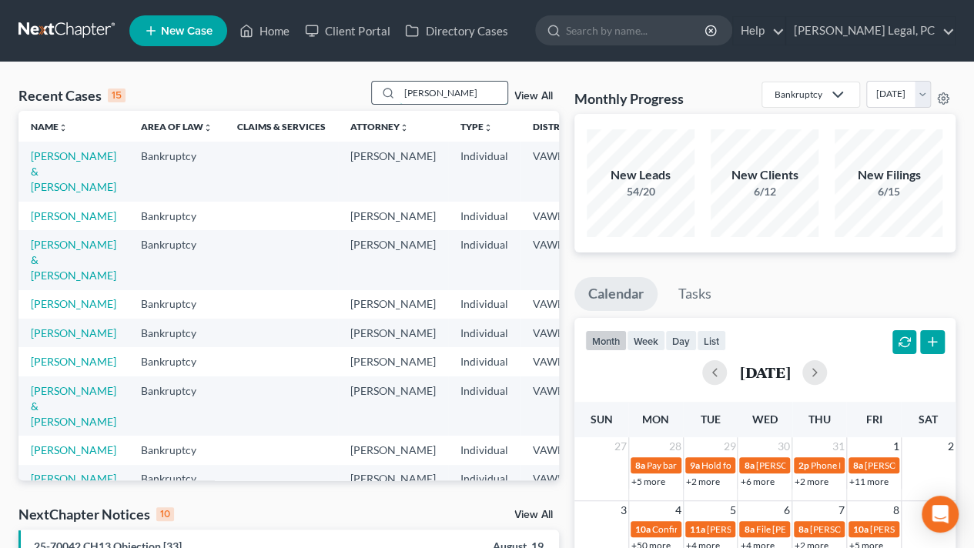
type input "[PERSON_NAME]"
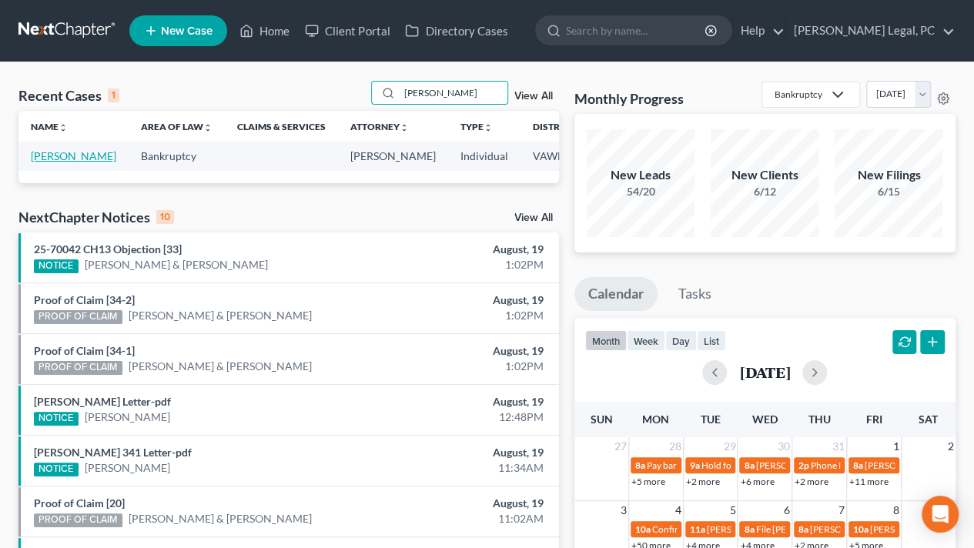
click at [40, 162] on link "[PERSON_NAME]" at bounding box center [73, 155] width 85 height 13
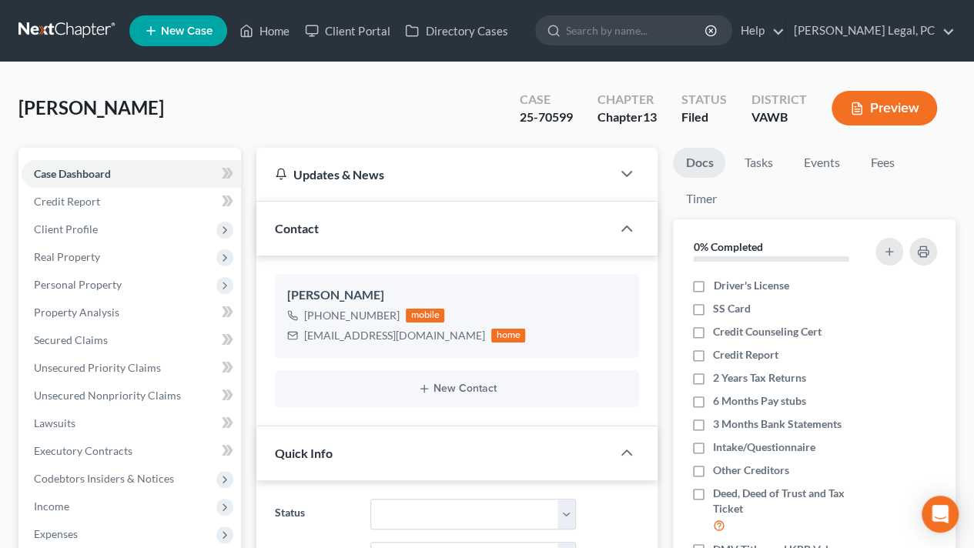
scroll to position [459, 0]
drag, startPoint x: 266, startPoint y: 39, endPoint x: 441, endPoint y: 8, distance: 177.5
click at [266, 39] on link "Home" at bounding box center [264, 31] width 65 height 28
